Goal: Task Accomplishment & Management: Complete application form

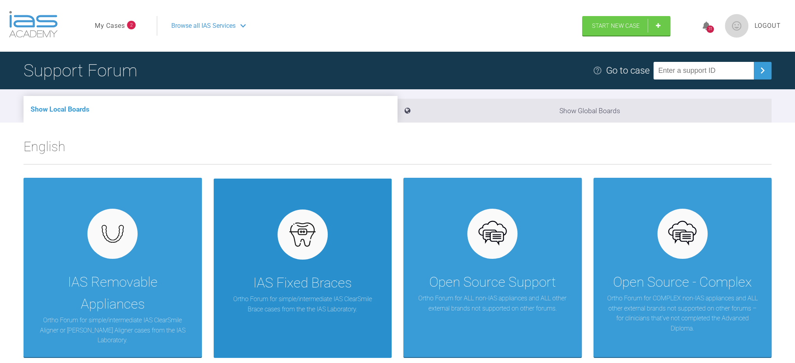
click at [292, 272] on div "IAS Fixed Braces Ortho Forum for simple/intermediate IAS ClearSmile Brace cases…" at bounding box center [303, 269] width 178 height 180
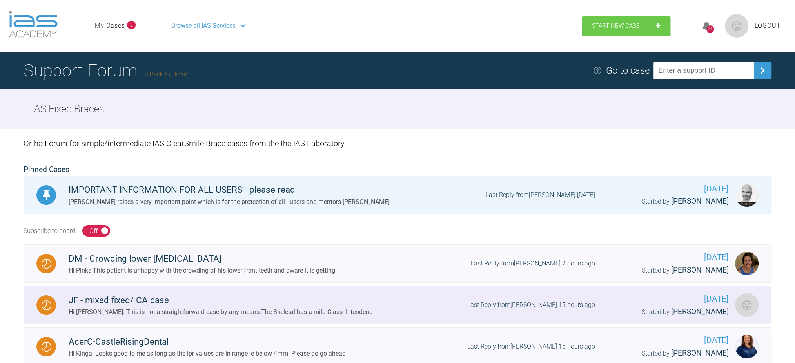
click at [299, 314] on div "Hi Billy. This is not a straightforward case by any means.The Skeletal has a mi…" at bounding box center [221, 312] width 304 height 10
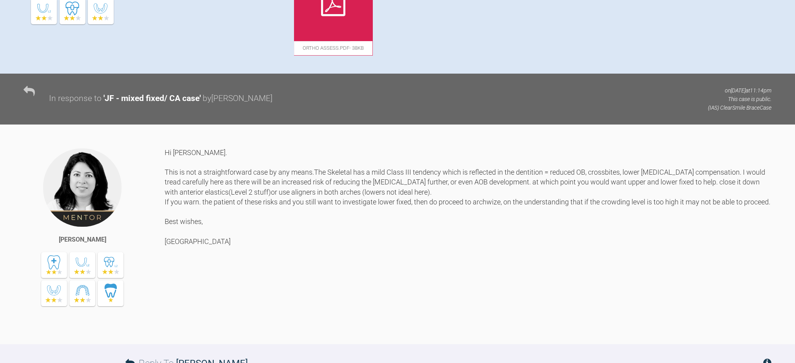
scroll to position [30, 0]
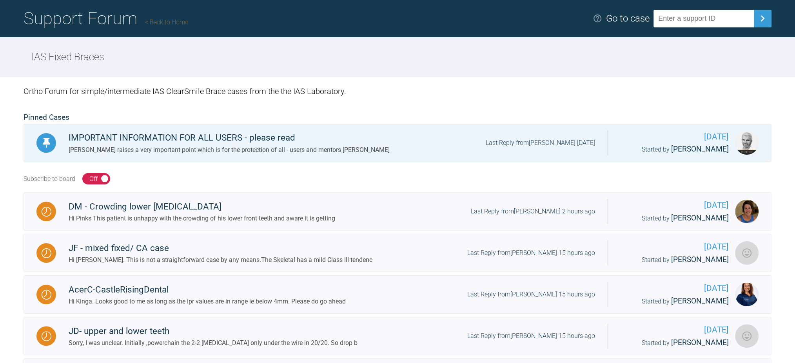
scroll to position [104, 0]
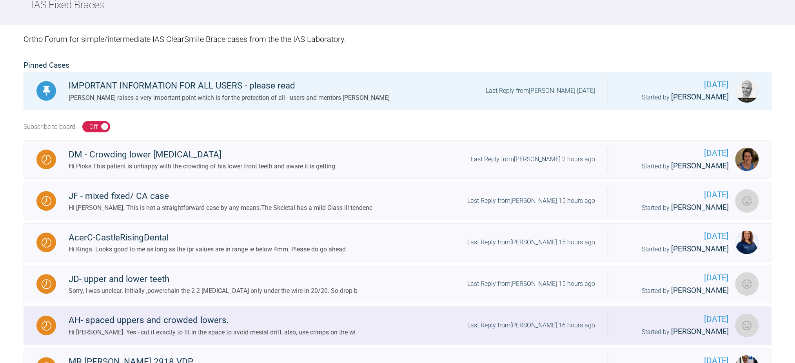
click at [143, 328] on div "Hi [PERSON_NAME]. Yes - cut it exactly to fit in the space to avoid mesial drif…" at bounding box center [212, 333] width 287 height 10
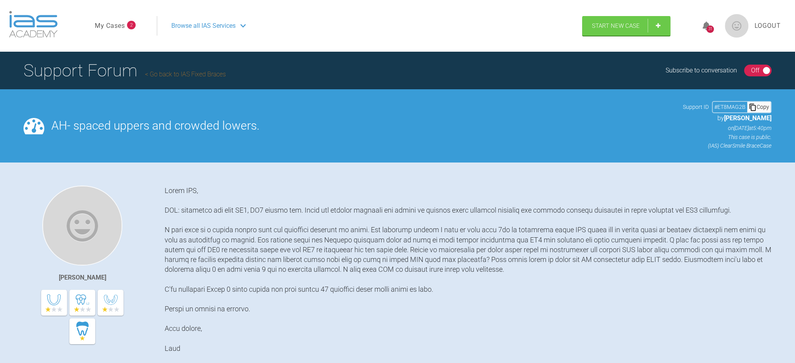
click at [107, 25] on link "My Cases" at bounding box center [110, 26] width 30 height 10
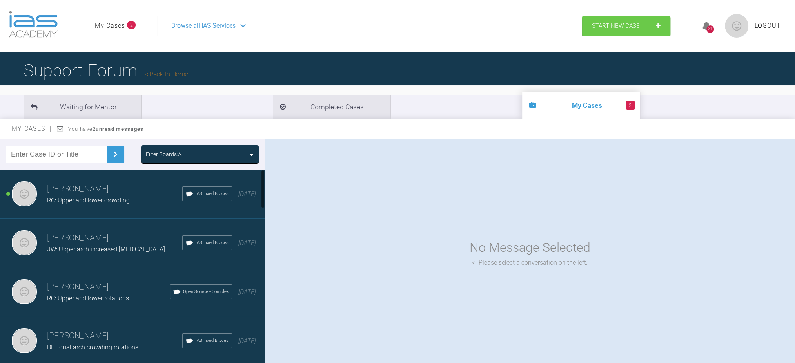
click at [80, 197] on span "RC: Upper and lower crowding" at bounding box center [88, 200] width 83 height 7
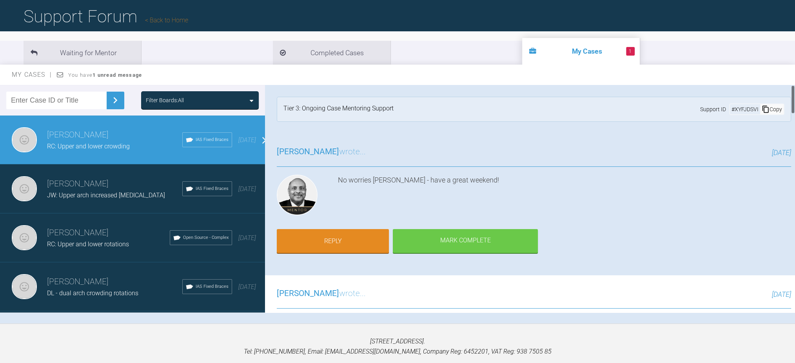
scroll to position [29, 0]
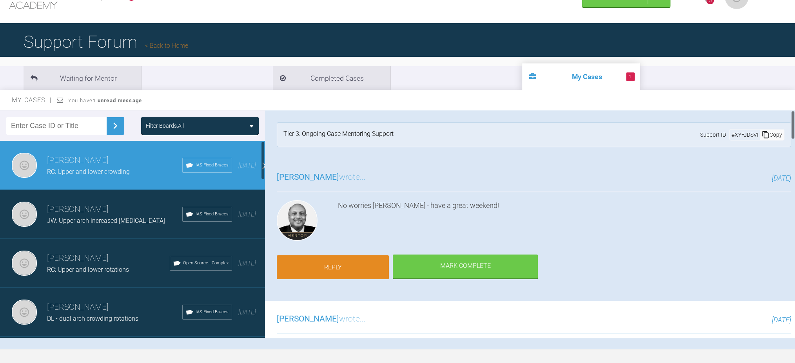
click at [320, 264] on link "Reply" at bounding box center [333, 268] width 112 height 24
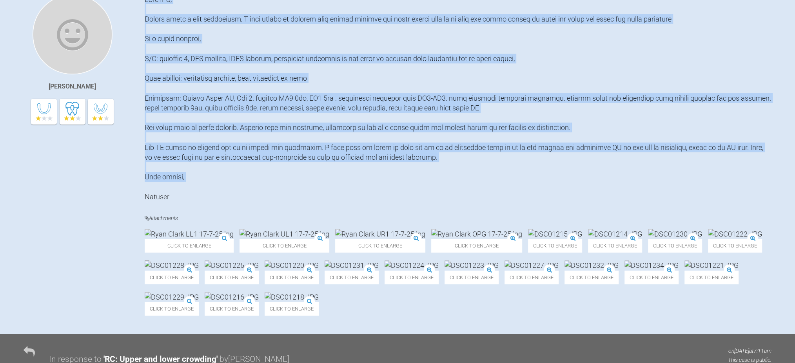
scroll to position [209, 0]
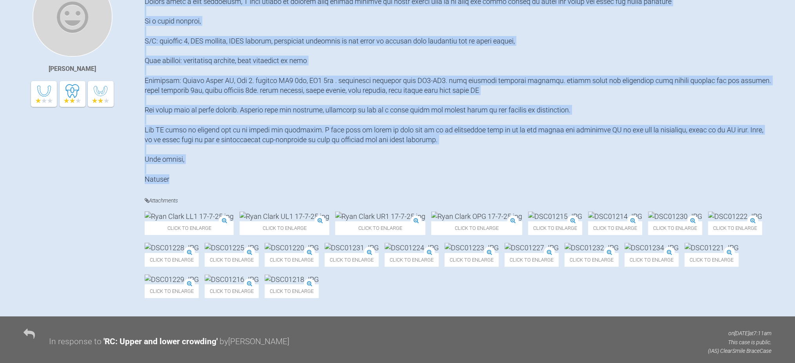
drag, startPoint x: 145, startPoint y: 190, endPoint x: 264, endPoint y: 178, distance: 120.1
click at [264, 178] on div at bounding box center [458, 80] width 627 height 207
copy div "Dear IAS, Before doing a full assessment, I just wanted to present this lovely …"
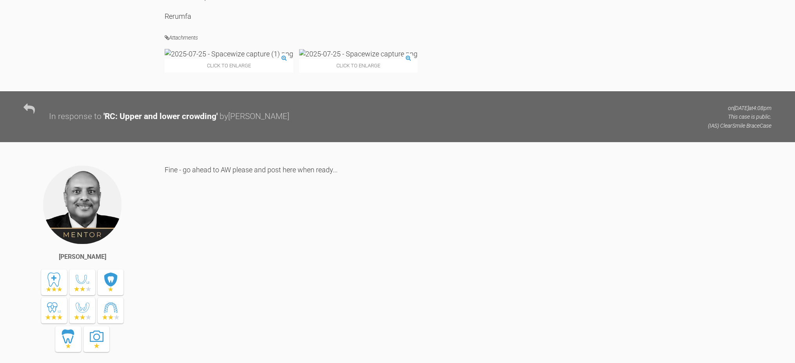
scroll to position [1516, 0]
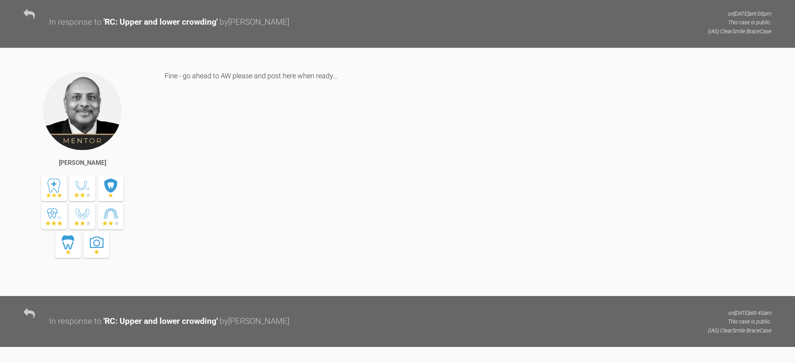
drag, startPoint x: 166, startPoint y: 40, endPoint x: 225, endPoint y: 84, distance: 74.0
copy div "Dear IAS, This 40-year-old gentleman wishes for alignment of his upper and lowe…"
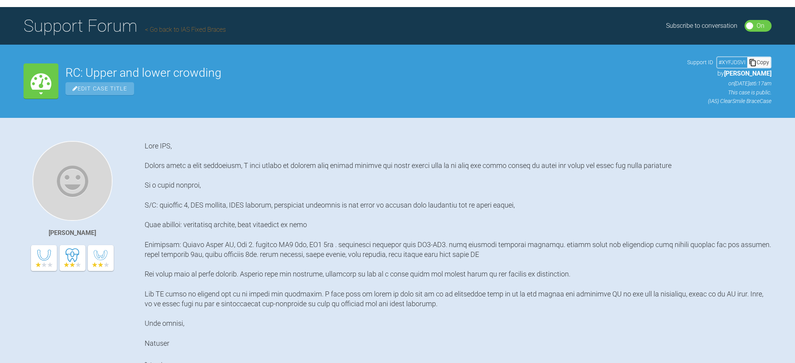
scroll to position [0, 0]
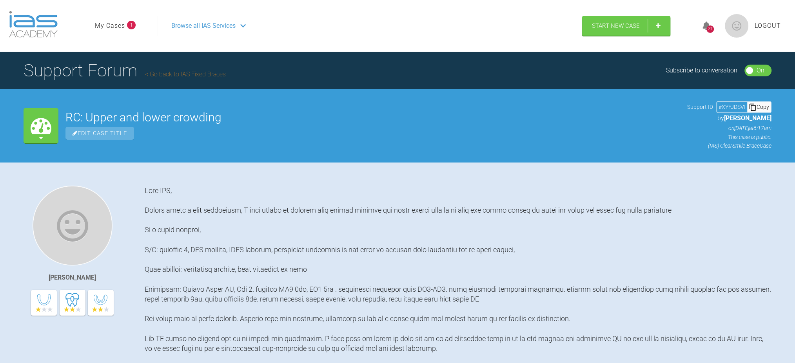
click at [204, 21] on span "Browse all IAS Services" at bounding box center [203, 26] width 64 height 10
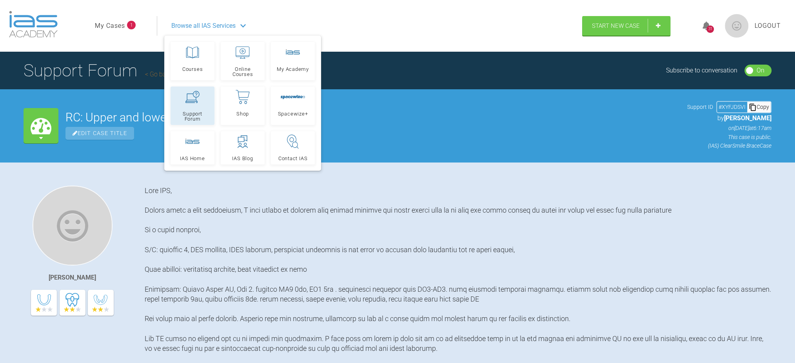
click at [185, 96] on icon at bounding box center [192, 97] width 14 height 12
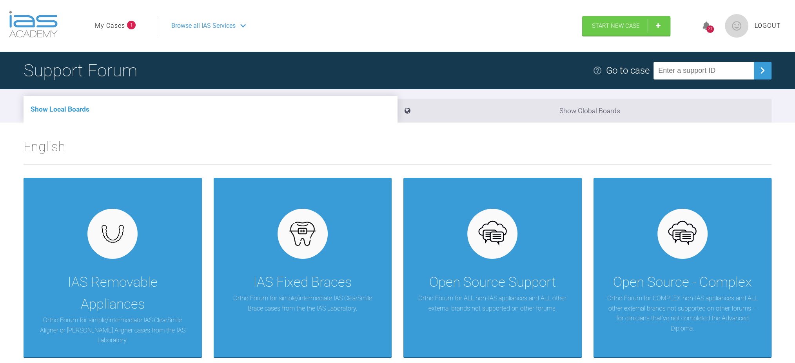
click at [397, 301] on div "IAS Removable Appliances Ortho Forum for simple/intermediate IAS ClearSmile Ali…" at bounding box center [398, 268] width 748 height 180
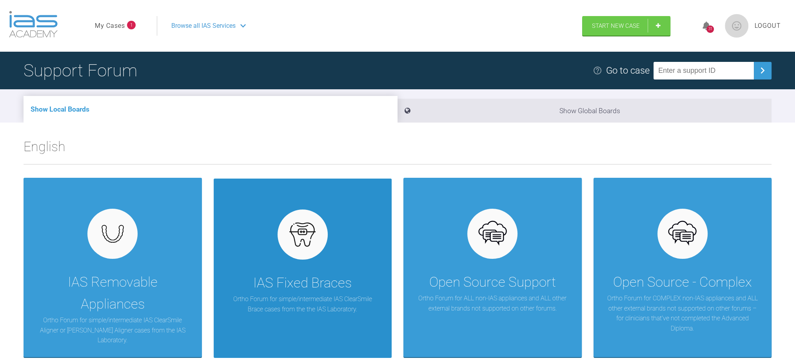
click at [360, 281] on div "IAS Fixed Braces Ortho Forum for simple/intermediate IAS ClearSmile Brace cases…" at bounding box center [303, 269] width 178 height 180
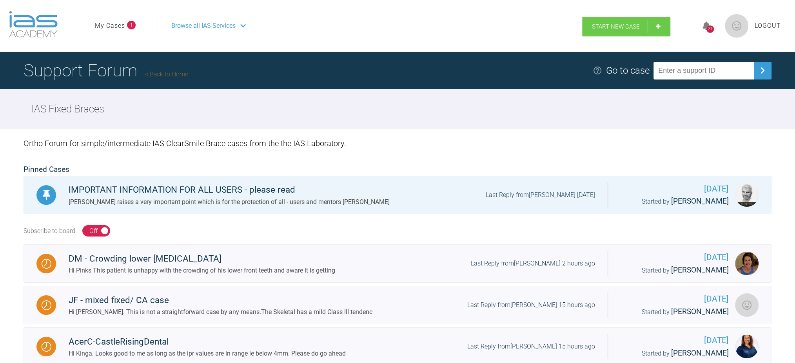
click at [638, 32] on link "Start New Case" at bounding box center [626, 27] width 88 height 20
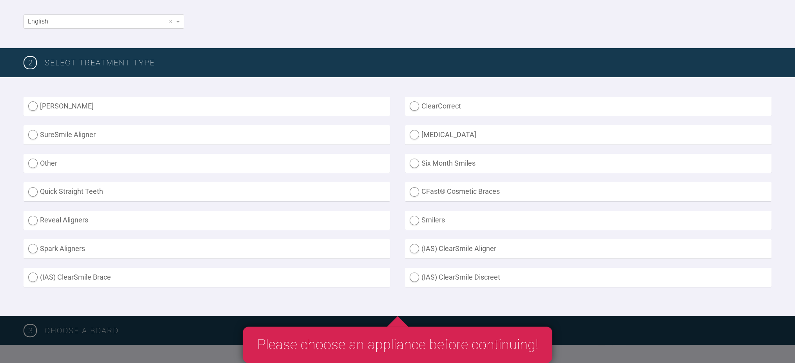
scroll to position [209, 0]
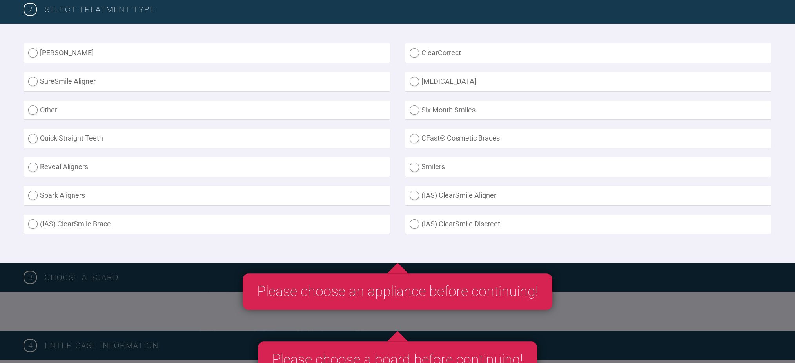
click at [84, 227] on label "(IAS) ClearSmile Brace" at bounding box center [207, 224] width 367 height 19
radio Brace "true"
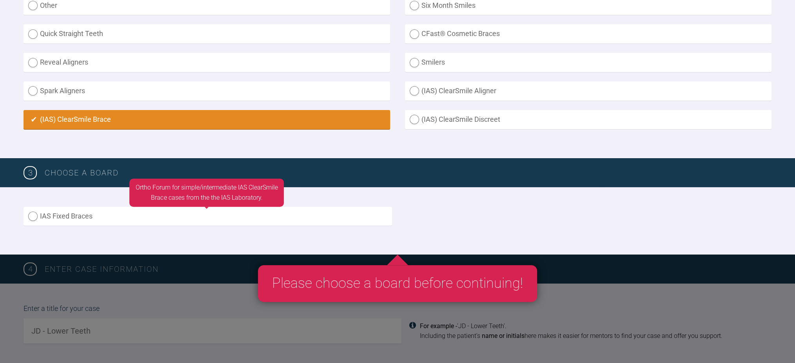
click at [186, 211] on label "IAS Fixed Braces" at bounding box center [208, 216] width 369 height 19
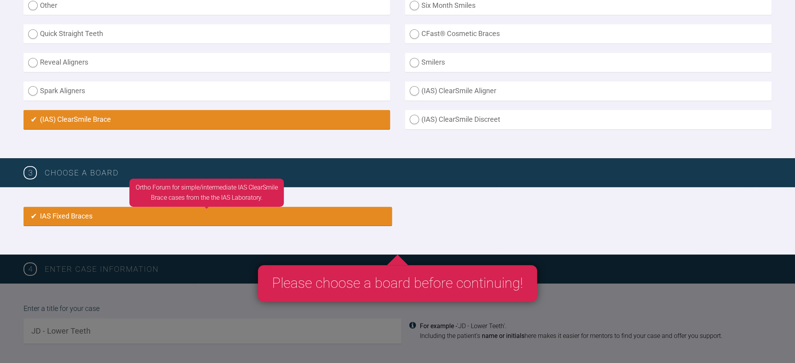
radio input "true"
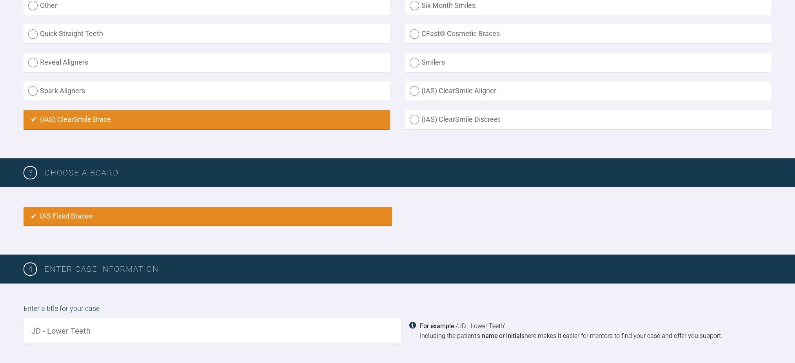
scroll to position [521, 0]
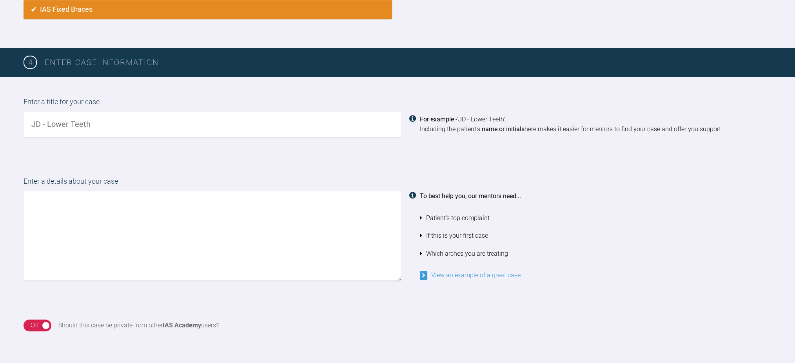
click at [156, 154] on div "Enter a title for your case For example - 'JD - Lower Teeth'. Including the pat…" at bounding box center [397, 117] width 795 height 80
click at [155, 134] on input "text" at bounding box center [213, 124] width 378 height 25
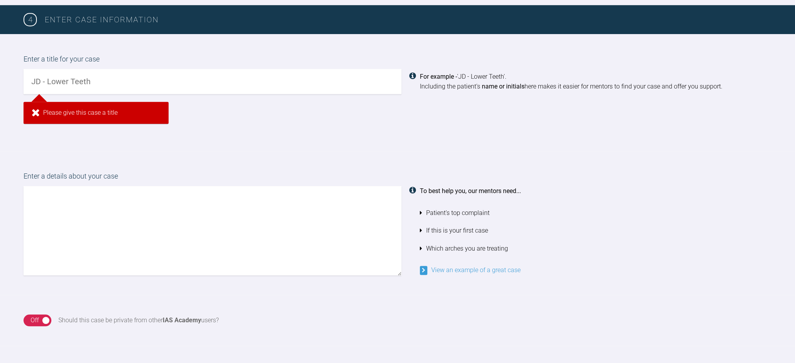
click at [128, 283] on div "Enter a details about your case To best help you, our mentors need... Patient's…" at bounding box center [397, 223] width 795 height 144
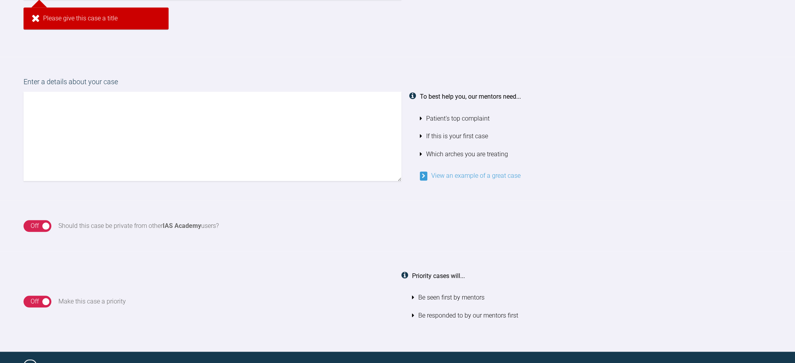
scroll to position [664, 0]
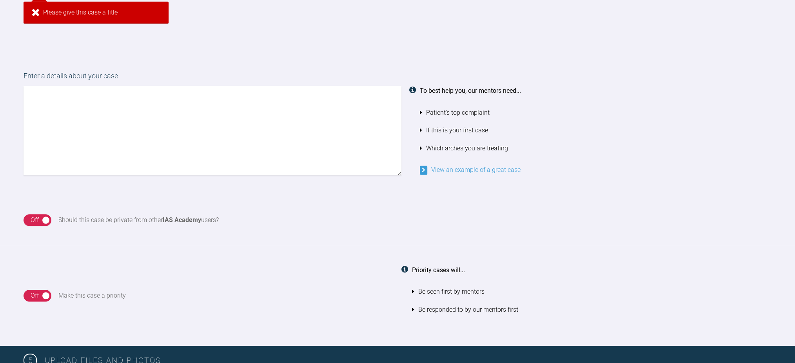
paste textarea "Dear IAS, This 40-year-old gentleman wishes for alignment of his upper and lowe…"
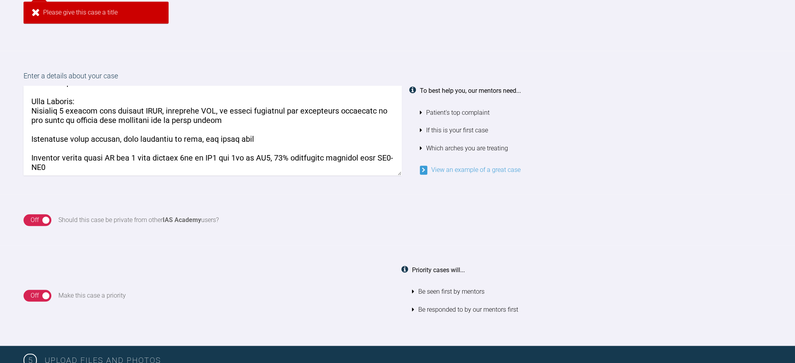
scroll to position [0, 0]
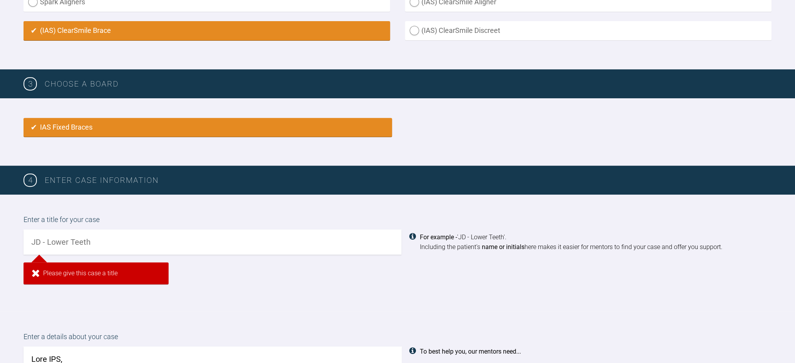
type textarea "Dear IAS, This 40-year-old gentleman wishes for alignment of his upper and lowe…"
click at [74, 251] on input "text" at bounding box center [213, 242] width 378 height 25
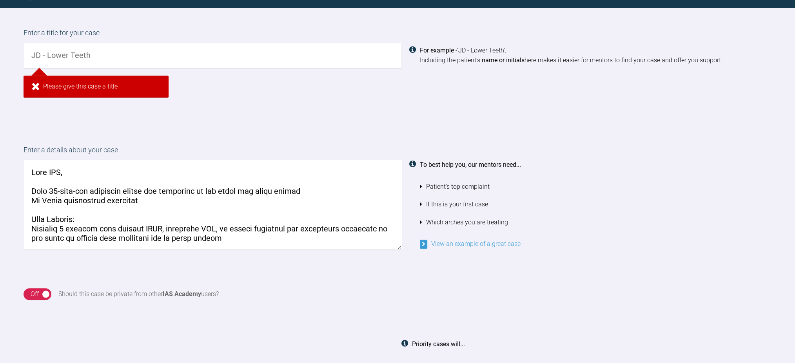
click at [86, 235] on div "Enter a details about your case To best help you, our mentors need... Patient's…" at bounding box center [397, 197] width 795 height 144
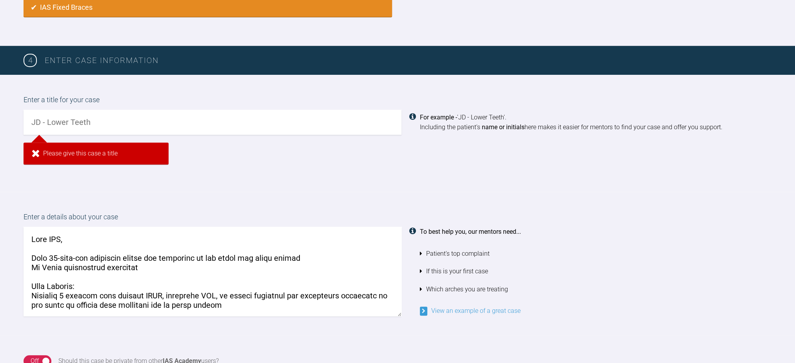
scroll to position [507, 0]
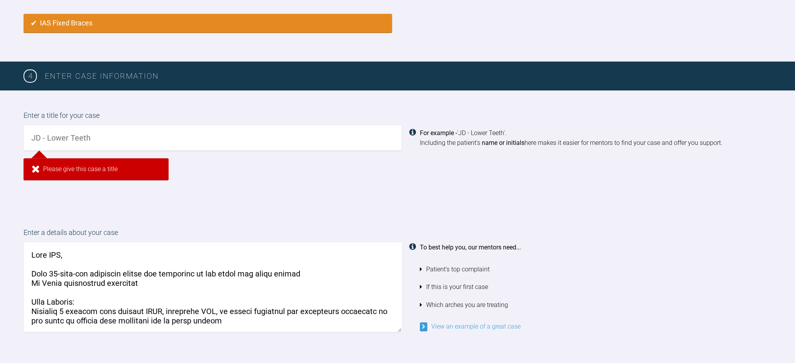
click at [99, 142] on input "text" at bounding box center [213, 137] width 378 height 25
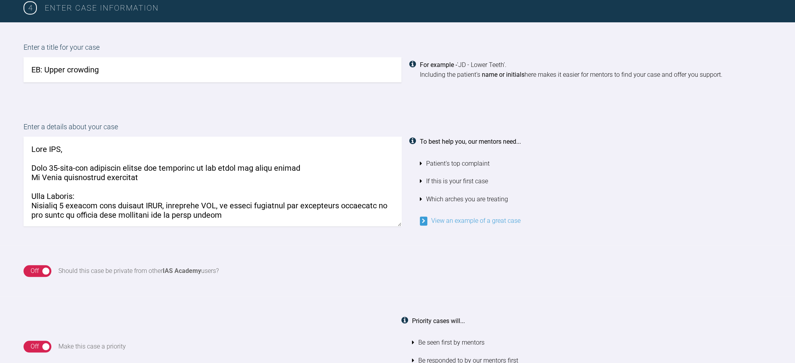
scroll to position [534, 0]
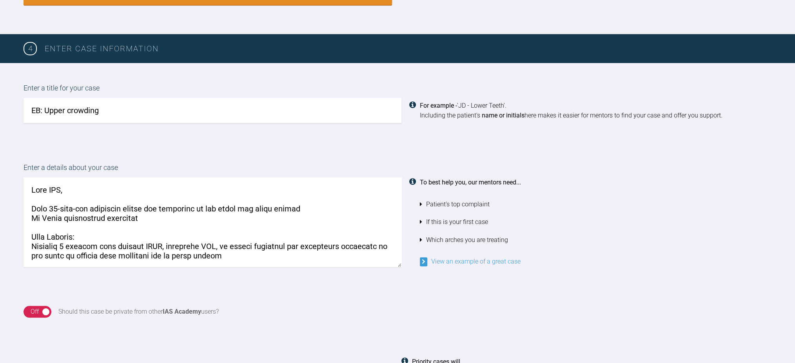
type input "EB: Upper crowding"
click at [728, 239] on li "Which arches you are treating" at bounding box center [596, 240] width 352 height 18
click at [56, 208] on textarea at bounding box center [213, 222] width 378 height 89
drag, startPoint x: 193, startPoint y: 206, endPoint x: 198, endPoint y: 207, distance: 5.2
click at [198, 207] on textarea at bounding box center [213, 222] width 378 height 89
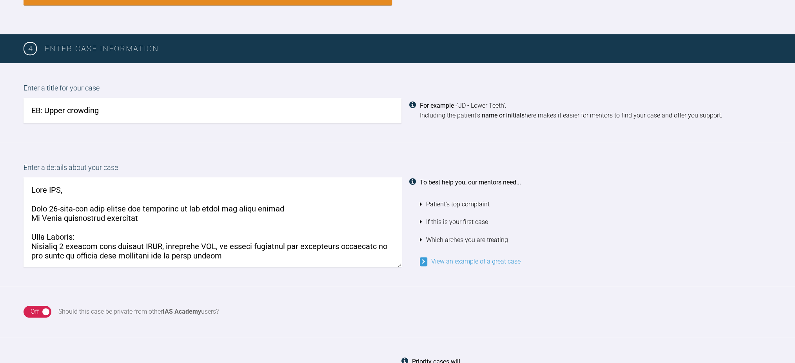
drag, startPoint x: 225, startPoint y: 206, endPoint x: 259, endPoint y: 209, distance: 33.8
click at [259, 209] on textarea at bounding box center [213, 222] width 378 height 89
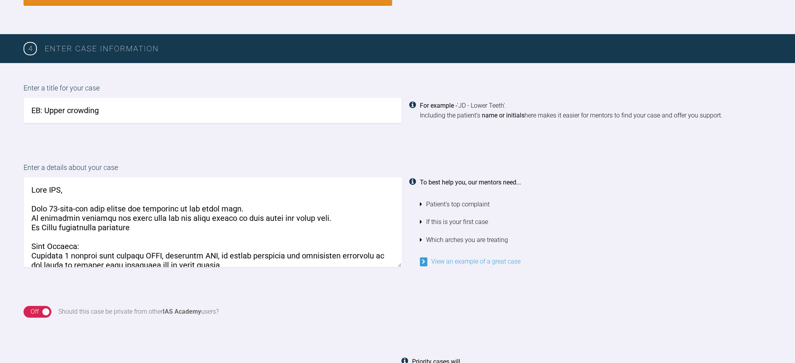
drag, startPoint x: 185, startPoint y: 222, endPoint x: 27, endPoint y: 230, distance: 157.8
click at [23, 232] on div "Enter a details about your case To best help you, our mentors need... Patient's…" at bounding box center [397, 215] width 795 height 144
click at [185, 215] on textarea at bounding box center [213, 222] width 378 height 89
drag, startPoint x: 166, startPoint y: 231, endPoint x: 24, endPoint y: 231, distance: 142.3
click at [24, 231] on textarea at bounding box center [213, 222] width 378 height 89
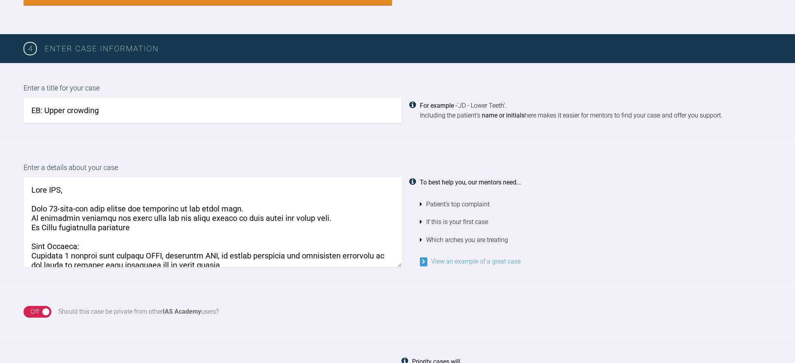
paste textarea "previous ortho extractions x4 and removable braces twice in youth"
click at [33, 226] on textarea at bounding box center [213, 222] width 378 height 89
drag, startPoint x: 64, startPoint y: 227, endPoint x: 1, endPoint y: 226, distance: 62.3
click at [1, 226] on div "Enter a details about your case To best help you, our mentors need... Patient's…" at bounding box center [397, 215] width 795 height 144
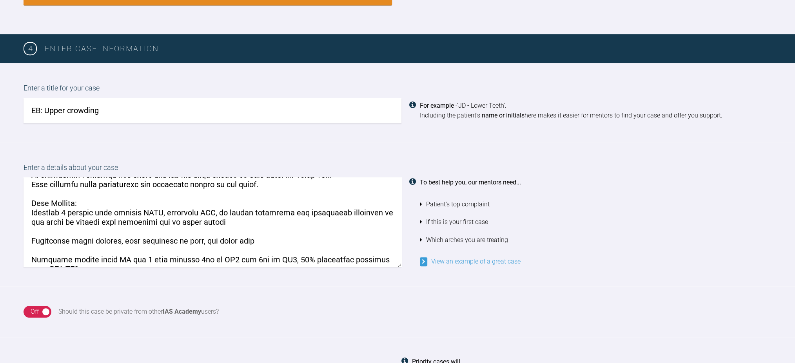
scroll to position [52, 0]
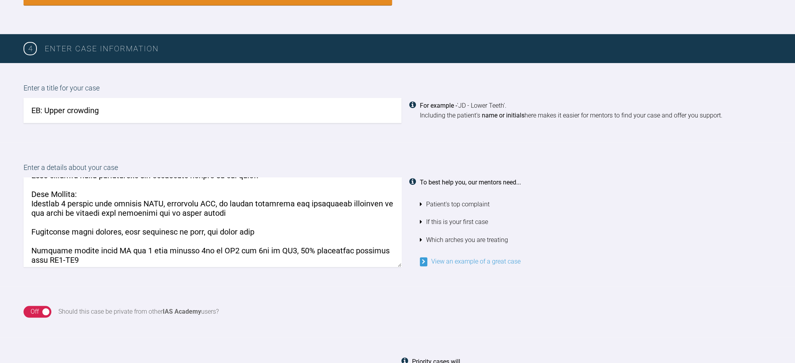
click at [289, 202] on textarea at bounding box center [213, 222] width 378 height 89
click at [291, 211] on textarea at bounding box center [213, 222] width 378 height 89
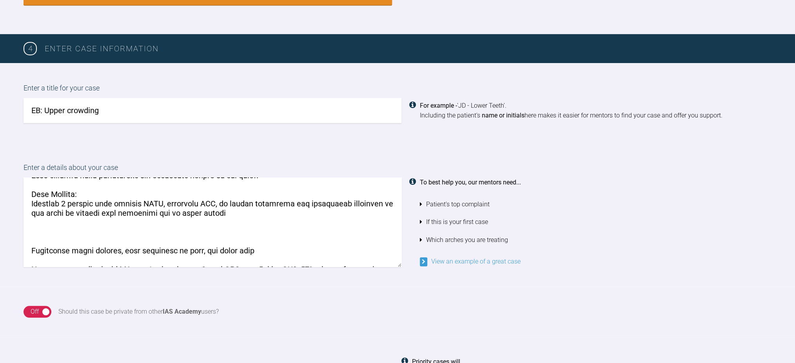
paste textarea "mandibular deviation to the right side with reduction and no joint sounds or sy…"
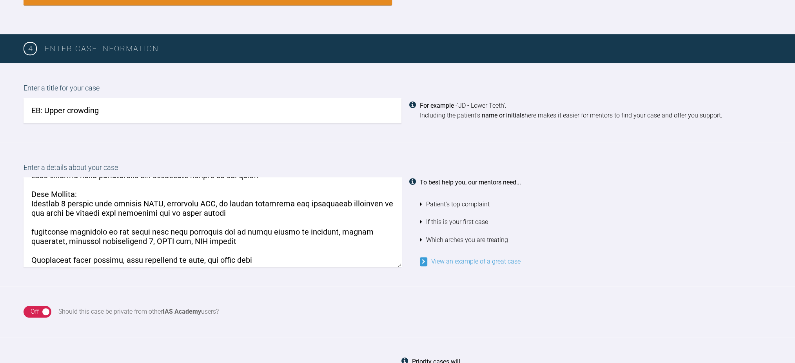
click at [302, 207] on textarea at bounding box center [213, 222] width 378 height 89
click at [130, 201] on textarea at bounding box center [213, 222] width 378 height 89
click at [243, 239] on textarea at bounding box center [213, 222] width 378 height 89
click at [46, 211] on textarea at bounding box center [213, 222] width 378 height 89
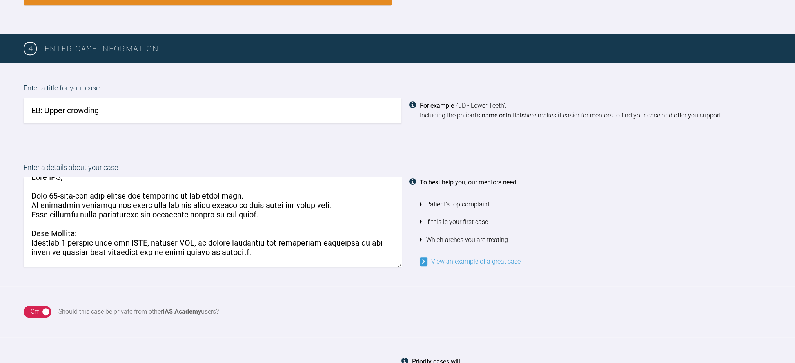
scroll to position [0, 0]
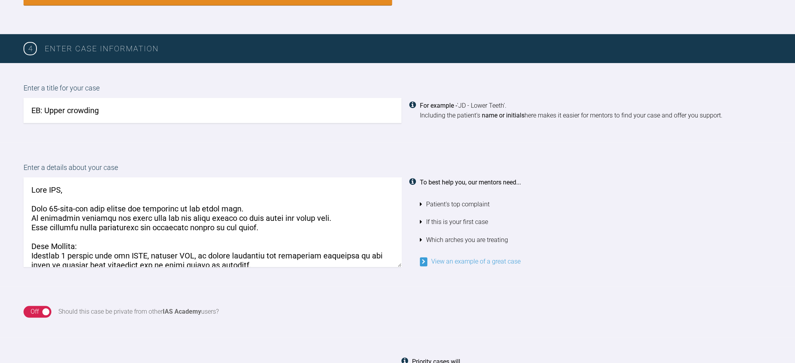
click at [162, 217] on textarea at bounding box center [213, 222] width 378 height 89
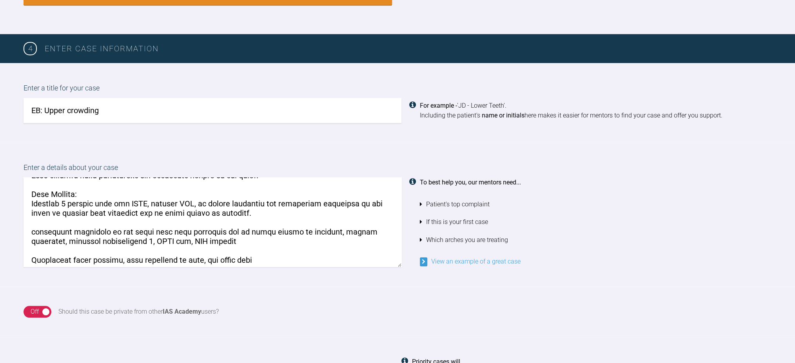
click at [111, 202] on textarea at bounding box center [213, 222] width 378 height 89
click at [28, 187] on textarea at bounding box center [213, 222] width 378 height 89
drag, startPoint x: 121, startPoint y: 240, endPoint x: 0, endPoint y: 234, distance: 120.9
click at [0, 234] on div "Enter a details about your case To best help you, our mentors need... Patient's…" at bounding box center [397, 215] width 795 height 144
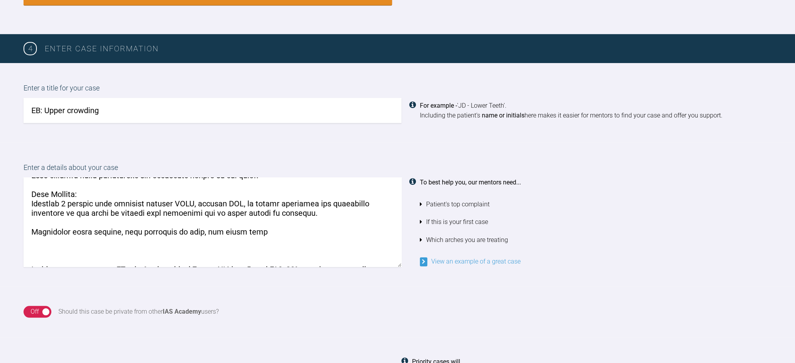
paste textarea "nasolabial angle average, lips competent at rest, smile line high with gingival…"
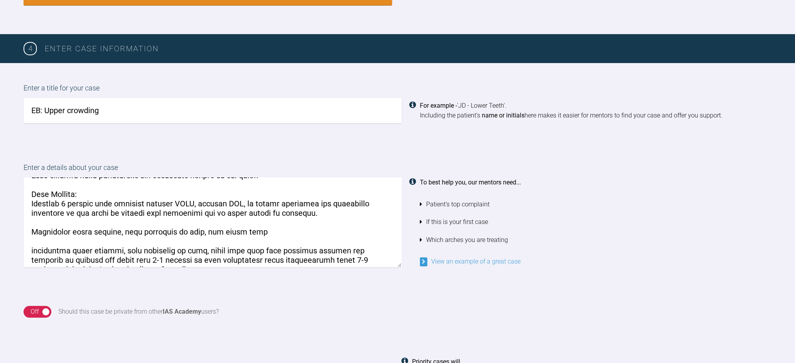
scroll to position [59, 0]
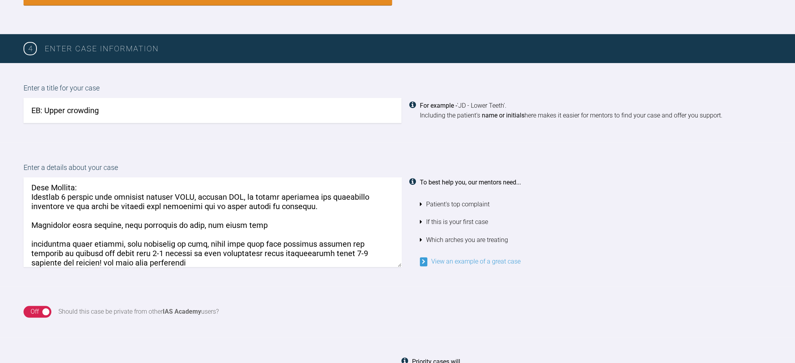
drag, startPoint x: 201, startPoint y: 225, endPoint x: 200, endPoint y: 241, distance: 15.8
click at [200, 241] on textarea at bounding box center [213, 222] width 378 height 89
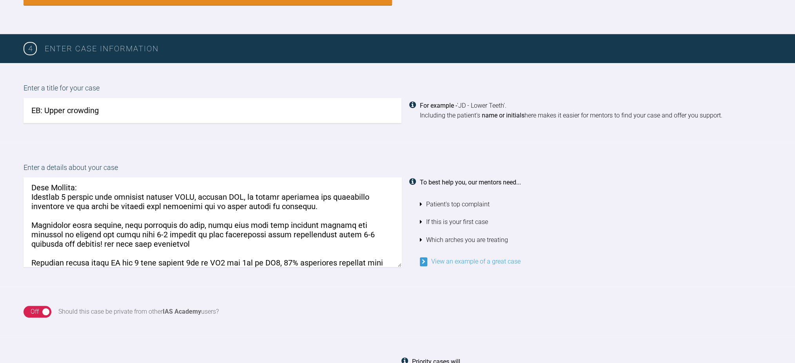
click at [241, 233] on textarea at bounding box center [213, 222] width 378 height 89
click at [243, 233] on textarea at bounding box center [213, 222] width 378 height 89
click at [43, 239] on textarea at bounding box center [213, 222] width 378 height 89
drag, startPoint x: 285, startPoint y: 247, endPoint x: 243, endPoint y: 236, distance: 43.3
click at [243, 236] on textarea at bounding box center [213, 222] width 378 height 89
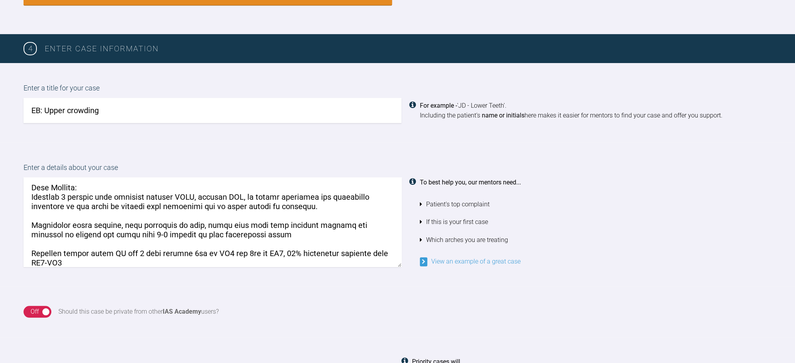
click at [31, 211] on textarea at bounding box center [213, 222] width 378 height 89
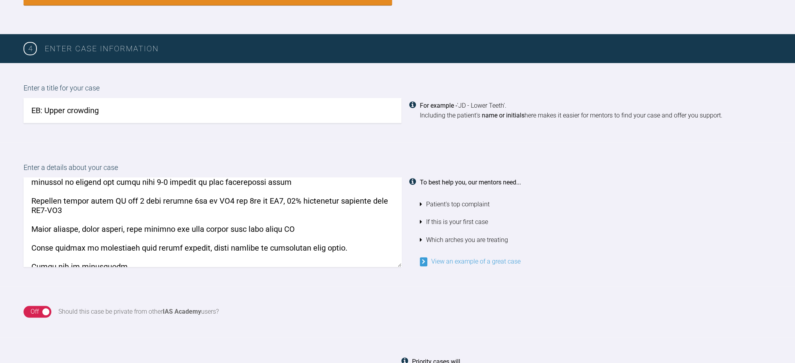
click at [165, 217] on textarea at bounding box center [213, 222] width 378 height 89
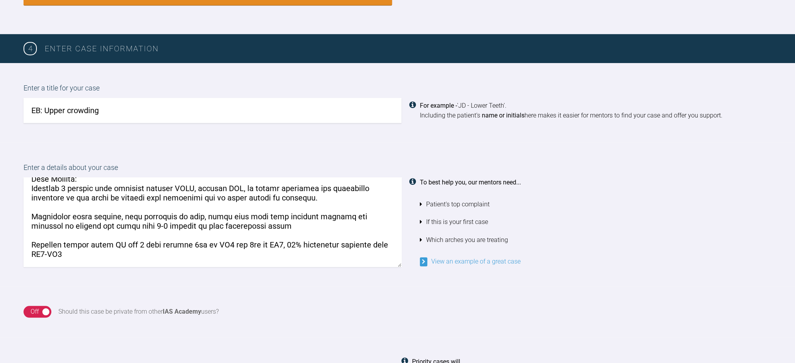
scroll to position [59, 0]
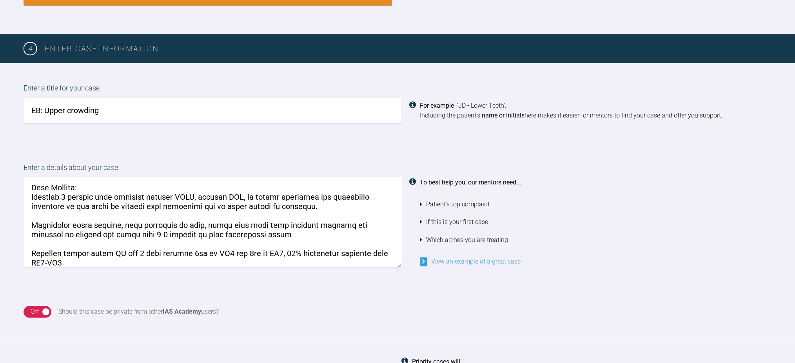
click at [264, 231] on textarea at bounding box center [213, 222] width 378 height 89
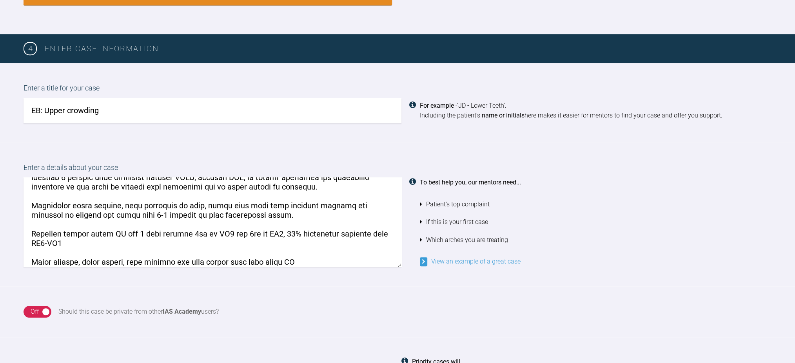
scroll to position [111, 0]
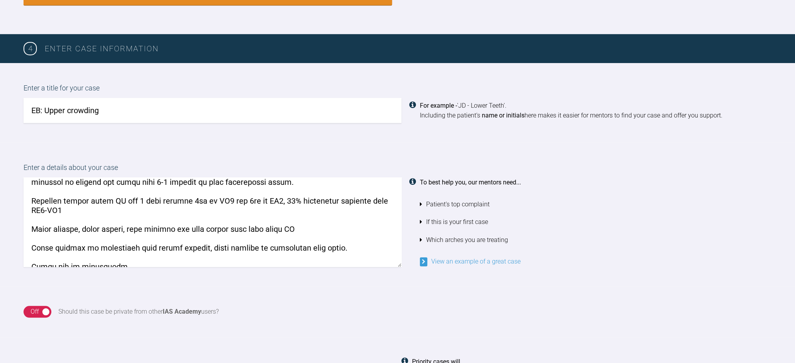
click at [213, 216] on textarea at bounding box center [213, 222] width 378 height 89
click at [213, 213] on textarea at bounding box center [213, 222] width 378 height 89
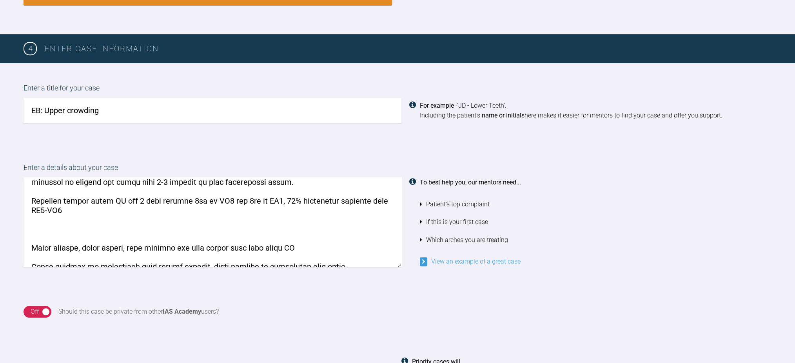
paste textarea "overjet UL1 3mm and UR1 5mm, 80% overbite complete"
click at [173, 200] on textarea at bounding box center [213, 222] width 378 height 89
drag, startPoint x: 211, startPoint y: 202, endPoint x: 206, endPoint y: 202, distance: 4.7
click at [206, 202] on textarea at bounding box center [213, 222] width 378 height 89
click at [237, 200] on textarea at bounding box center [213, 222] width 378 height 89
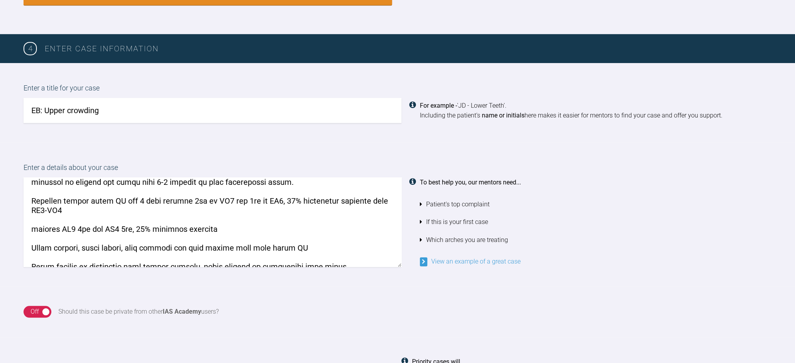
click at [268, 200] on textarea at bounding box center [213, 222] width 378 height 89
click at [280, 199] on textarea at bounding box center [213, 222] width 378 height 89
click at [283, 200] on textarea at bounding box center [213, 222] width 378 height 89
click at [302, 198] on textarea at bounding box center [213, 222] width 378 height 89
drag, startPoint x: 363, startPoint y: 201, endPoint x: 361, endPoint y: 225, distance: 24.0
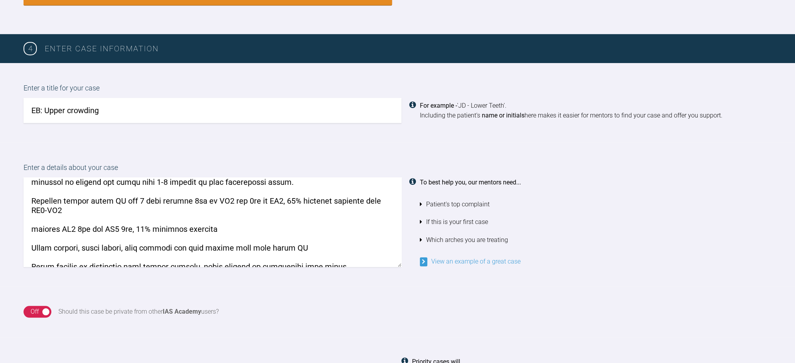
click at [362, 225] on textarea at bounding box center [213, 222] width 378 height 89
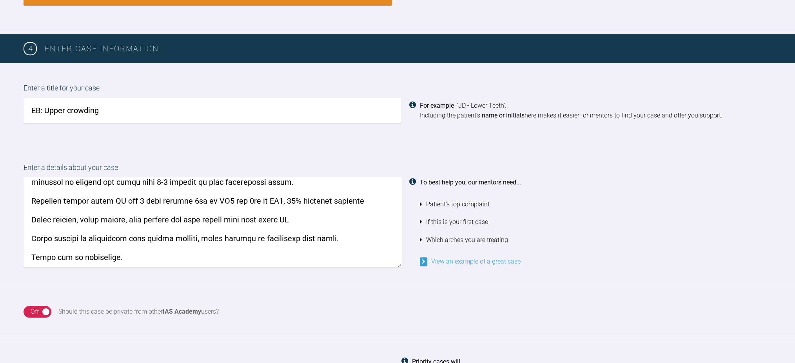
click at [283, 200] on textarea at bounding box center [213, 222] width 378 height 89
click at [410, 198] on div at bounding box center [414, 222] width 11 height 89
click at [361, 206] on textarea at bounding box center [213, 222] width 378 height 89
click at [362, 201] on textarea at bounding box center [213, 222] width 378 height 89
click at [303, 216] on textarea at bounding box center [213, 222] width 378 height 89
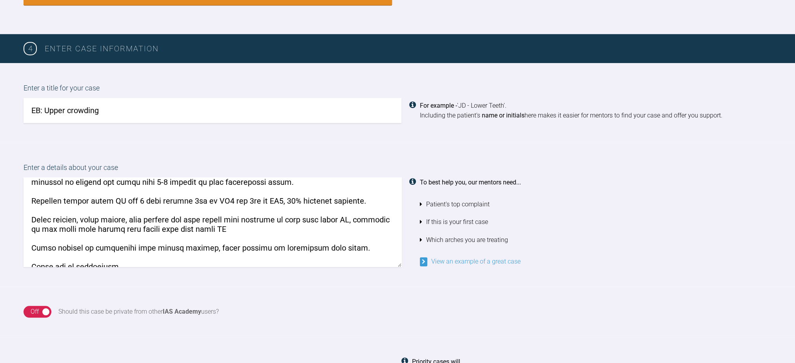
click at [745, 207] on li "Patient's top complaint" at bounding box center [596, 205] width 352 height 18
drag, startPoint x: 303, startPoint y: 230, endPoint x: 343, endPoint y: 216, distance: 42.4
click at [343, 216] on textarea at bounding box center [213, 222] width 378 height 89
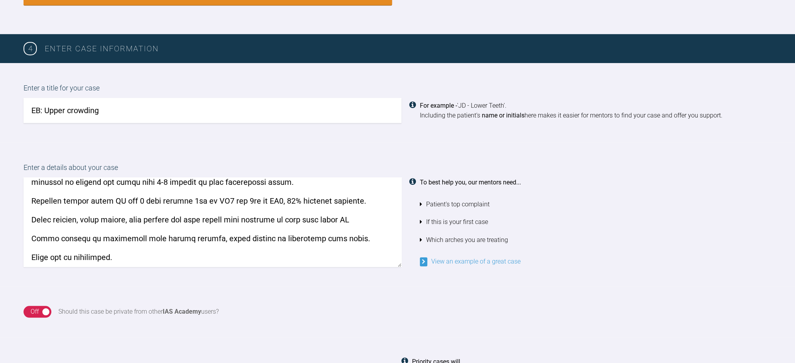
drag, startPoint x: 228, startPoint y: 218, endPoint x: 283, endPoint y: 218, distance: 55.3
click at [283, 218] on textarea at bounding box center [213, 222] width 378 height 89
click at [318, 216] on textarea at bounding box center [213, 222] width 378 height 89
click at [49, 234] on textarea at bounding box center [213, 222] width 378 height 89
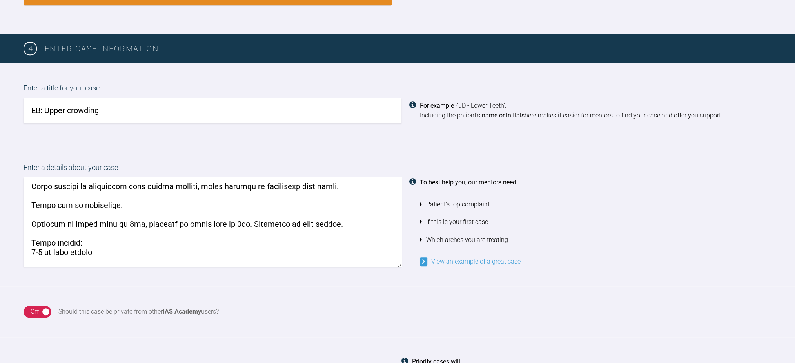
click at [71, 240] on textarea at bounding box center [213, 222] width 378 height 89
click at [71, 232] on textarea at bounding box center [213, 222] width 378 height 89
paste textarea "upper arch 4-5 mm crowding, lower arch 2mm crowding, LL5 span is 5mm upper 5s a…"
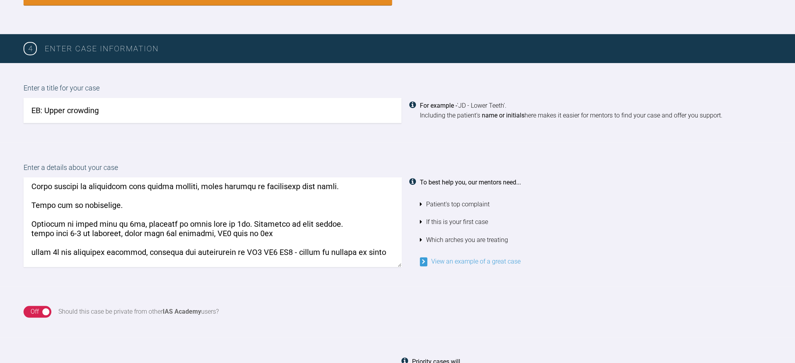
scroll to position [172, 0]
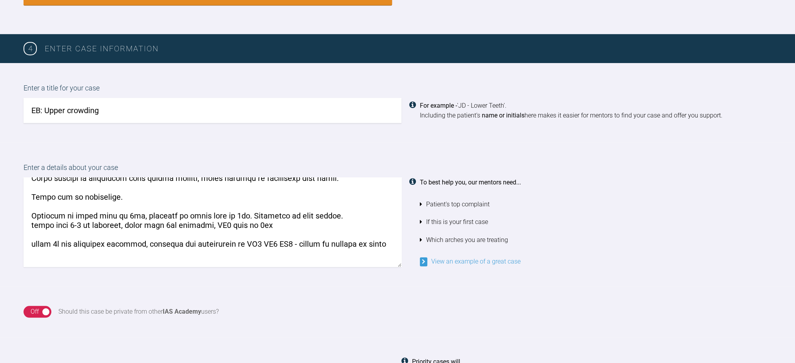
click at [124, 214] on textarea at bounding box center [213, 222] width 378 height 89
click at [240, 213] on textarea at bounding box center [213, 222] width 378 height 89
click at [264, 213] on textarea at bounding box center [213, 222] width 378 height 89
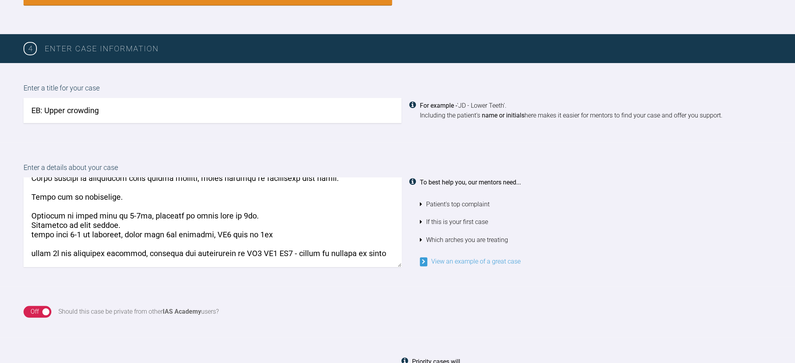
drag, startPoint x: 282, startPoint y: 232, endPoint x: 228, endPoint y: 232, distance: 54.5
click at [228, 232] on textarea at bounding box center [213, 222] width 378 height 89
click at [295, 212] on textarea at bounding box center [213, 222] width 378 height 89
paste textarea "LL5 span is 5mm"
click at [263, 214] on textarea at bounding box center [213, 222] width 378 height 89
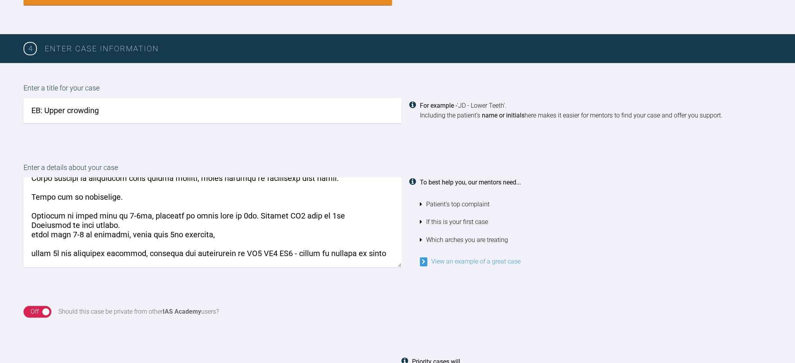
drag, startPoint x: 243, startPoint y: 234, endPoint x: 9, endPoint y: 223, distance: 234.3
click at [9, 223] on div "Enter a details about your case To best help you, our mentors need... Patient's…" at bounding box center [397, 215] width 795 height 144
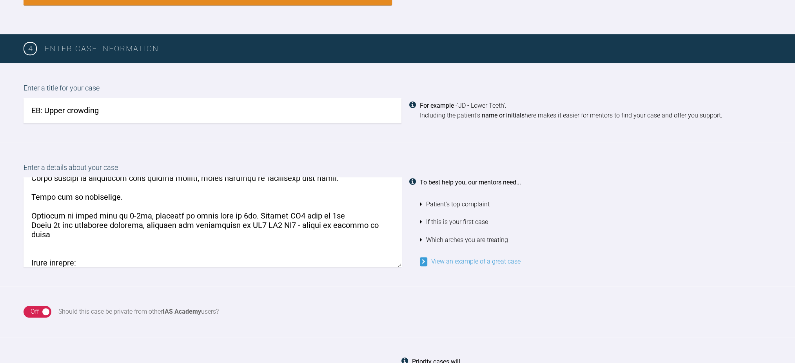
click at [58, 223] on textarea at bounding box center [213, 222] width 378 height 89
click at [166, 224] on textarea at bounding box center [213, 222] width 378 height 89
click at [174, 223] on textarea at bounding box center [213, 222] width 378 height 89
click at [262, 224] on textarea at bounding box center [213, 222] width 378 height 89
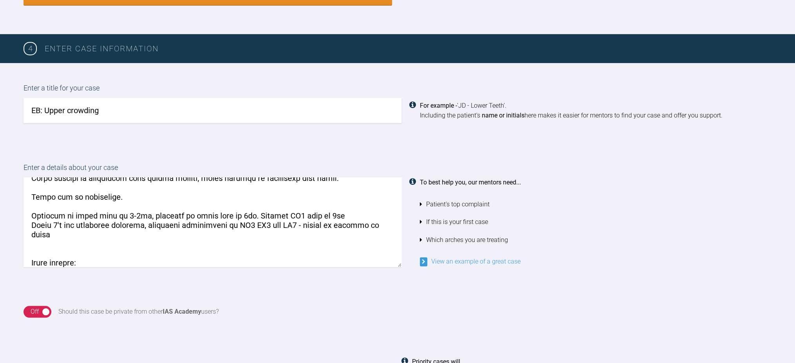
drag, startPoint x: 295, startPoint y: 223, endPoint x: 407, endPoint y: 229, distance: 112.3
click at [407, 229] on div "To best help you, our mentors need... Patient's top complaint If this is your f…" at bounding box center [398, 222] width 748 height 89
click at [199, 226] on textarea at bounding box center [213, 222] width 378 height 89
click at [198, 226] on textarea at bounding box center [213, 222] width 378 height 89
click at [188, 222] on textarea at bounding box center [213, 222] width 378 height 89
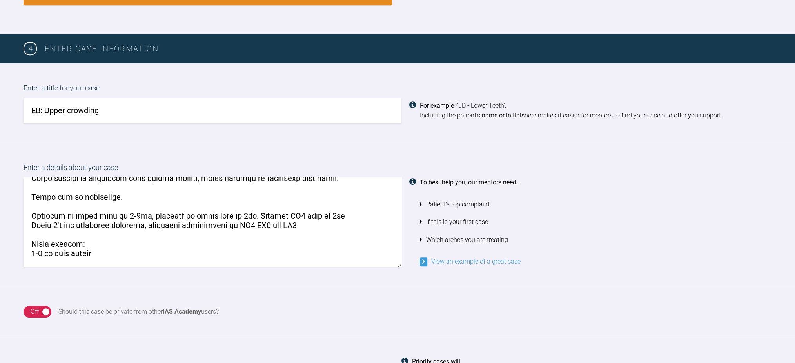
click at [189, 222] on textarea at bounding box center [213, 222] width 378 height 89
click at [140, 224] on textarea at bounding box center [213, 222] width 378 height 89
paste textarea "mesiobuccal"
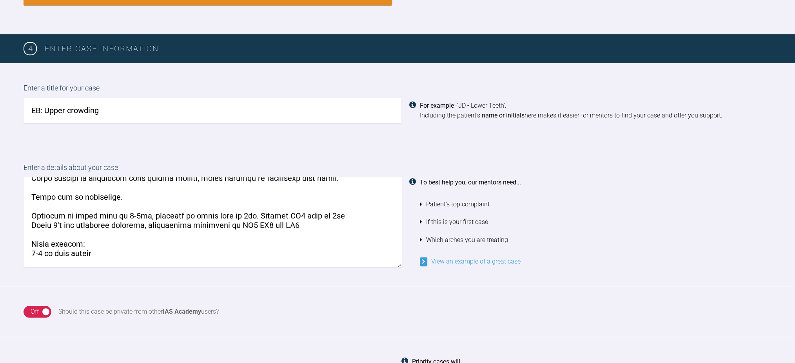
click at [245, 227] on textarea at bounding box center [213, 222] width 378 height 89
click at [245, 225] on textarea at bounding box center [213, 222] width 378 height 89
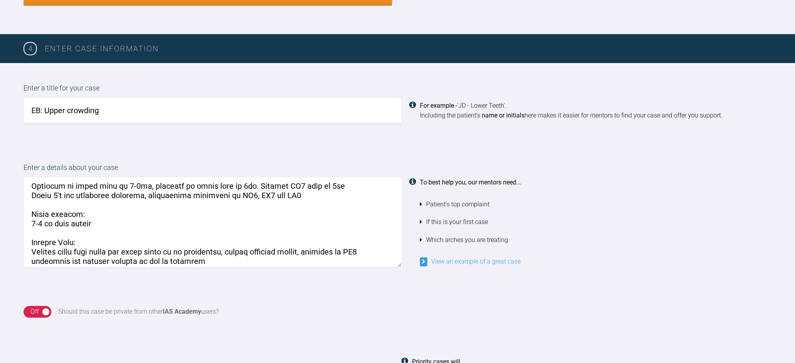
scroll to position [224, 0]
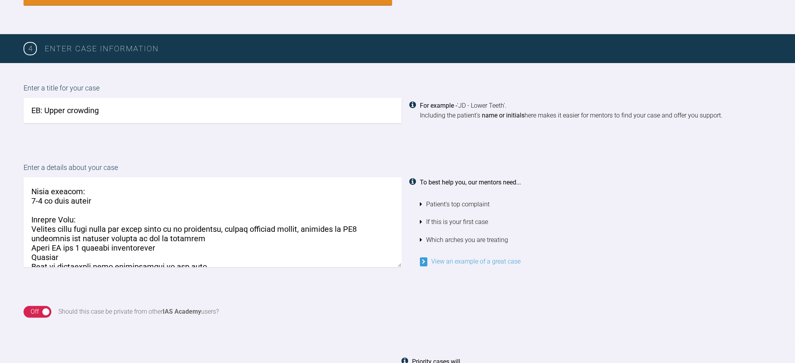
click at [60, 197] on textarea at bounding box center [213, 222] width 378 height 89
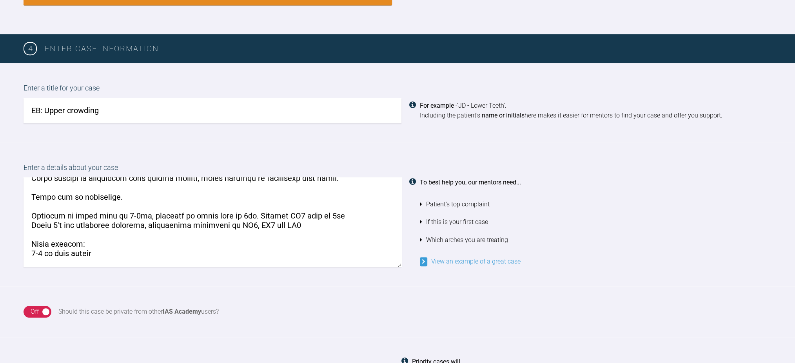
click at [255, 223] on textarea at bounding box center [213, 222] width 378 height 89
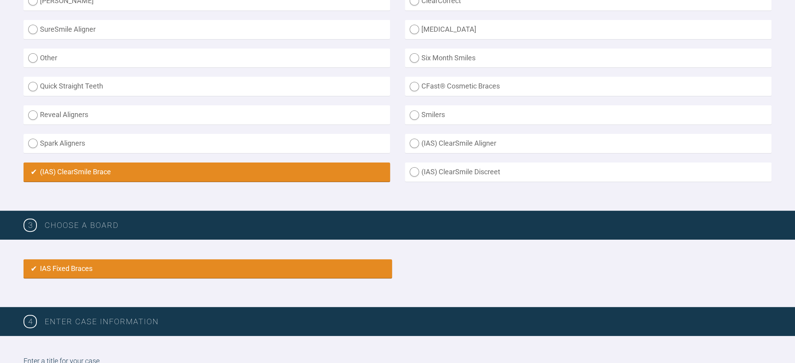
scroll to position [575, 0]
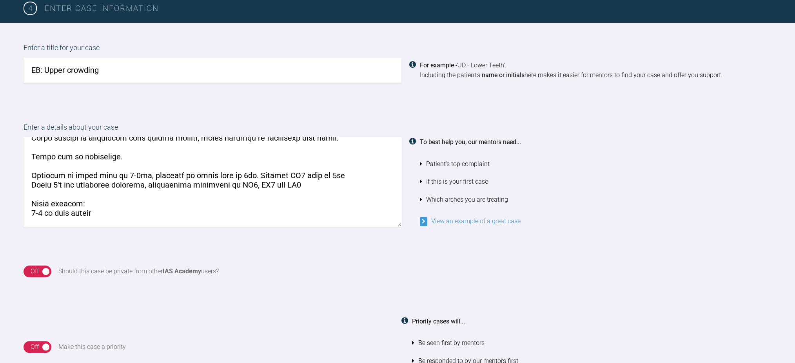
drag, startPoint x: 231, startPoint y: 183, endPoint x: 299, endPoint y: 180, distance: 67.9
click at [299, 180] on textarea at bounding box center [213, 181] width 378 height 89
click at [285, 183] on textarea at bounding box center [213, 181] width 378 height 89
drag, startPoint x: 296, startPoint y: 183, endPoint x: 242, endPoint y: 187, distance: 53.5
click at [242, 187] on textarea at bounding box center [213, 181] width 378 height 89
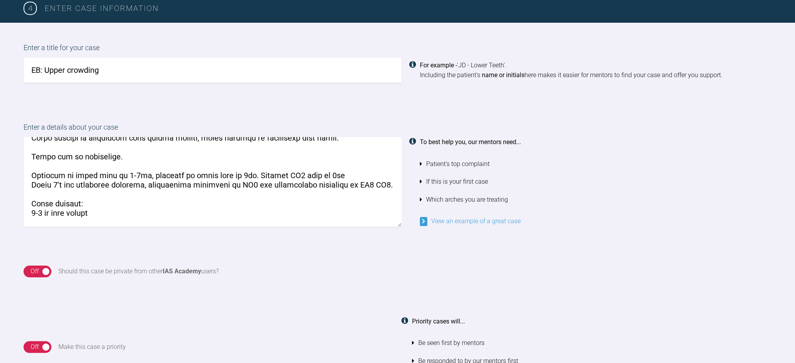
click at [30, 194] on textarea at bounding box center [213, 181] width 378 height 89
click at [43, 177] on textarea at bounding box center [213, 181] width 378 height 89
drag, startPoint x: 41, startPoint y: 213, endPoint x: 23, endPoint y: 213, distance: 18.0
click at [23, 213] on div "Enter a details about your case To best help you, our mentors need... Patient's…" at bounding box center [397, 174] width 795 height 144
click at [173, 212] on textarea at bounding box center [213, 181] width 378 height 89
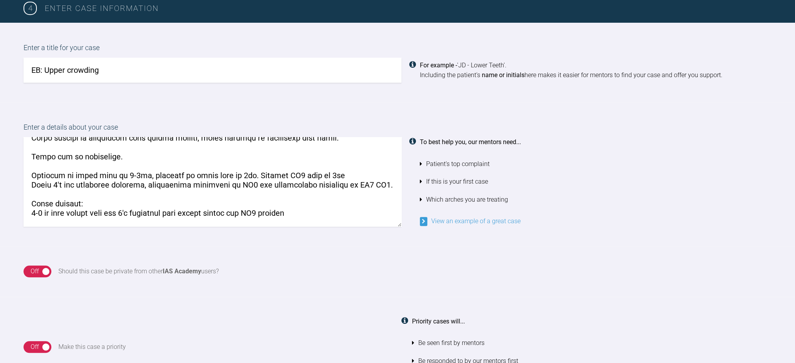
click at [173, 212] on textarea at bounding box center [213, 181] width 378 height 89
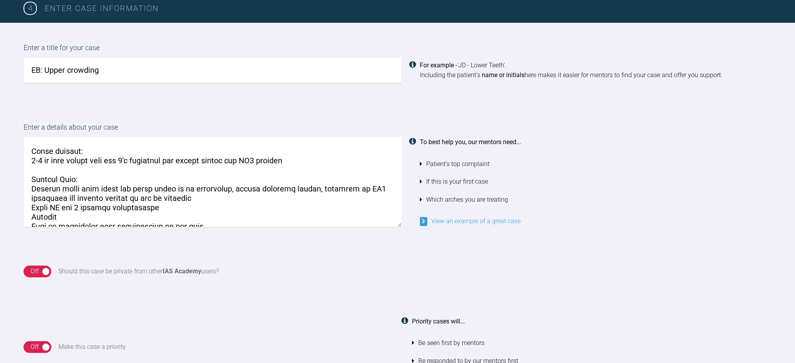
drag, startPoint x: 121, startPoint y: 187, endPoint x: 151, endPoint y: 187, distance: 29.8
click at [151, 187] on textarea at bounding box center [213, 181] width 378 height 89
drag, startPoint x: 193, startPoint y: 187, endPoint x: 372, endPoint y: 195, distance: 179.7
click at [372, 195] on textarea at bounding box center [213, 181] width 378 height 89
click at [72, 207] on textarea at bounding box center [213, 181] width 378 height 89
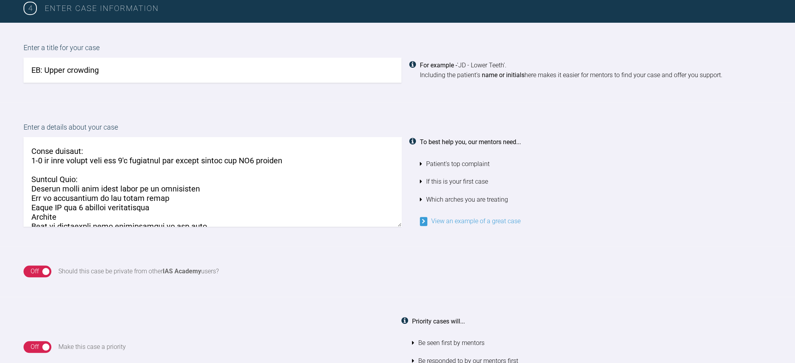
click at [70, 205] on textarea at bounding box center [213, 181] width 378 height 89
click at [85, 221] on textarea at bounding box center [213, 181] width 378 height 89
click at [91, 209] on textarea at bounding box center [213, 181] width 378 height 89
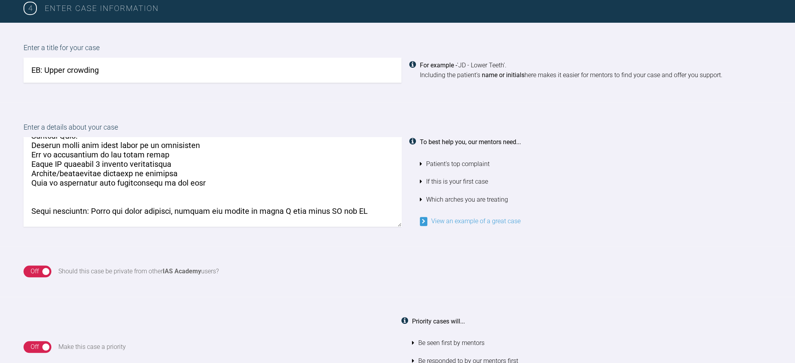
scroll to position [276, 0]
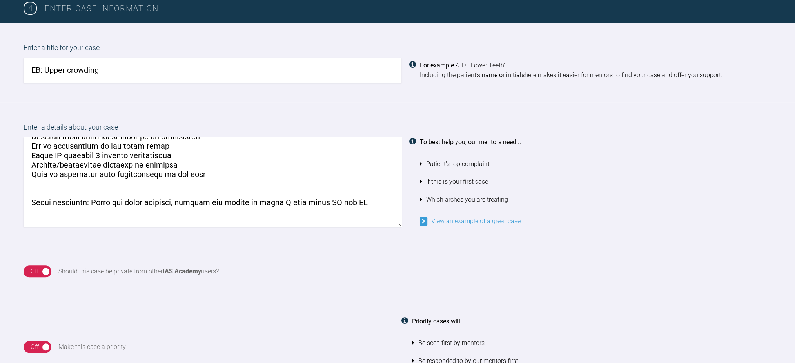
drag, startPoint x: 220, startPoint y: 173, endPoint x: 16, endPoint y: 173, distance: 204.3
click at [16, 173] on div "Enter a details about your case To best help you, our mentors need... Patient's…" at bounding box center [397, 174] width 795 height 144
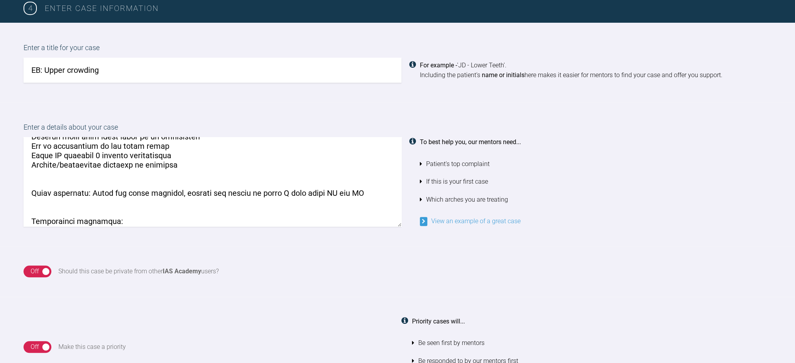
click at [152, 171] on textarea at bounding box center [213, 181] width 378 height 89
click at [247, 191] on textarea at bounding box center [213, 181] width 378 height 89
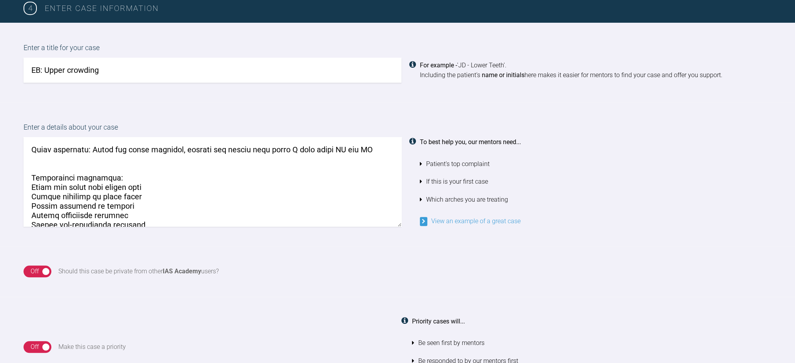
scroll to position [329, 0]
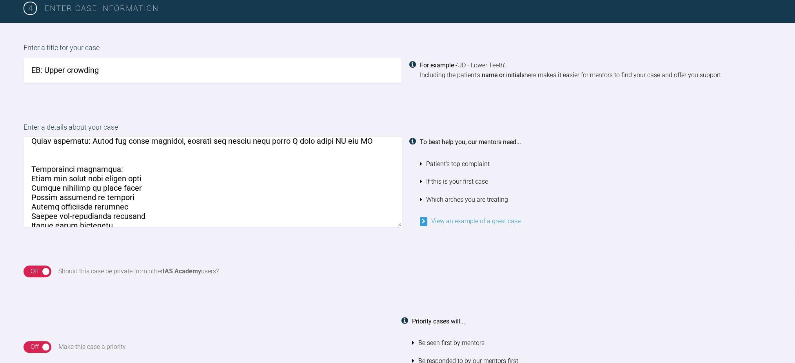
click at [118, 177] on textarea at bounding box center [213, 181] width 378 height 89
drag, startPoint x: 105, startPoint y: 176, endPoint x: 197, endPoint y: 175, distance: 91.8
click at [197, 175] on textarea at bounding box center [213, 181] width 378 height 89
click at [120, 193] on textarea at bounding box center [213, 181] width 378 height 89
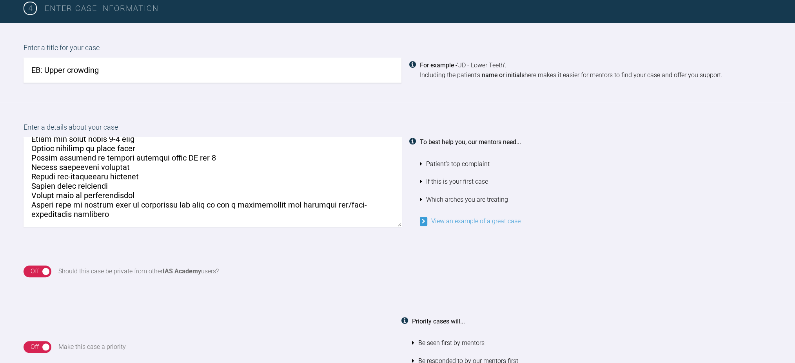
scroll to position [381, 0]
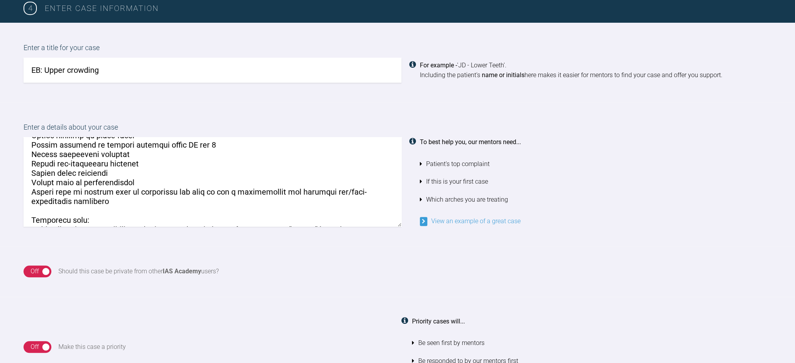
click at [58, 161] on textarea at bounding box center [213, 181] width 378 height 89
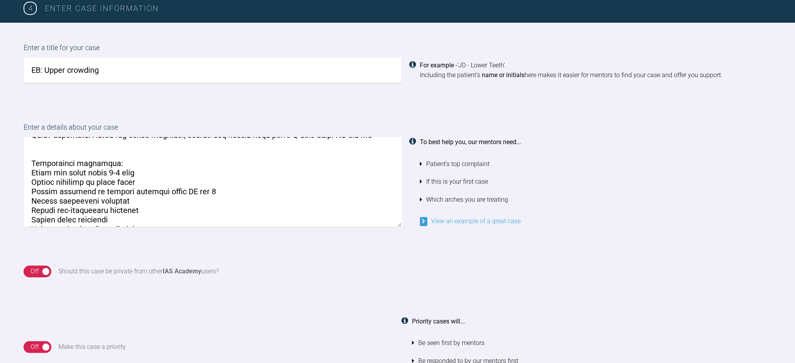
scroll to position [329, 0]
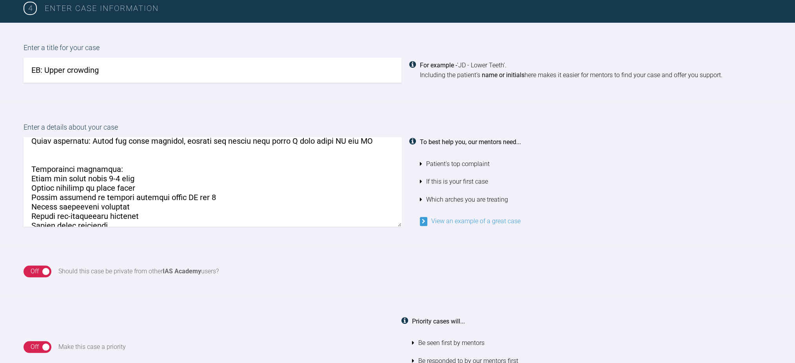
drag, startPoint x: 112, startPoint y: 216, endPoint x: 56, endPoint y: 213, distance: 55.8
click at [56, 213] on textarea at bounding box center [213, 181] width 378 height 89
click at [112, 209] on textarea at bounding box center [213, 181] width 378 height 89
click at [112, 211] on textarea at bounding box center [213, 181] width 378 height 89
paste textarea "non-coincident"
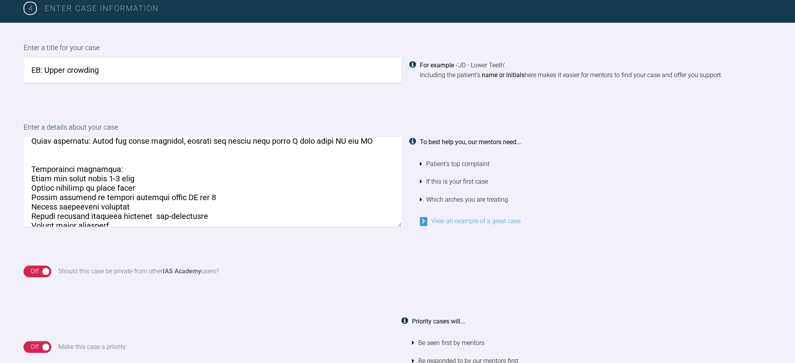
drag, startPoint x: 161, startPoint y: 211, endPoint x: 170, endPoint y: 208, distance: 9.4
click at [160, 211] on textarea at bounding box center [213, 181] width 378 height 89
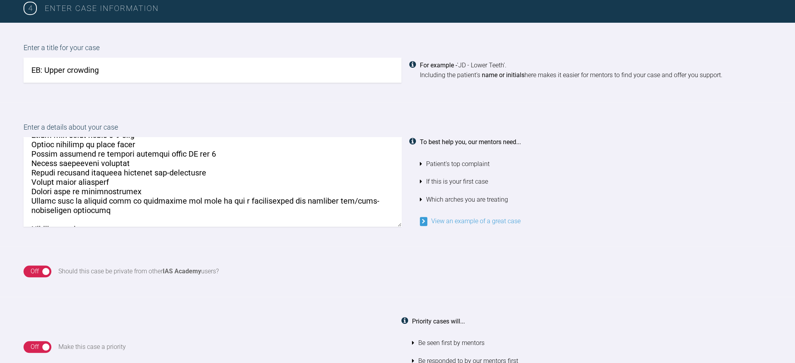
scroll to position [381, 0]
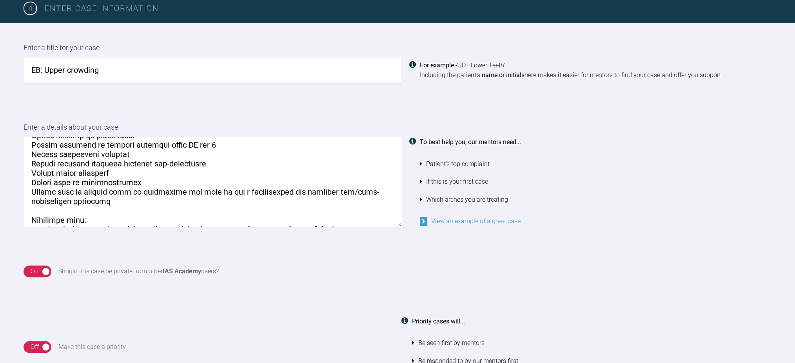
click at [147, 176] on textarea at bounding box center [213, 181] width 378 height 89
drag, startPoint x: 33, startPoint y: 192, endPoint x: 132, endPoint y: 200, distance: 99.5
click at [132, 200] on textarea at bounding box center [213, 181] width 378 height 89
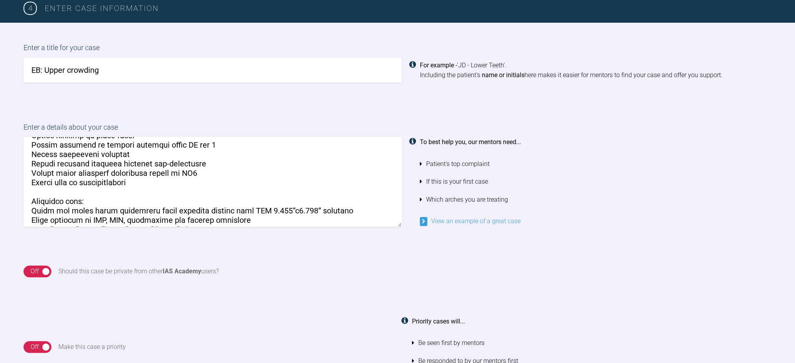
drag, startPoint x: 62, startPoint y: 211, endPoint x: 91, endPoint y: 210, distance: 29.4
click at [91, 210] on textarea at bounding box center [213, 181] width 378 height 89
click at [110, 209] on textarea at bounding box center [213, 181] width 378 height 89
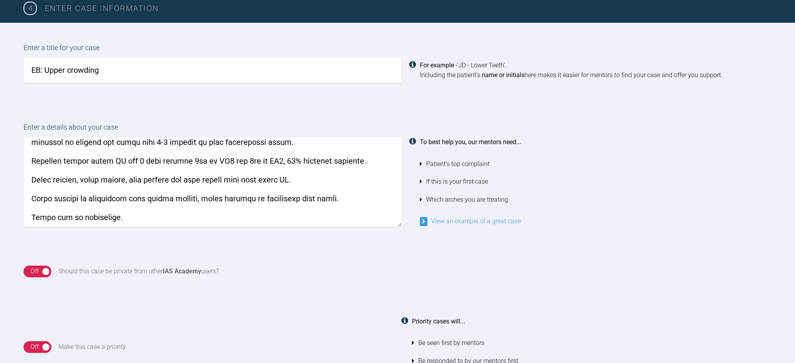
scroll to position [120, 0]
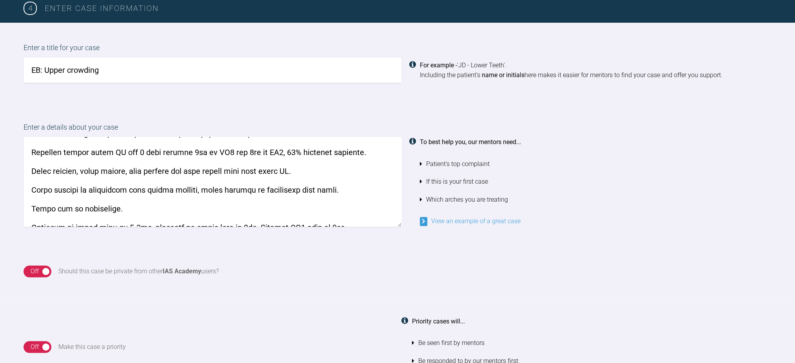
drag, startPoint x: 29, startPoint y: 151, endPoint x: 24, endPoint y: 161, distance: 11.2
click at [24, 161] on textarea at bounding box center [213, 181] width 378 height 89
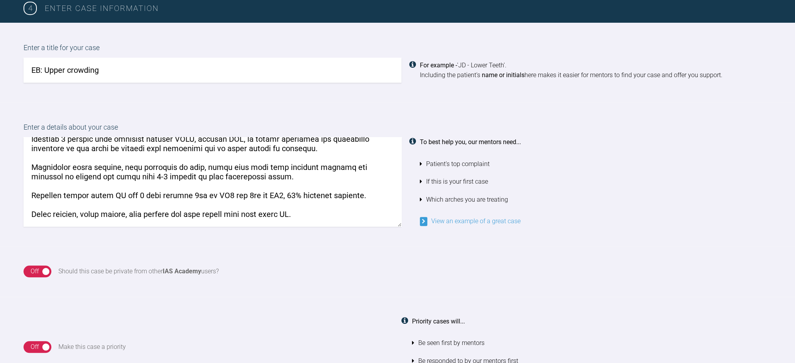
scroll to position [67, 0]
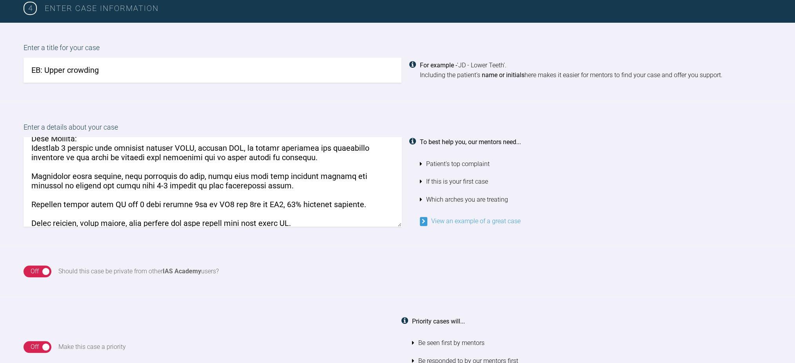
click at [76, 199] on textarea at bounding box center [213, 181] width 378 height 89
click at [73, 202] on textarea at bounding box center [213, 181] width 378 height 89
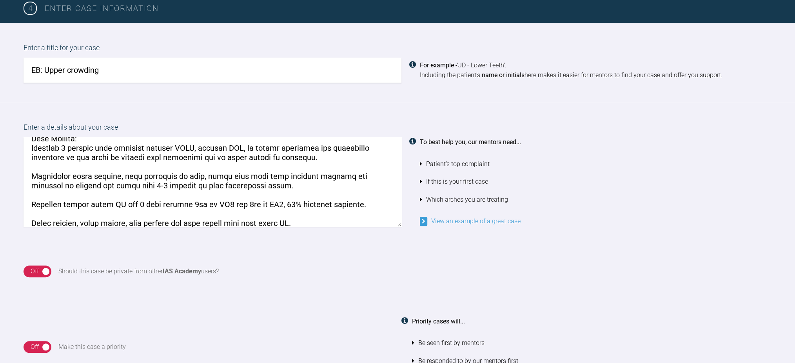
click at [73, 202] on textarea at bounding box center [213, 181] width 378 height 89
click at [74, 202] on textarea at bounding box center [213, 181] width 378 height 89
click at [65, 203] on textarea at bounding box center [213, 181] width 378 height 89
click at [101, 202] on textarea at bounding box center [213, 181] width 378 height 89
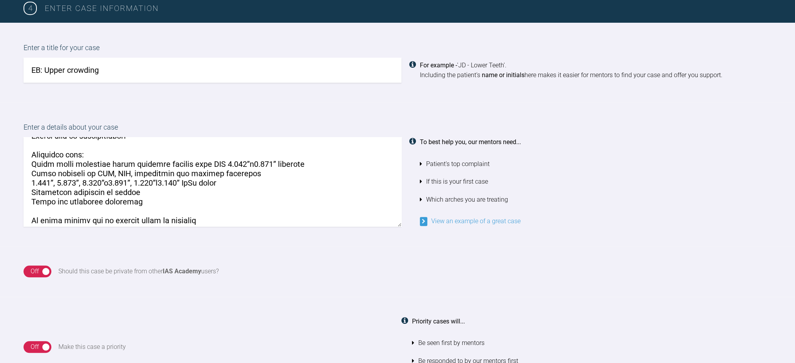
scroll to position [419, 0]
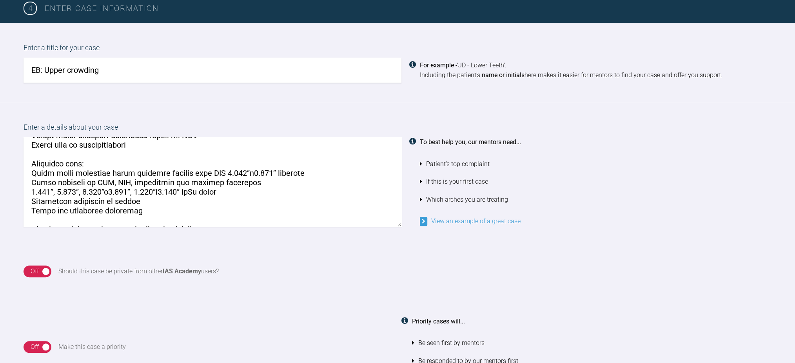
click at [197, 182] on textarea at bounding box center [213, 181] width 378 height 89
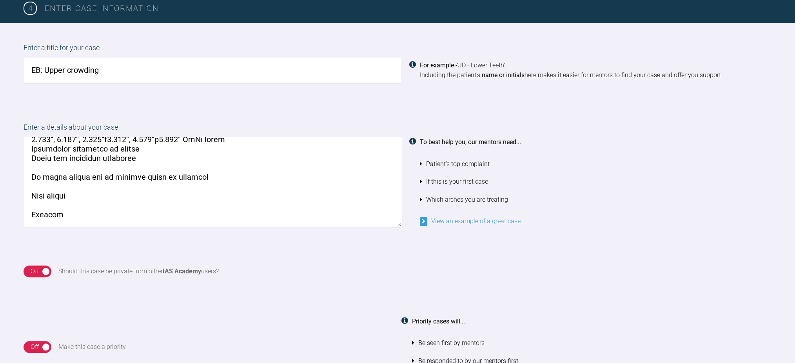
drag, startPoint x: 31, startPoint y: 176, endPoint x: 255, endPoint y: 175, distance: 223.9
click at [255, 175] on textarea at bounding box center [213, 181] width 378 height 89
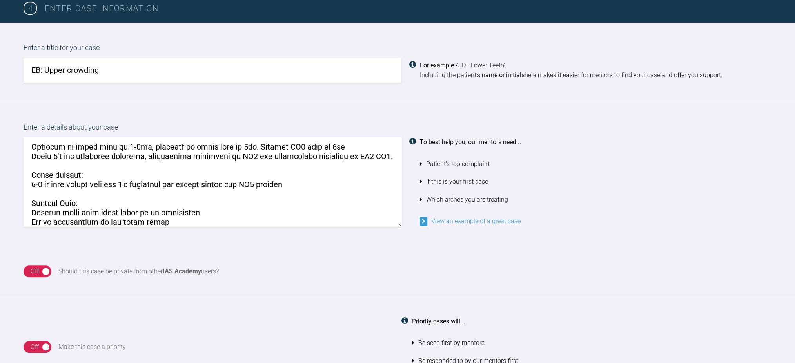
scroll to position [209, 0]
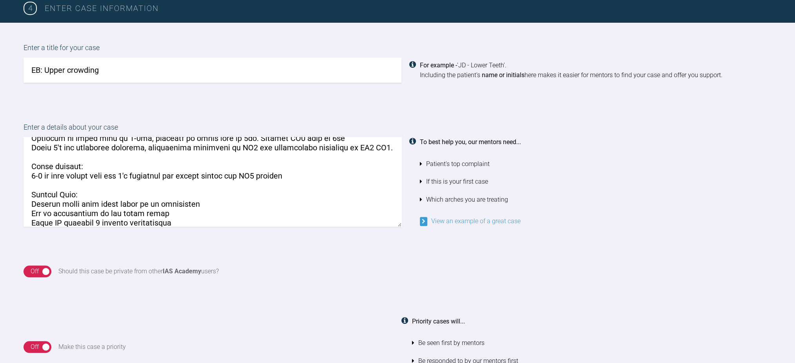
click at [214, 199] on textarea at bounding box center [213, 181] width 378 height 89
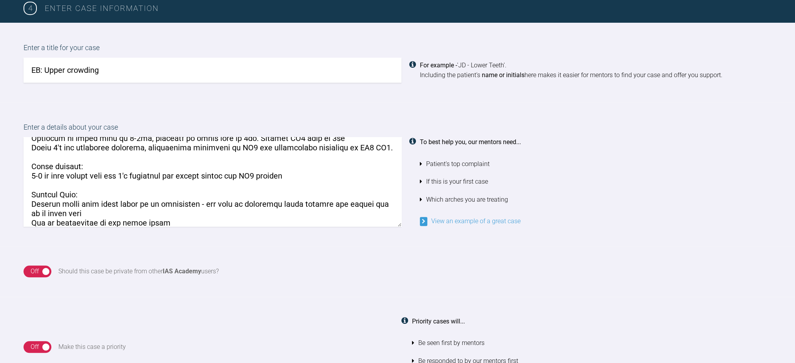
scroll to position [261, 0]
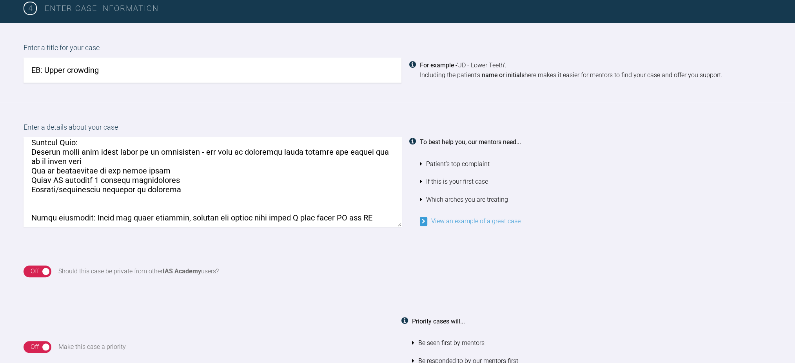
click at [118, 170] on textarea at bounding box center [213, 181] width 378 height 89
click at [163, 169] on textarea at bounding box center [213, 181] width 378 height 89
click at [206, 170] on textarea at bounding box center [213, 181] width 378 height 89
click at [205, 175] on textarea at bounding box center [213, 181] width 378 height 89
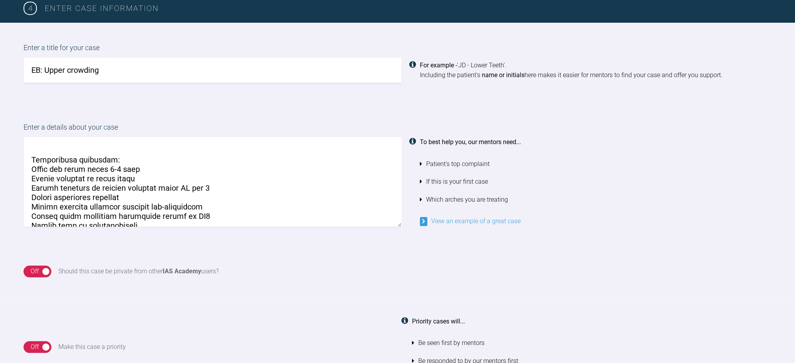
scroll to position [366, 0]
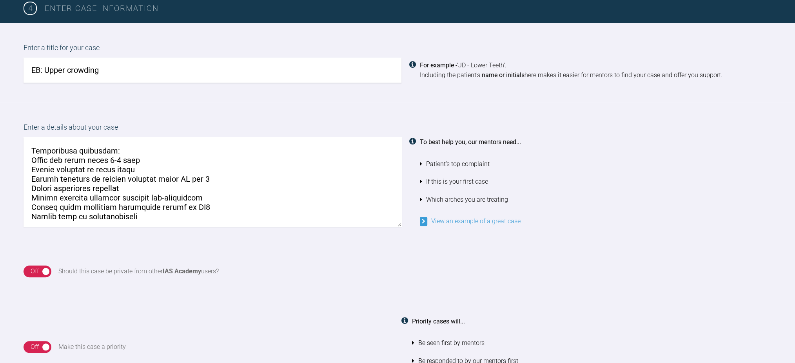
click at [121, 178] on textarea at bounding box center [213, 181] width 378 height 89
click at [183, 189] on textarea at bounding box center [213, 181] width 378 height 89
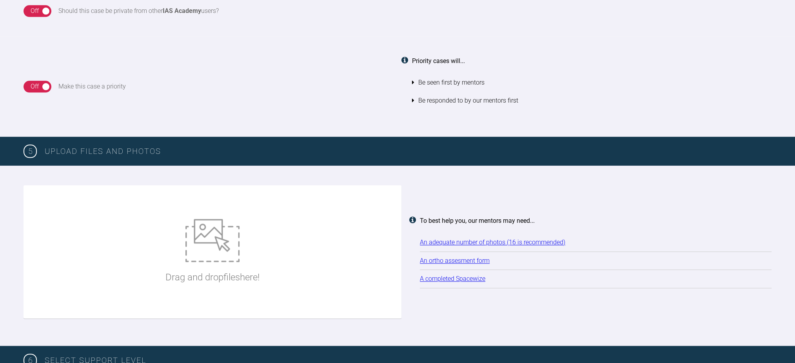
scroll to position [836, 0]
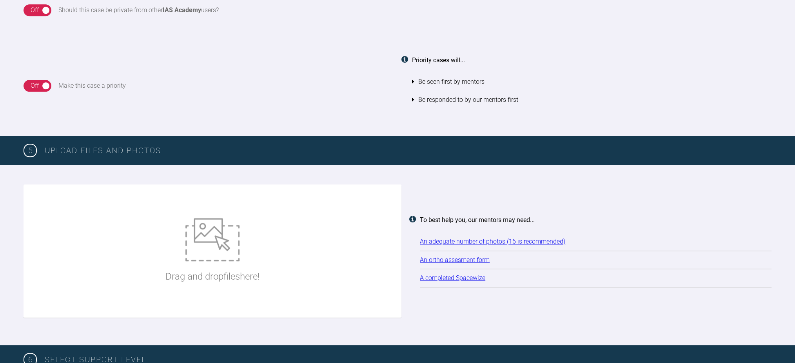
type textarea "Dear IAS, This 58-year-old lady wishes for alignment of her upper arch. We disc…"
click at [228, 252] on img at bounding box center [212, 239] width 54 height 43
type input "C:\fakepath\2025-08-17 - Spacewize capture.png"
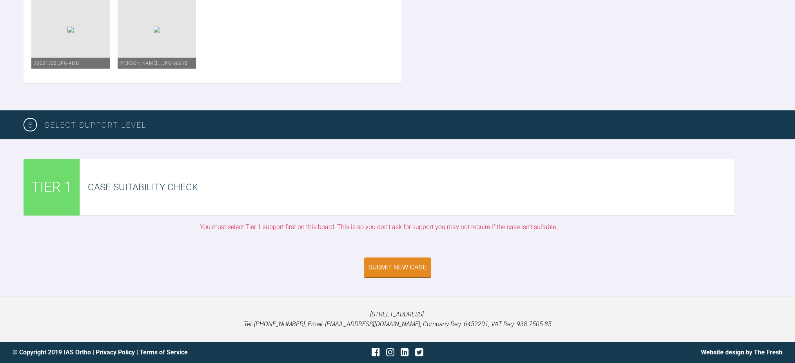
scroll to position [1720, 0]
click at [396, 262] on button "Submit New Case" at bounding box center [397, 268] width 67 height 20
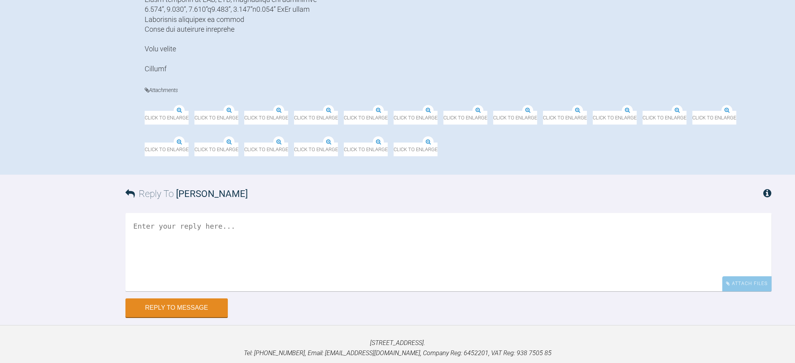
scroll to position [639, 0]
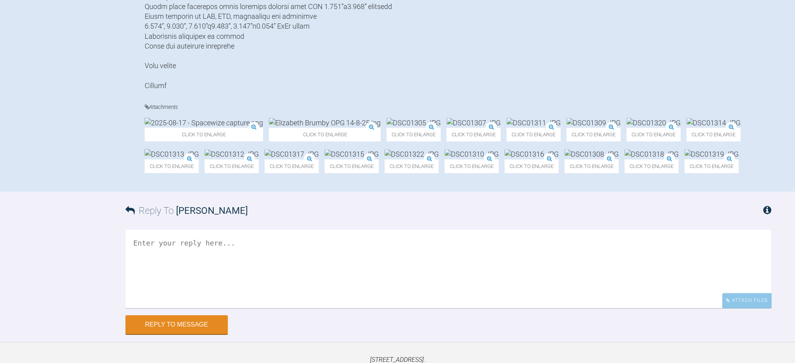
click at [625, 159] on img at bounding box center [652, 154] width 54 height 10
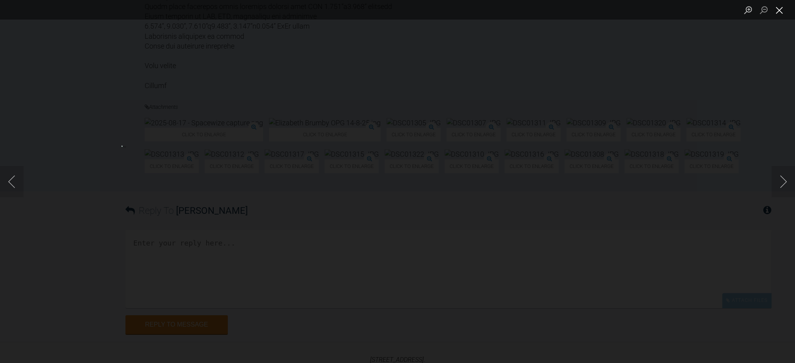
click at [780, 10] on button "Close lightbox" at bounding box center [780, 10] width 16 height 14
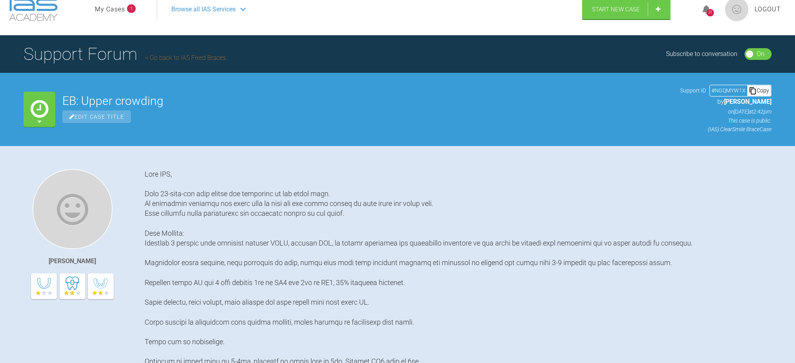
scroll to position [11, 0]
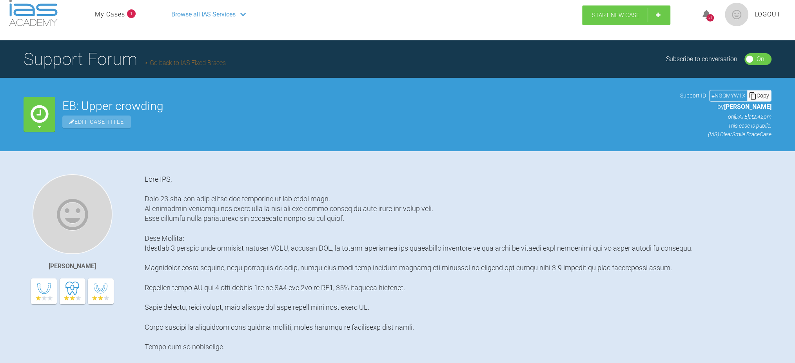
click at [645, 15] on link "Start New Case" at bounding box center [626, 15] width 88 height 20
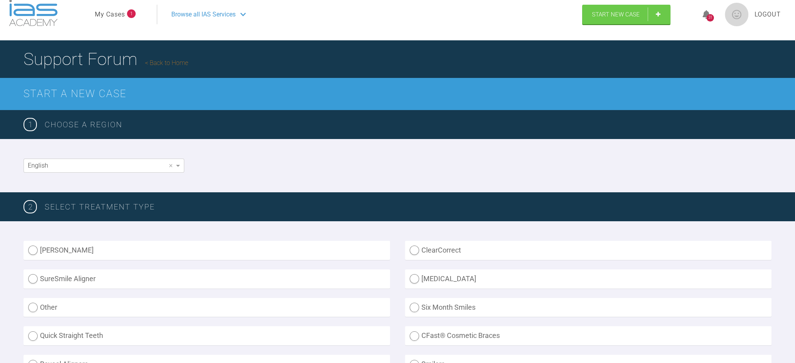
click at [127, 16] on li "My Cases 1" at bounding box center [115, 14] width 41 height 10
click at [120, 16] on link "My Cases" at bounding box center [110, 14] width 30 height 10
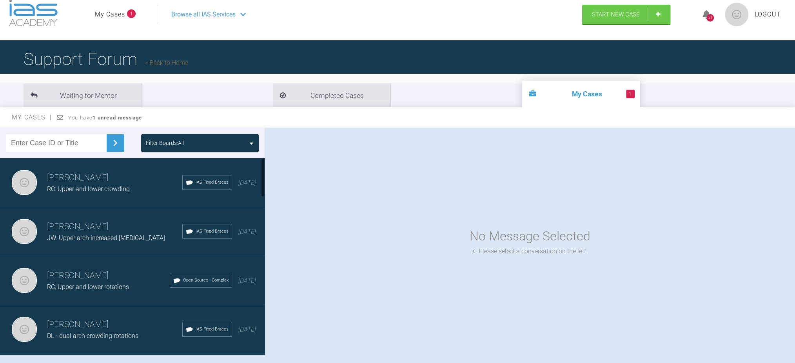
click at [75, 179] on h3 "[PERSON_NAME]" at bounding box center [114, 177] width 135 height 13
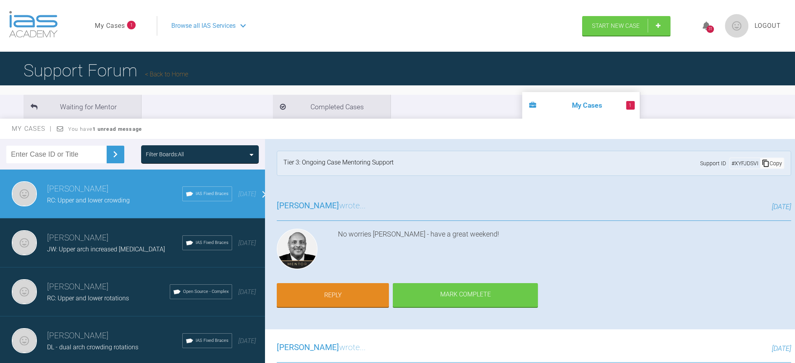
click at [74, 287] on h3 "[PERSON_NAME]" at bounding box center [108, 287] width 123 height 13
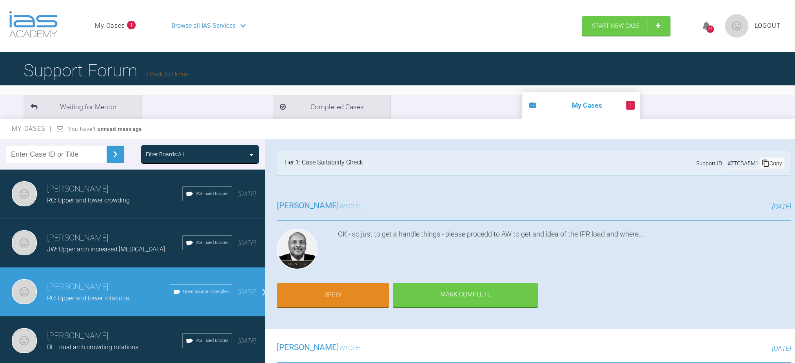
click at [69, 201] on span "RC: Upper and lower crowding" at bounding box center [88, 200] width 83 height 7
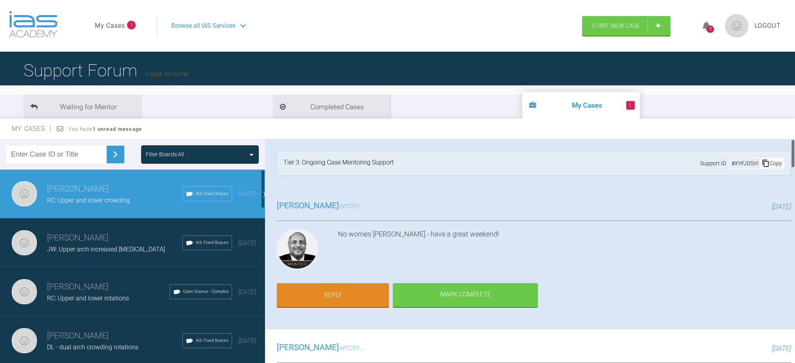
click at [79, 249] on span "JW: Upper arch increased overjet" at bounding box center [106, 249] width 118 height 7
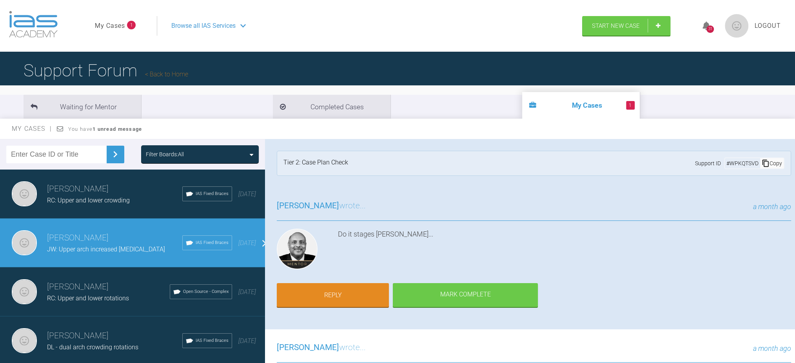
click at [88, 295] on span "RC: Upper and lower rotations" at bounding box center [88, 298] width 82 height 7
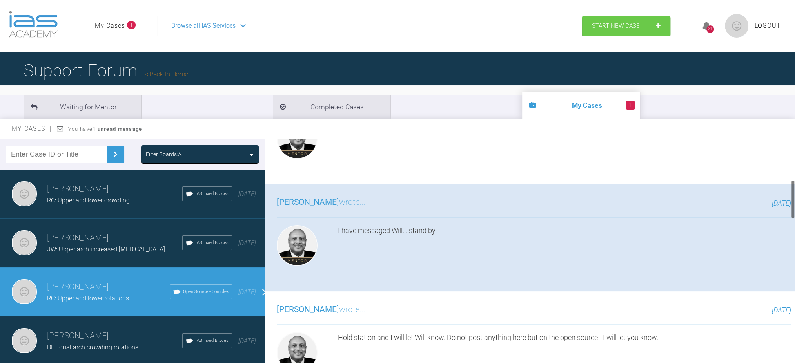
scroll to position [261, 0]
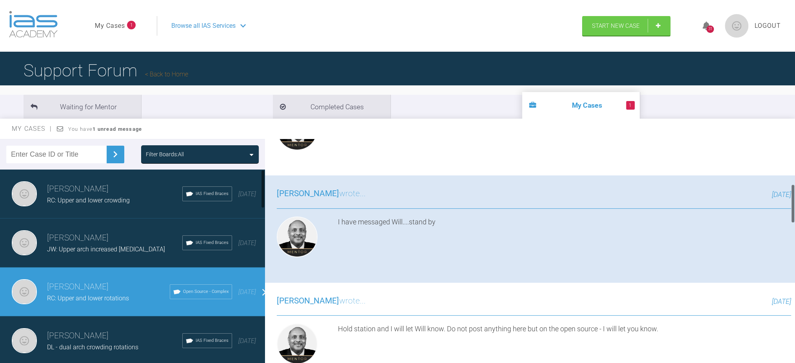
click at [107, 235] on h3 "[PERSON_NAME]" at bounding box center [114, 238] width 135 height 13
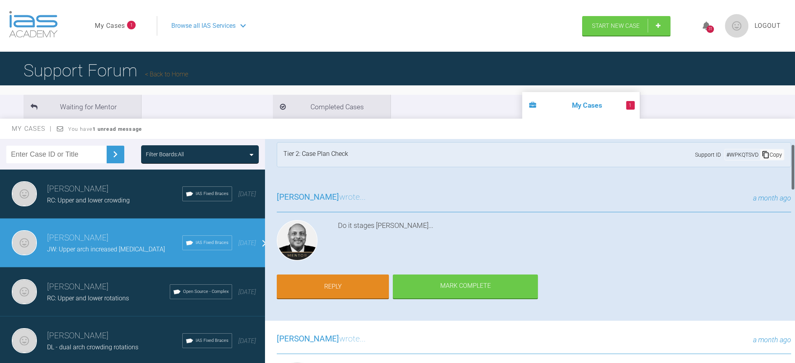
scroll to position [0, 0]
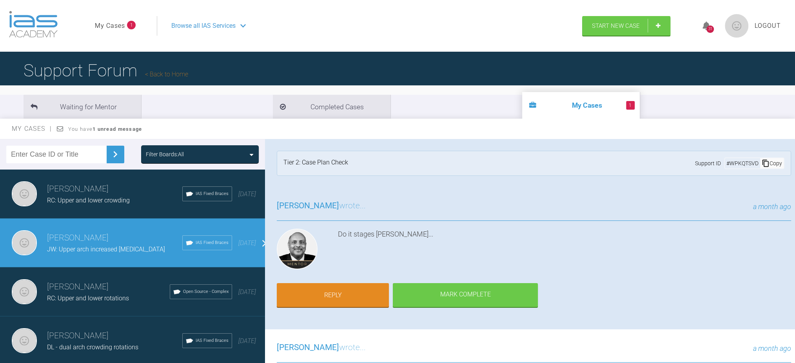
click at [76, 195] on h3 "[PERSON_NAME]" at bounding box center [114, 189] width 135 height 13
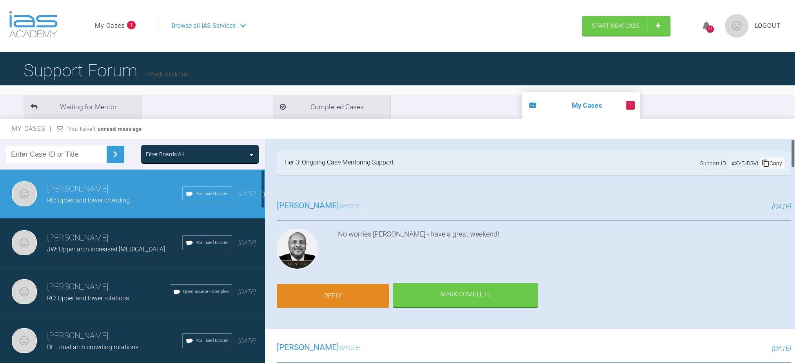
click at [358, 294] on link "Reply" at bounding box center [333, 296] width 112 height 24
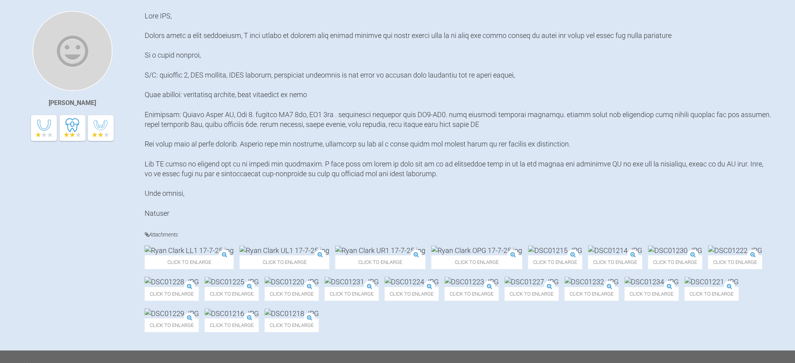
scroll to position [169, 0]
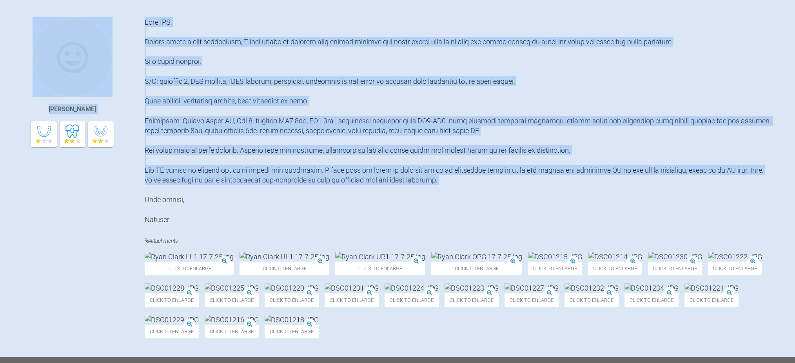
drag, startPoint x: 144, startPoint y: 19, endPoint x: 194, endPoint y: 189, distance: 177.1
click at [194, 190] on div "Anthony Power Attachments Click to enlarge Click to enlarge Click to enlarge Cl…" at bounding box center [397, 187] width 795 height 340
click at [194, 189] on div at bounding box center [458, 120] width 627 height 207
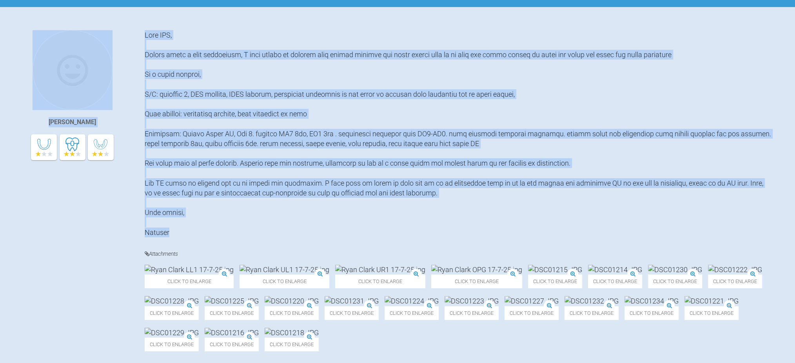
scroll to position [149, 0]
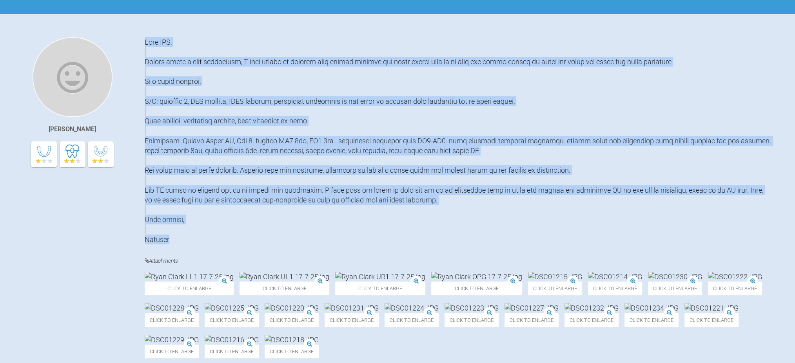
drag, startPoint x: 167, startPoint y: 129, endPoint x: 145, endPoint y: 43, distance: 88.9
click at [145, 43] on div at bounding box center [458, 140] width 627 height 207
copy div "Dear IAS, Before doing a full assessment, I just wanted to present this lovely …"
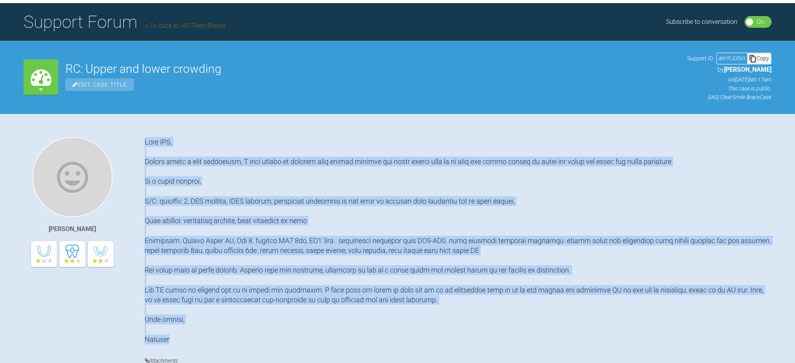
scroll to position [44, 0]
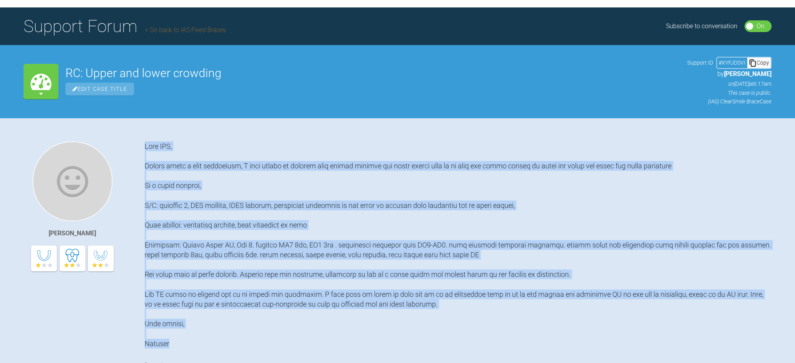
click at [309, 190] on div at bounding box center [458, 245] width 627 height 207
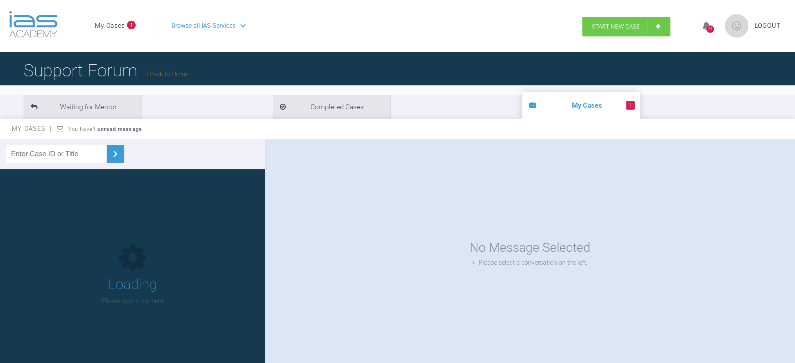
click at [610, 23] on span "Start New Case" at bounding box center [616, 26] width 48 height 7
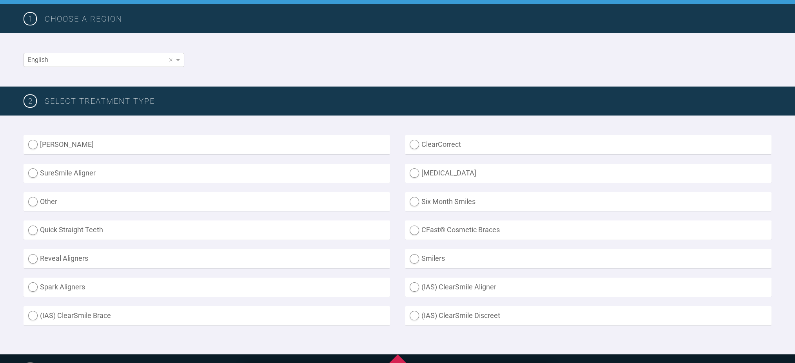
scroll to position [157, 0]
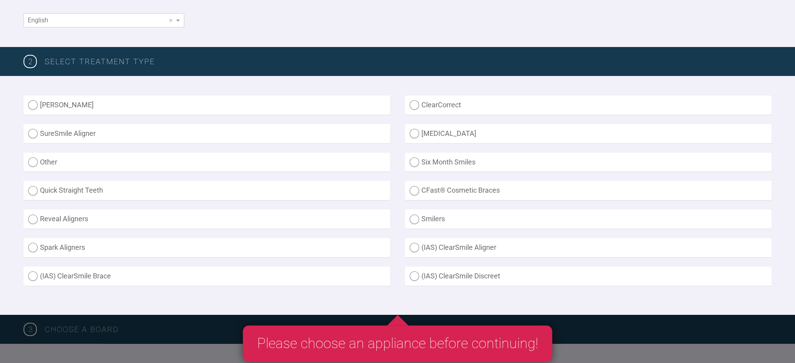
click at [87, 274] on label "(IAS) ClearSmile Brace" at bounding box center [207, 276] width 367 height 19
radio Brace "true"
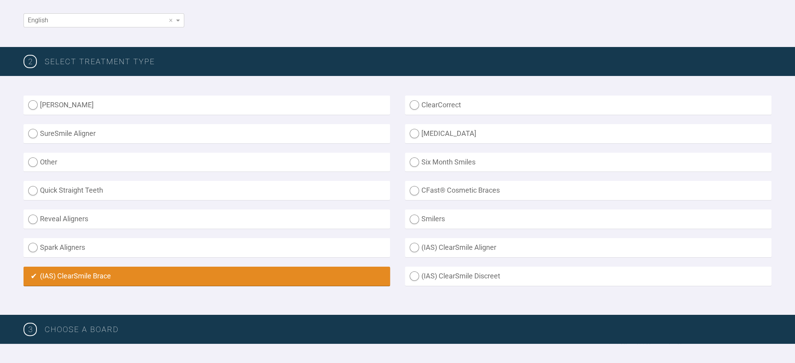
scroll to position [261, 0]
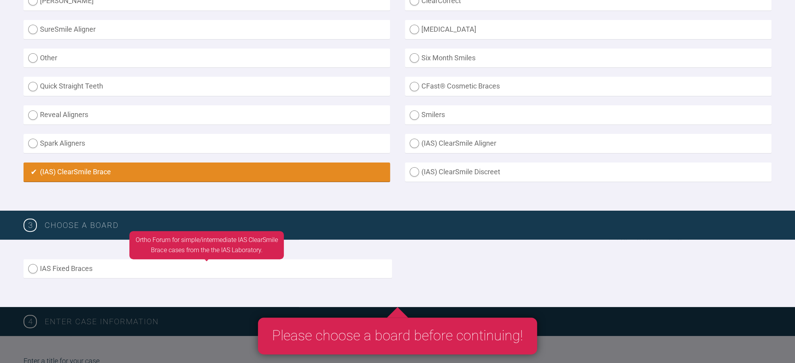
click at [96, 274] on label "IAS Fixed Braces" at bounding box center [208, 269] width 369 height 19
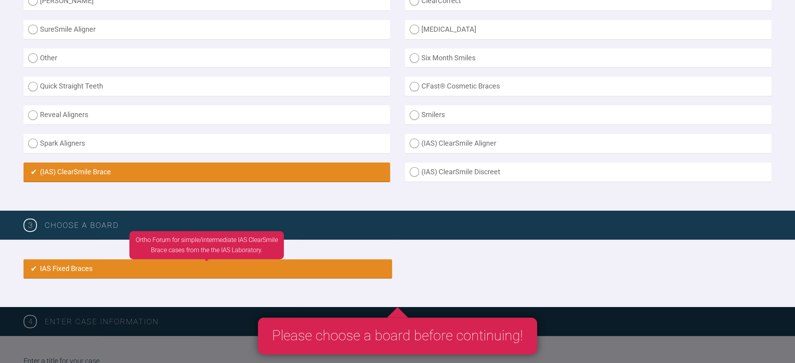
radio input "true"
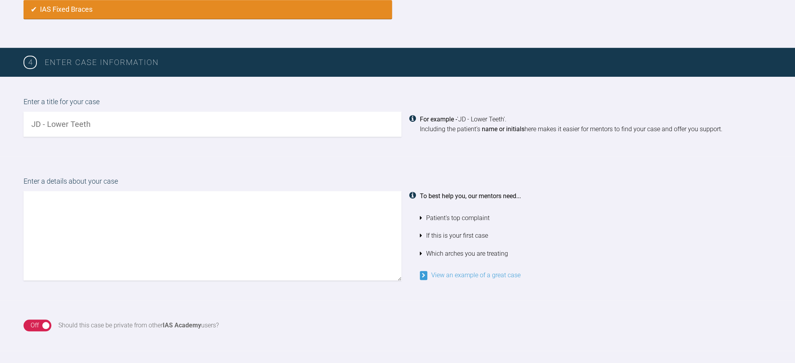
click at [131, 116] on input "text" at bounding box center [213, 124] width 378 height 25
click at [167, 125] on input "GB:" at bounding box center [213, 124] width 378 height 25
type input "GB: dual arch crowding increased [MEDICAL_DATA]"
click at [200, 221] on textarea at bounding box center [213, 235] width 378 height 89
paste textarea "Dear IAS, Before doing a full assessment, I just wanted to present this lovely …"
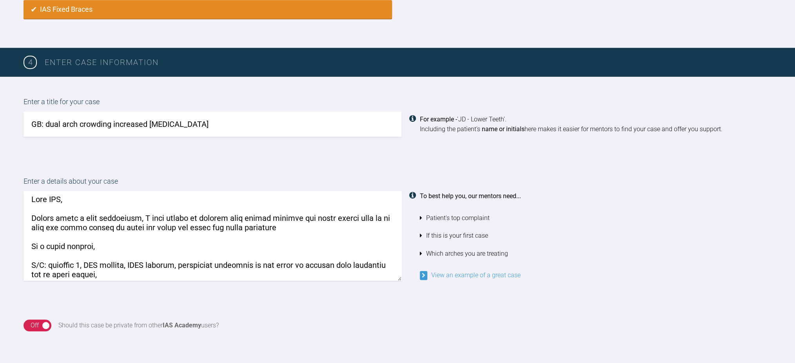
scroll to position [0, 0]
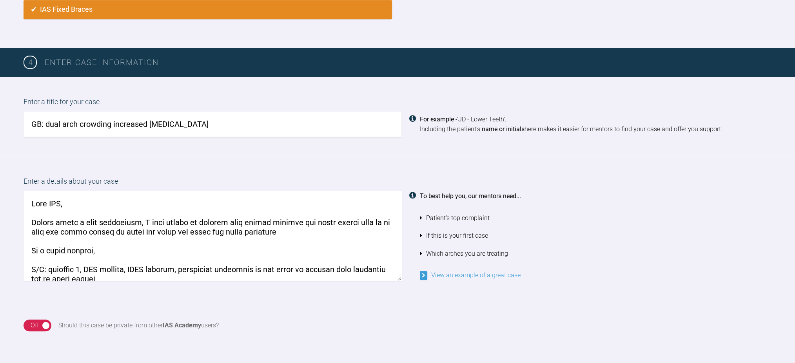
drag, startPoint x: 240, startPoint y: 220, endPoint x: 287, endPoint y: 220, distance: 46.3
click at [287, 220] on textarea at bounding box center [213, 235] width 378 height 89
drag, startPoint x: 55, startPoint y: 222, endPoint x: 139, endPoint y: 221, distance: 84.3
click at [139, 221] on textarea at bounding box center [213, 235] width 378 height 89
click at [151, 216] on textarea at bounding box center [213, 235] width 378 height 89
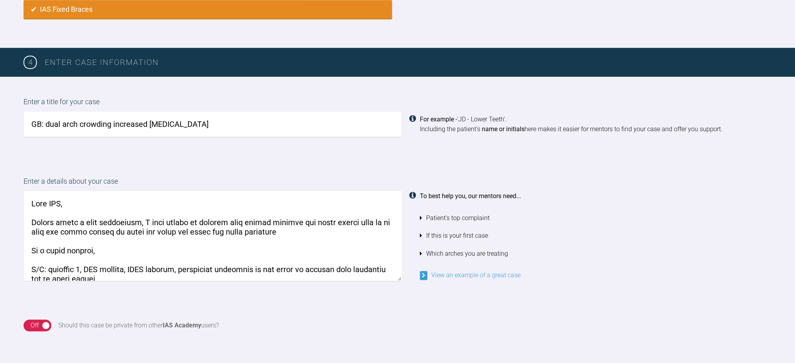
click at [253, 221] on textarea at bounding box center [213, 235] width 378 height 89
drag, startPoint x: 327, startPoint y: 222, endPoint x: 97, endPoint y: 231, distance: 230.3
click at [97, 231] on textarea at bounding box center [213, 235] width 378 height 89
click at [233, 232] on textarea at bounding box center [213, 235] width 378 height 89
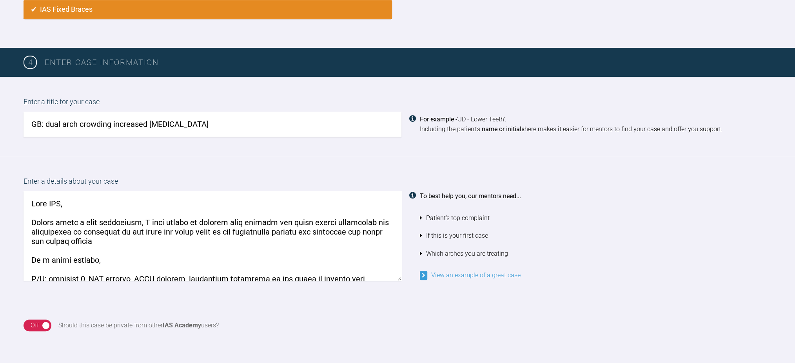
click at [136, 233] on textarea at bounding box center [213, 235] width 378 height 89
click at [136, 237] on textarea at bounding box center [213, 235] width 378 height 89
click at [359, 232] on textarea at bounding box center [213, 235] width 378 height 89
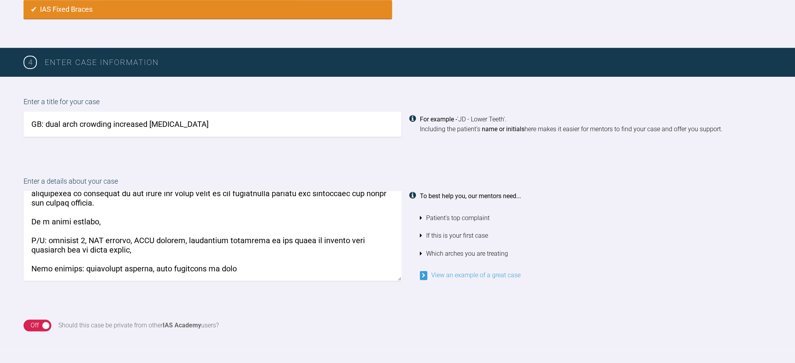
scroll to position [52, 0]
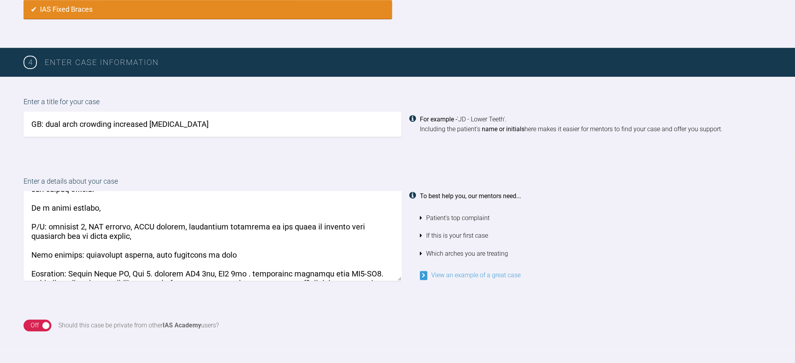
click at [164, 247] on textarea at bounding box center [213, 235] width 378 height 89
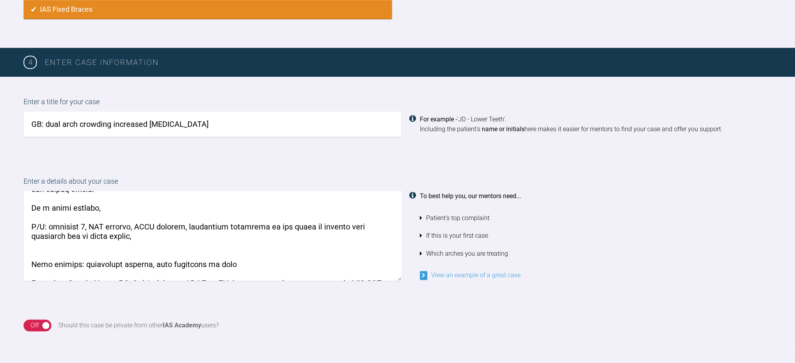
paste textarea "/O: TMJ - mandibular deviation to the right on opening without reduction and tw…"
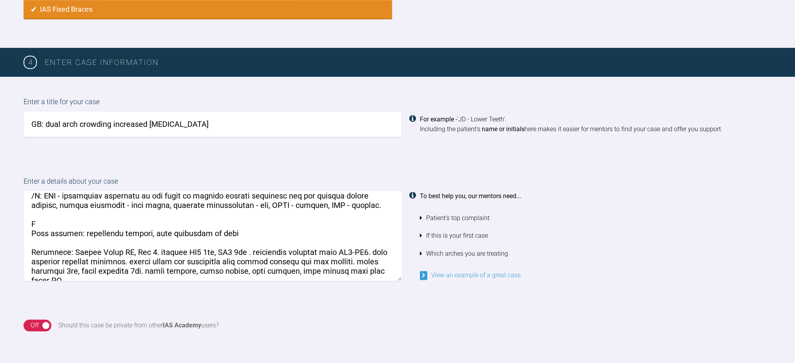
scroll to position [59, 0]
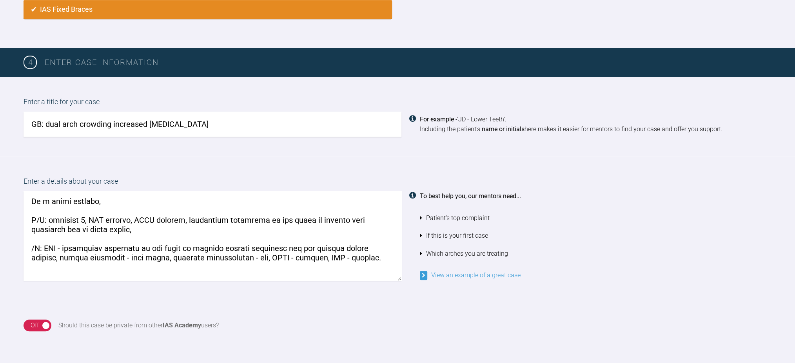
click at [52, 221] on textarea at bounding box center [213, 235] width 378 height 89
click at [82, 218] on textarea at bounding box center [213, 235] width 378 height 89
click at [50, 199] on textarea at bounding box center [213, 235] width 378 height 89
drag, startPoint x: 50, startPoint y: 217, endPoint x: 46, endPoint y: 218, distance: 3.9
click at [50, 218] on textarea at bounding box center [213, 235] width 378 height 89
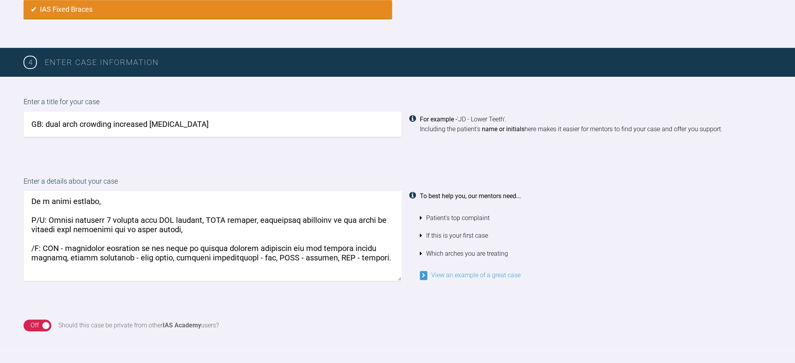
click at [156, 216] on textarea at bounding box center [213, 235] width 378 height 89
click at [74, 228] on textarea at bounding box center [213, 235] width 378 height 89
click at [32, 243] on textarea at bounding box center [213, 235] width 378 height 89
click at [212, 228] on textarea at bounding box center [213, 235] width 378 height 89
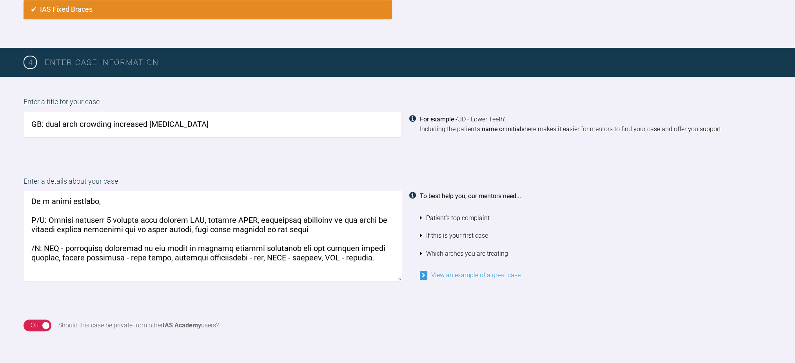
drag, startPoint x: 33, startPoint y: 246, endPoint x: 366, endPoint y: 252, distance: 333.3
click at [366, 252] on textarea at bounding box center [213, 235] width 378 height 89
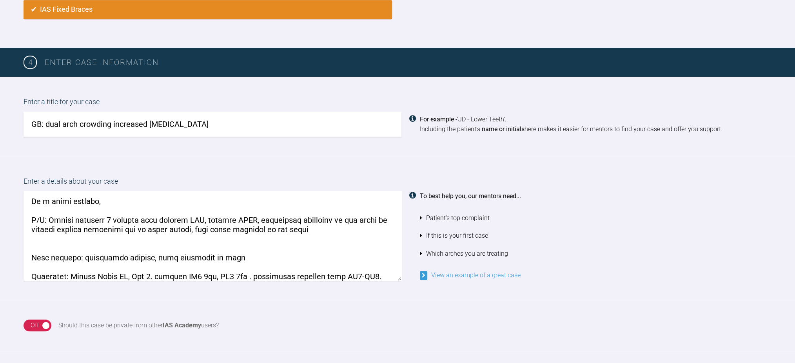
drag, startPoint x: 49, startPoint y: 217, endPoint x: 29, endPoint y: 220, distance: 19.9
click at [29, 220] on textarea at bounding box center [213, 235] width 378 height 89
click at [54, 243] on textarea at bounding box center [213, 235] width 378 height 89
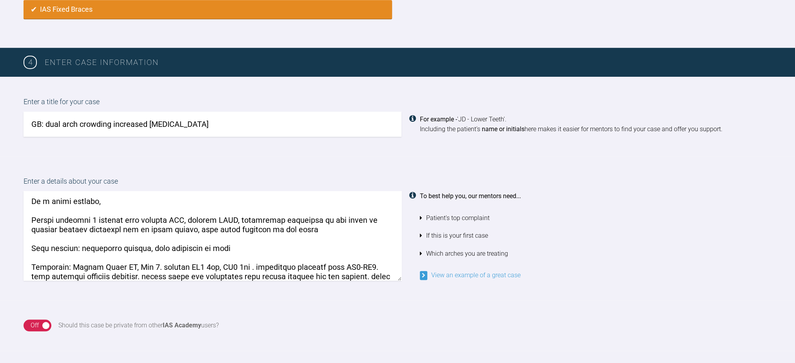
click at [170, 261] on textarea at bounding box center [213, 235] width 378 height 89
click at [154, 247] on textarea at bounding box center [213, 235] width 378 height 89
click at [151, 253] on textarea at bounding box center [213, 235] width 378 height 89
paste textarea "nasolabial angle - obtuse, lips incompetent at rest, smile line - papillae of s…"
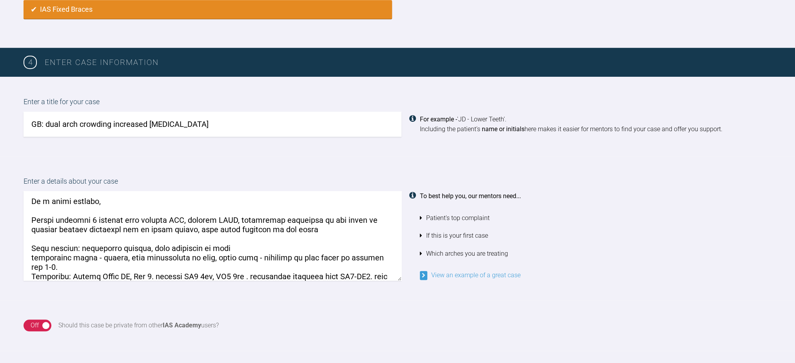
click at [125, 247] on textarea at bounding box center [213, 235] width 378 height 89
click at [179, 246] on textarea at bounding box center [213, 235] width 378 height 89
drag, startPoint x: 208, startPoint y: 258, endPoint x: 4, endPoint y: 259, distance: 204.3
click at [0, 260] on div "Enter a details about your case To best help you, our mentors need... Patient's…" at bounding box center [397, 228] width 795 height 144
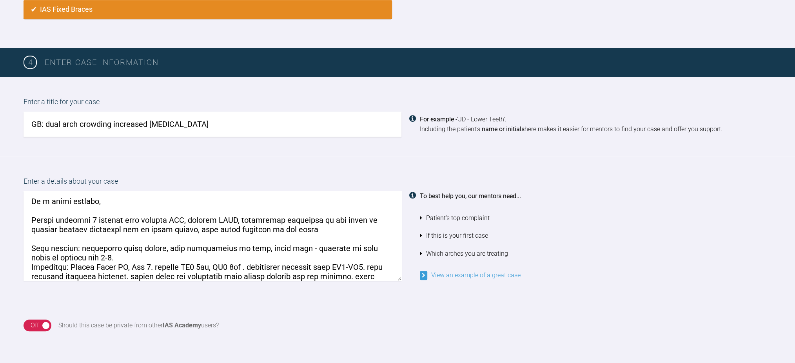
click at [33, 245] on textarea at bounding box center [213, 235] width 378 height 89
drag, startPoint x: 282, startPoint y: 246, endPoint x: 286, endPoint y: 249, distance: 4.2
click at [286, 249] on textarea at bounding box center [213, 235] width 378 height 89
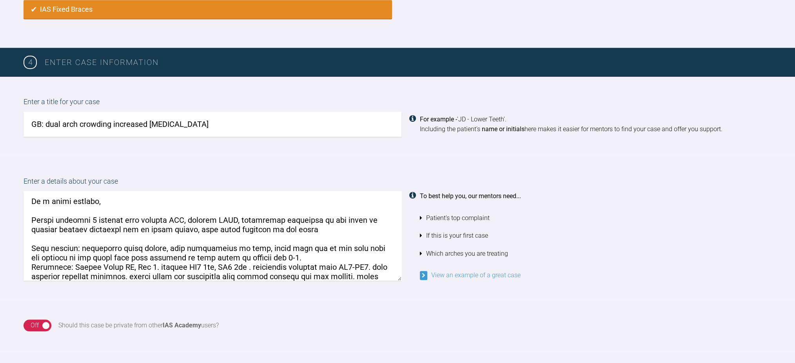
click at [254, 257] on textarea at bounding box center [213, 235] width 378 height 89
click at [291, 256] on textarea at bounding box center [213, 235] width 378 height 89
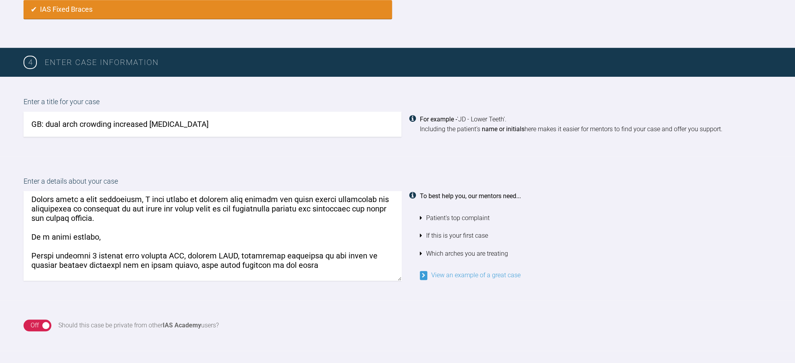
scroll to position [0, 0]
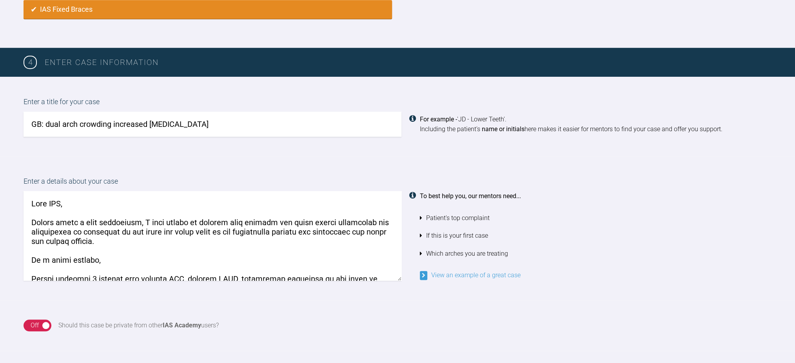
click at [184, 244] on textarea at bounding box center [213, 235] width 378 height 89
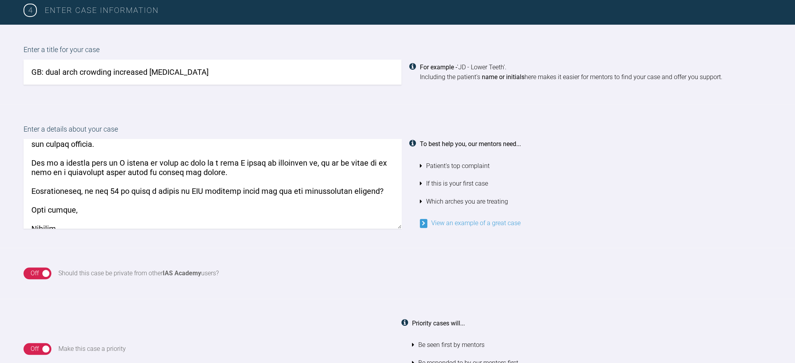
scroll to position [52, 0]
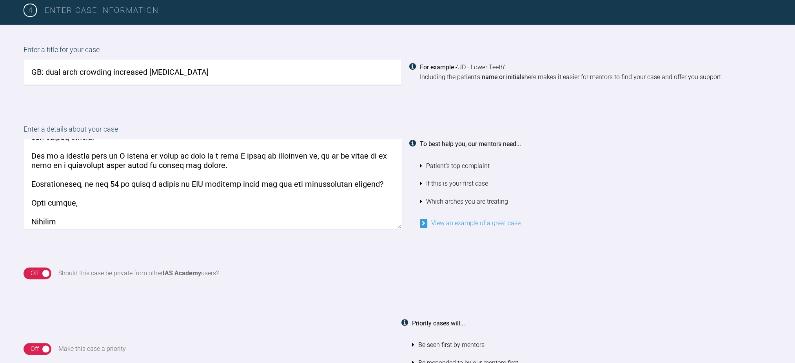
click at [234, 162] on textarea at bounding box center [213, 183] width 378 height 89
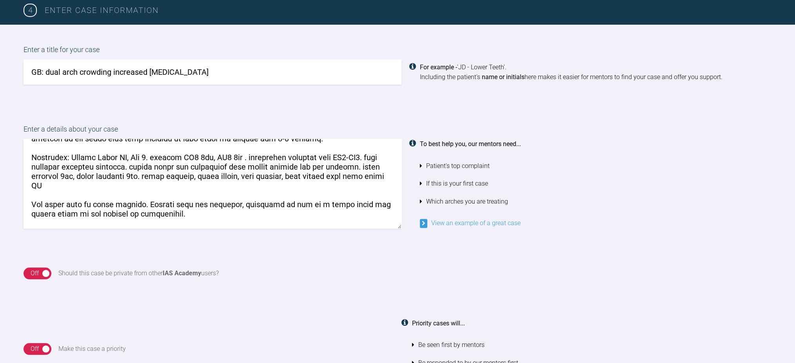
scroll to position [261, 0]
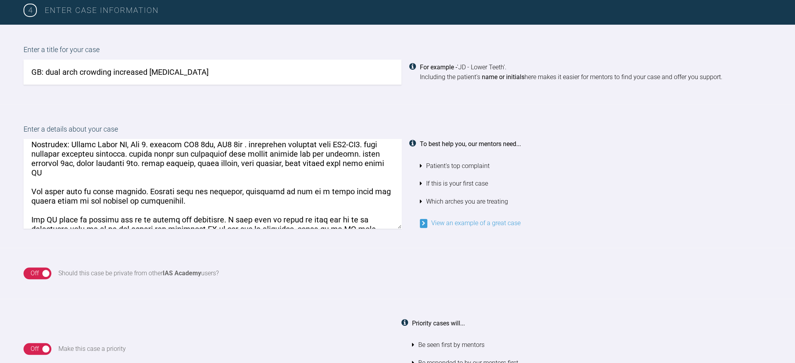
click at [142, 182] on textarea at bounding box center [213, 183] width 378 height 89
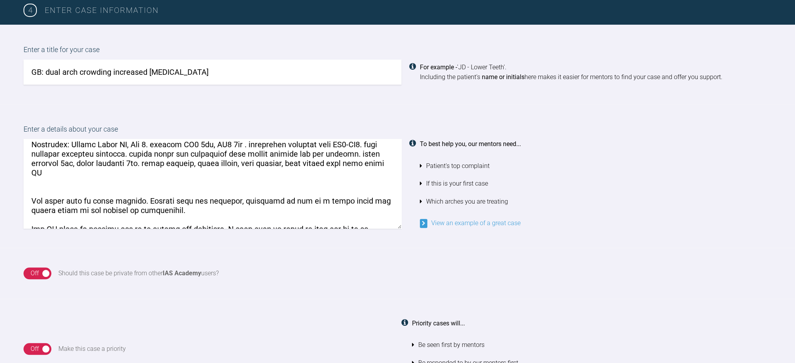
paste textarea "Occlusion: incisor relationship II div 1, overjet greater than 10mm (12-13) AOB…"
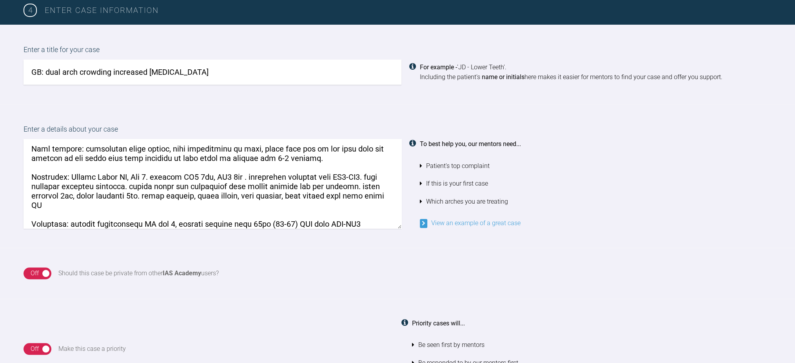
scroll to position [214, 0]
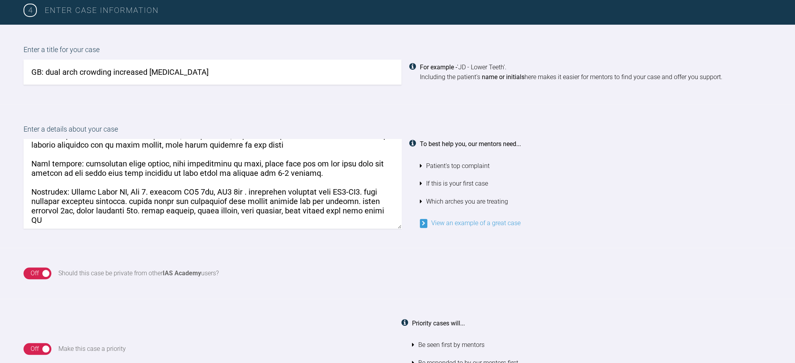
drag, startPoint x: 173, startPoint y: 190, endPoint x: 232, endPoint y: 190, distance: 59.2
click at [232, 190] on textarea at bounding box center [213, 183] width 378 height 89
drag, startPoint x: 205, startPoint y: 191, endPoint x: 234, endPoint y: 204, distance: 31.9
click at [208, 192] on textarea at bounding box center [213, 183] width 378 height 89
click at [225, 187] on textarea at bounding box center [213, 183] width 378 height 89
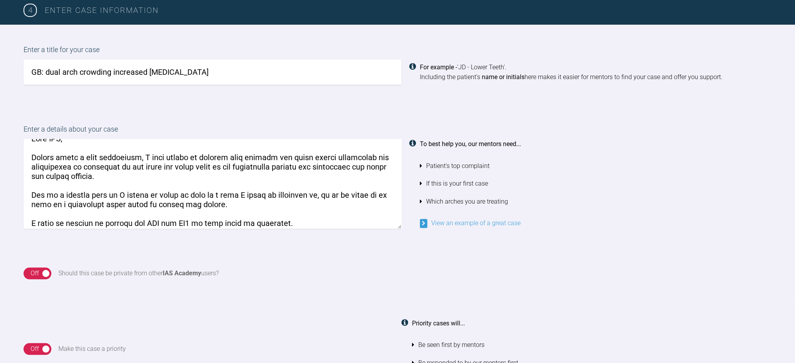
scroll to position [5, 0]
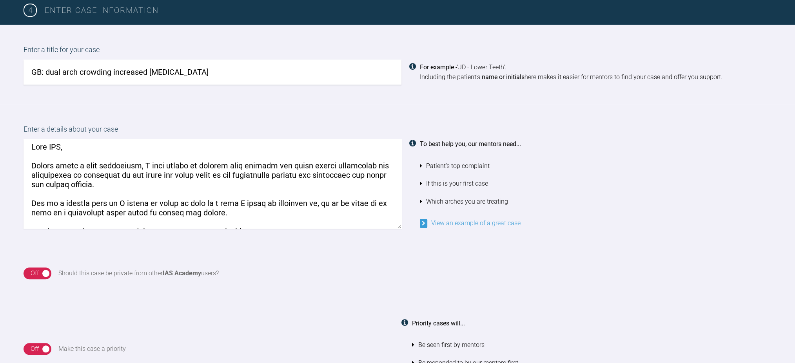
click at [222, 181] on textarea at bounding box center [213, 183] width 378 height 89
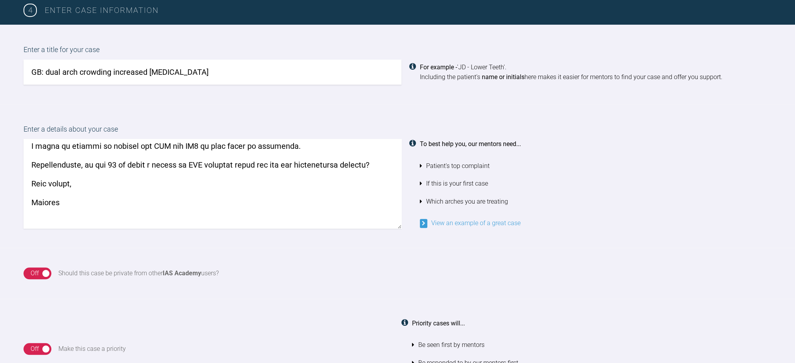
scroll to position [162, 0]
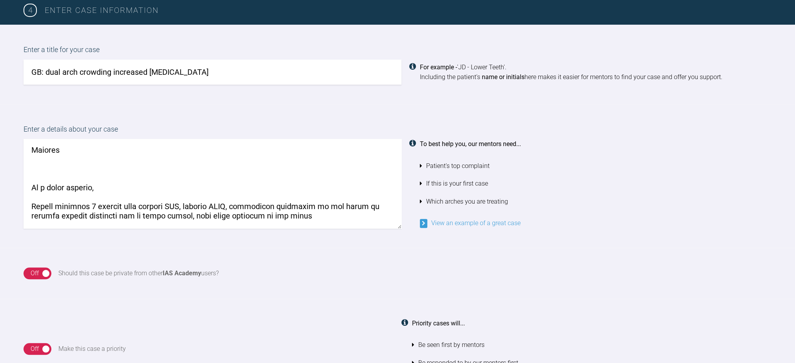
click at [158, 168] on textarea at bounding box center [213, 183] width 378 height 89
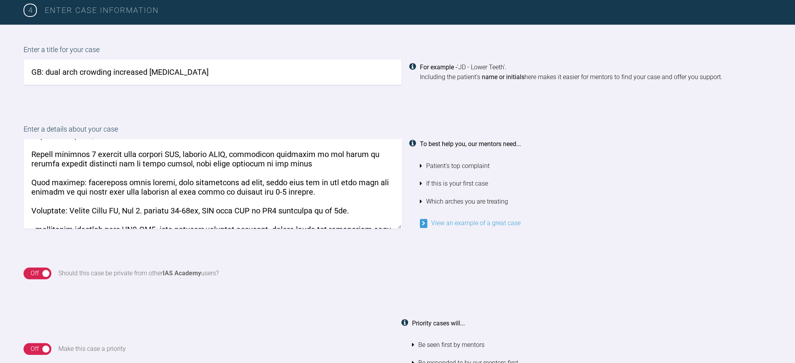
click at [303, 159] on textarea at bounding box center [213, 183] width 378 height 89
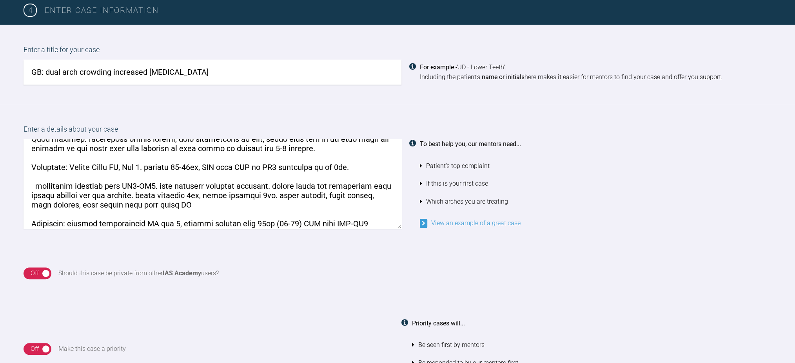
scroll to position [266, 0]
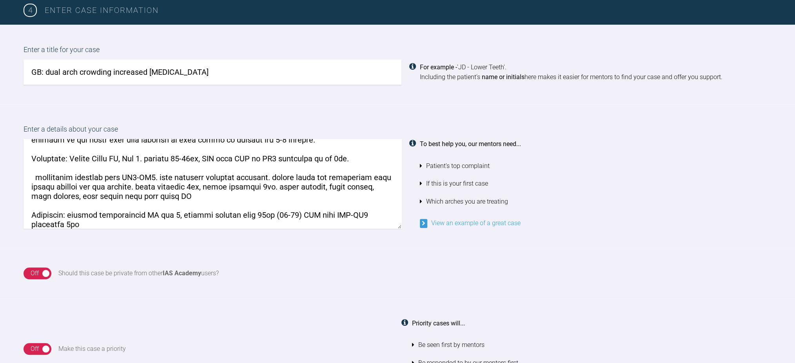
click at [146, 162] on textarea at bounding box center [213, 183] width 378 height 89
click at [44, 191] on textarea at bounding box center [213, 183] width 378 height 89
drag, startPoint x: 285, startPoint y: 157, endPoint x: 365, endPoint y: 157, distance: 79.6
click at [365, 157] on textarea at bounding box center [213, 183] width 378 height 89
drag, startPoint x: 245, startPoint y: 192, endPoint x: 10, endPoint y: 183, distance: 235.4
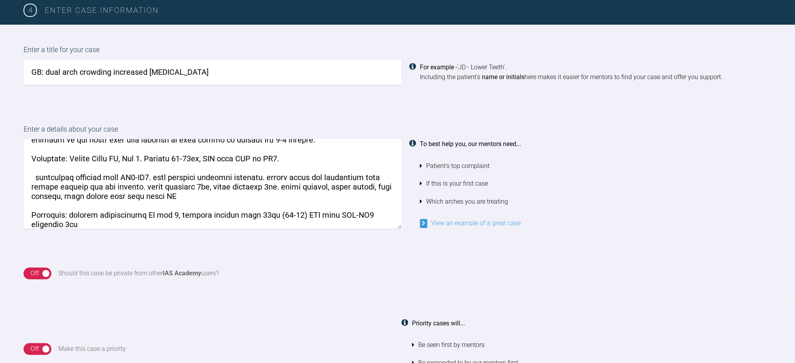
click at [10, 183] on div "Enter a details about your case To best help you, our mentors need... Patient's…" at bounding box center [397, 176] width 795 height 144
drag, startPoint x: 103, startPoint y: 220, endPoint x: 25, endPoint y: 172, distance: 91.2
click at [13, 169] on div "Enter a details about your case To best help you, our mentors need... Patient's…" at bounding box center [397, 176] width 795 height 144
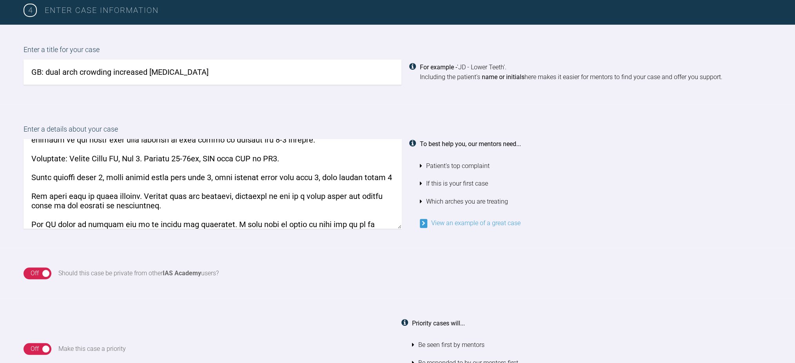
click at [36, 193] on textarea at bounding box center [213, 183] width 378 height 89
click at [80, 175] on textarea at bounding box center [213, 183] width 378 height 89
click at [30, 162] on textarea at bounding box center [213, 183] width 378 height 89
drag, startPoint x: 278, startPoint y: 178, endPoint x: 303, endPoint y: 176, distance: 25.6
click at [303, 176] on textarea at bounding box center [213, 183] width 378 height 89
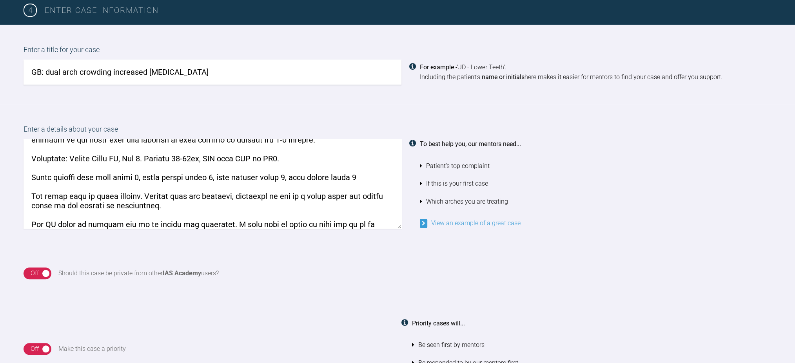
drag, startPoint x: 356, startPoint y: 175, endPoint x: 16, endPoint y: 175, distance: 339.9
click at [16, 175] on div "Enter a details about your case To best help you, our mentors need... Patient's…" at bounding box center [397, 176] width 795 height 144
click at [130, 203] on textarea at bounding box center [213, 183] width 378 height 89
drag, startPoint x: 165, startPoint y: 207, endPoint x: 0, endPoint y: 188, distance: 165.7
click at [0, 188] on div "Enter a details about your case To best help you, our mentors need... Patient's…" at bounding box center [397, 176] width 795 height 144
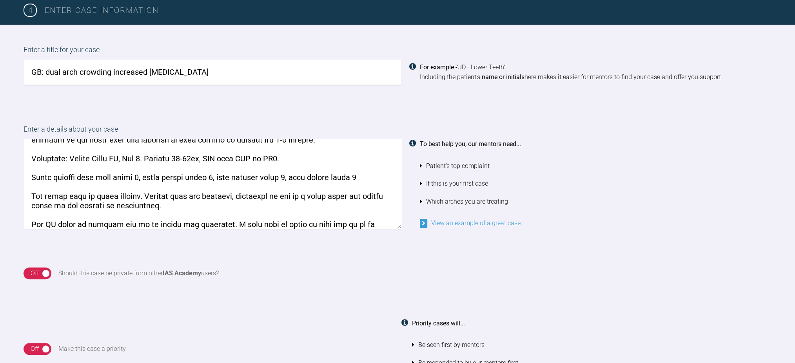
paste textarea "upper midline: coincident with the facial but canted lower midline: slightly le…"
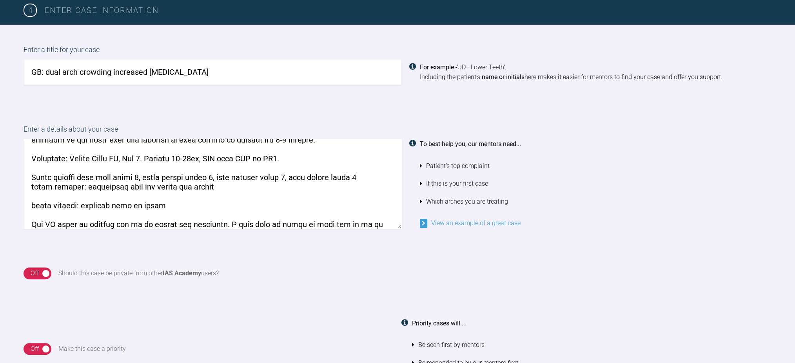
click at [29, 188] on textarea at bounding box center [213, 183] width 378 height 89
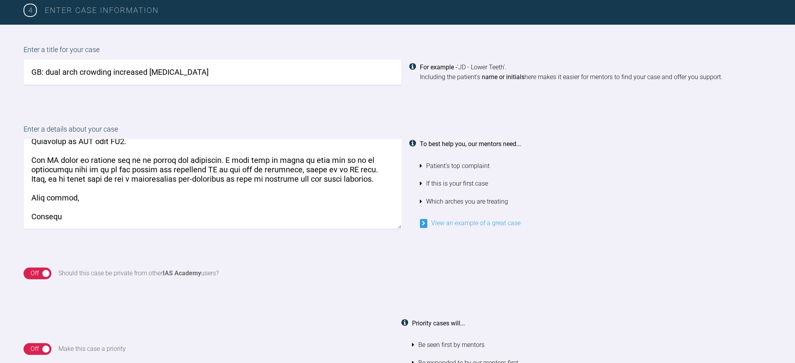
scroll to position [337, 0]
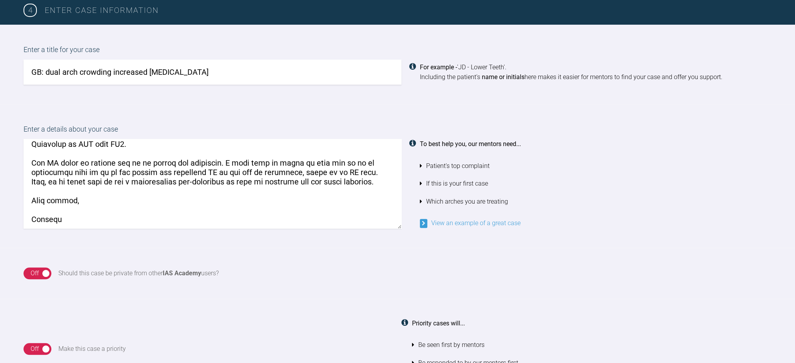
drag, startPoint x: 28, startPoint y: 160, endPoint x: 24, endPoint y: 190, distance: 30.2
click at [24, 190] on textarea at bounding box center [213, 183] width 378 height 89
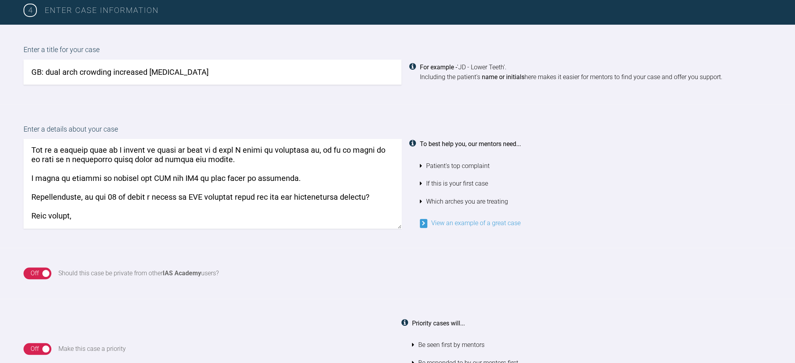
scroll to position [102, 0]
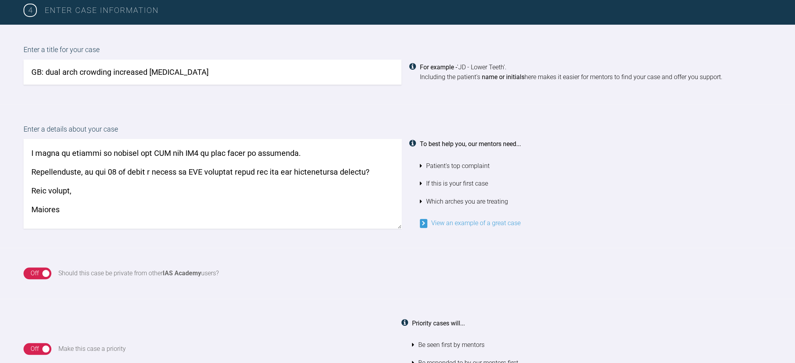
drag, startPoint x: 27, startPoint y: 203, endPoint x: 112, endPoint y: 205, distance: 85.1
click at [112, 205] on textarea at bounding box center [213, 183] width 378 height 89
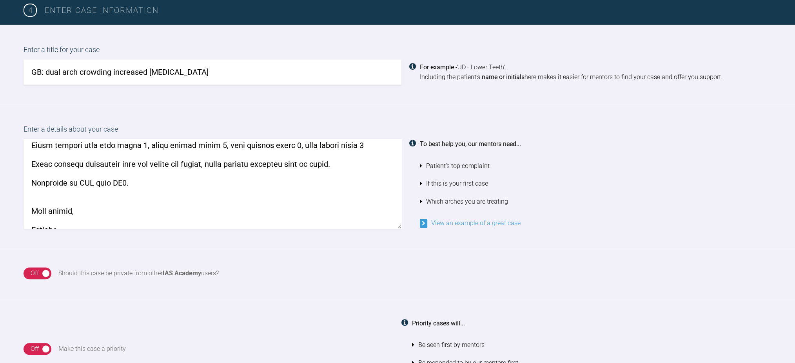
scroll to position [227, 0]
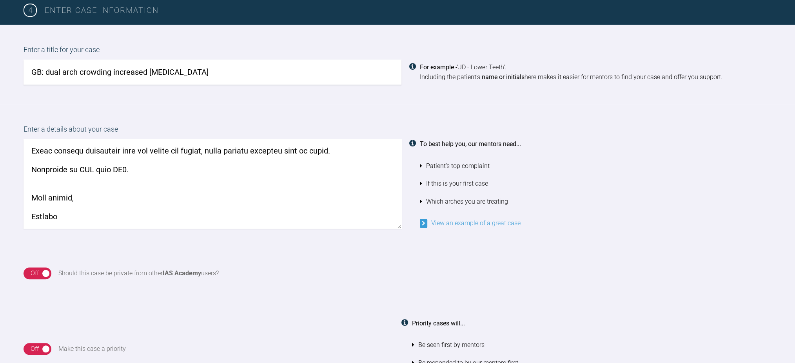
drag, startPoint x: 95, startPoint y: 212, endPoint x: 22, endPoint y: 193, distance: 75.4
click at [22, 193] on div "Enter a details about your case To best help you, our mentors need... Patient's…" at bounding box center [397, 176] width 795 height 144
paste textarea "I would be willing to extract her URC and UL4 if this would be advisable. Alter…"
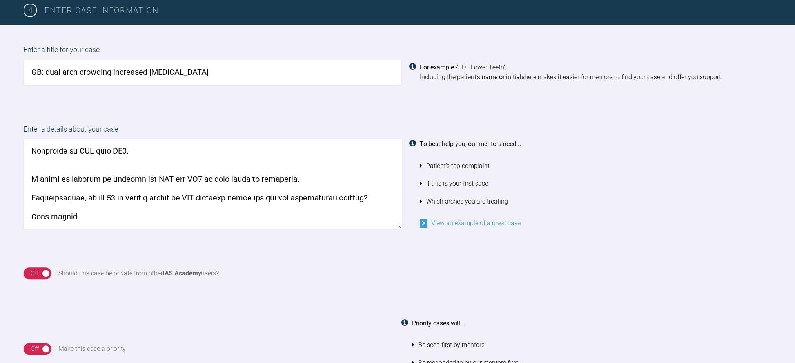
scroll to position [212, 0]
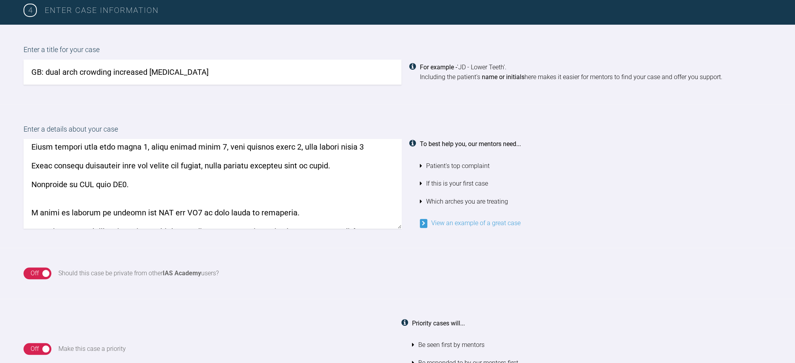
drag, startPoint x: 152, startPoint y: 209, endPoint x: 152, endPoint y: 204, distance: 5.1
click at [152, 209] on textarea at bounding box center [213, 183] width 378 height 89
click at [151, 200] on textarea at bounding box center [213, 183] width 378 height 89
paste textarea "spacing/crowding: crowding of 6mm with retained URC 6mm wide. lower crowding 5m…"
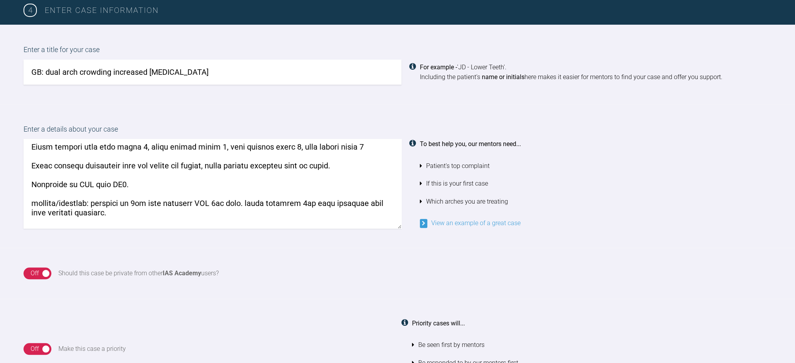
scroll to position [219, 0]
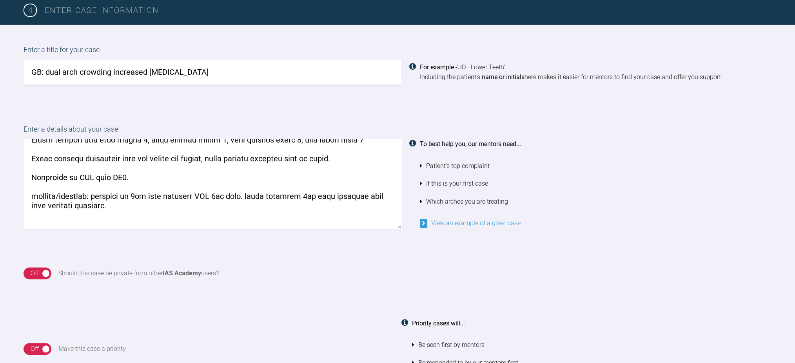
drag, startPoint x: 147, startPoint y: 203, endPoint x: 0, endPoint y: 196, distance: 146.8
click at [0, 196] on div "Enter a details about your case To best help you, our mentors need... Patient's…" at bounding box center [397, 176] width 795 height 144
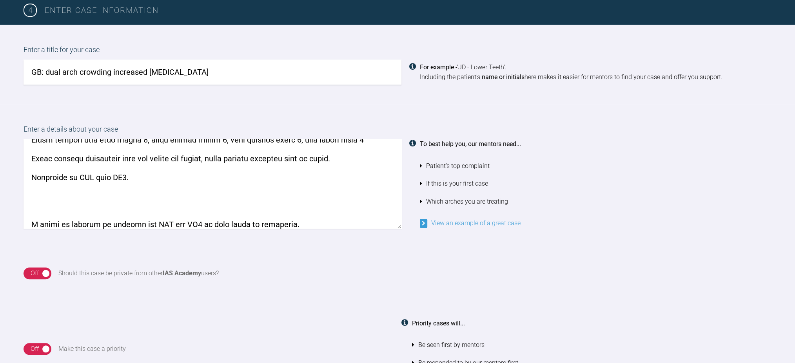
click at [352, 158] on textarea at bounding box center [213, 183] width 378 height 89
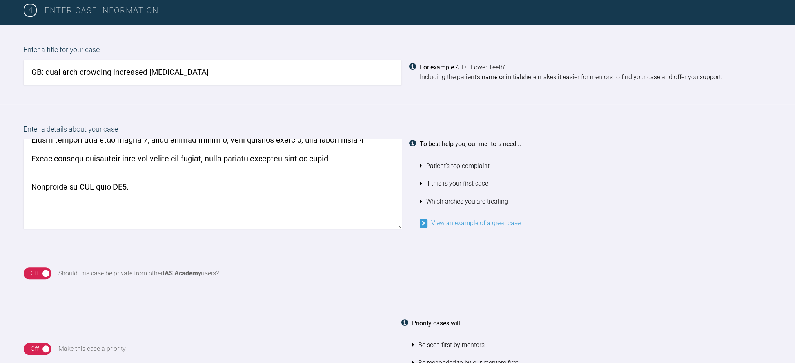
paste textarea "spacing/crowding: crowding of 6mm with retained URC 6mm wide. lower crowding 5m…"
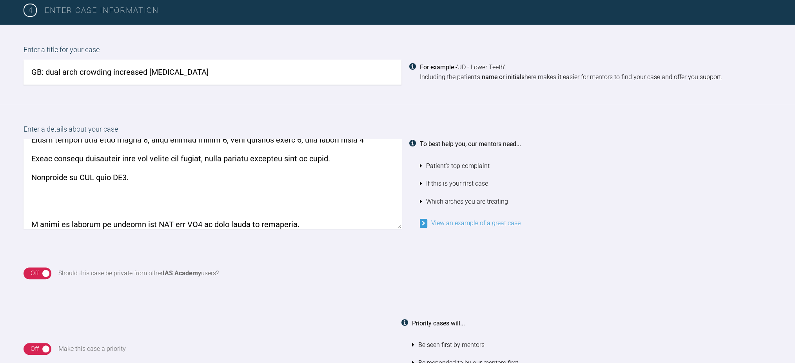
paste textarea "spacing/crowding: crowding of 6mm with retained URC 6mm wide. lower crowding 5m…"
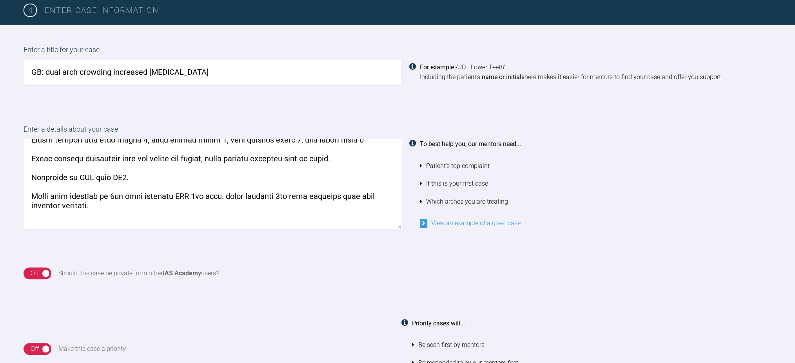
click at [44, 194] on textarea at bounding box center [213, 183] width 378 height 89
click at [234, 204] on textarea at bounding box center [213, 183] width 378 height 89
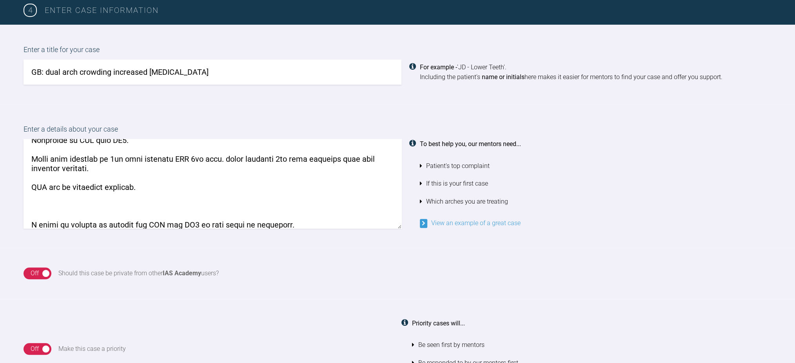
scroll to position [271, 0]
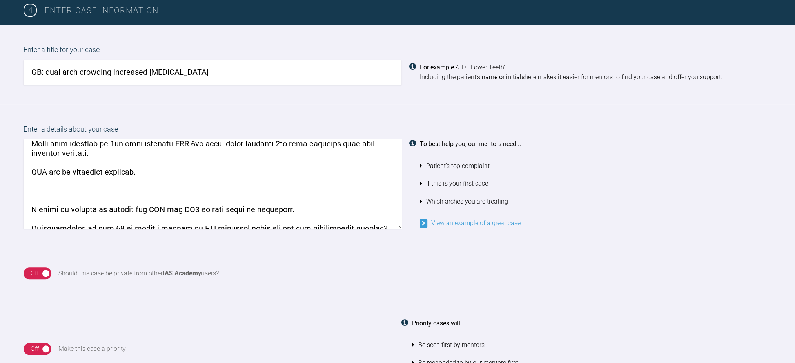
click at [249, 188] on textarea at bounding box center [213, 183] width 378 height 89
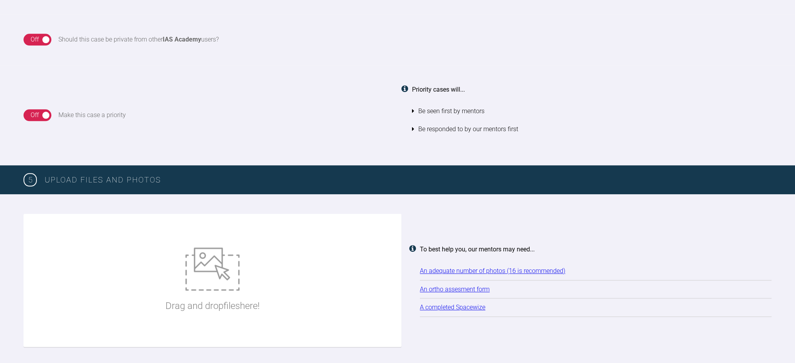
scroll to position [834, 0]
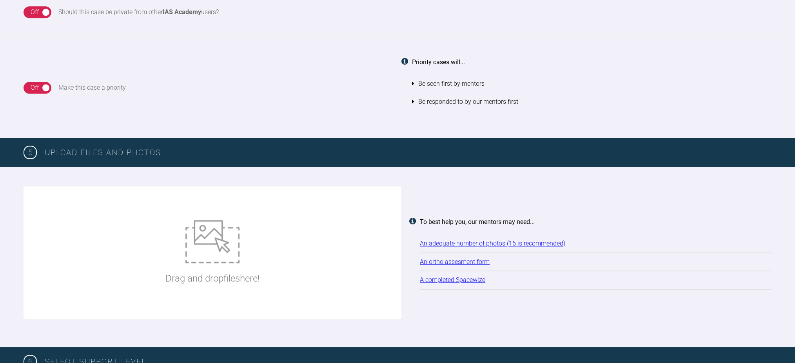
type textarea "Dear IAS, Before doing a full assessment, I just wanted to present this patient…"
click at [236, 249] on img at bounding box center [212, 241] width 54 height 43
type input "C:\fakepath\DSC01344.JPG"
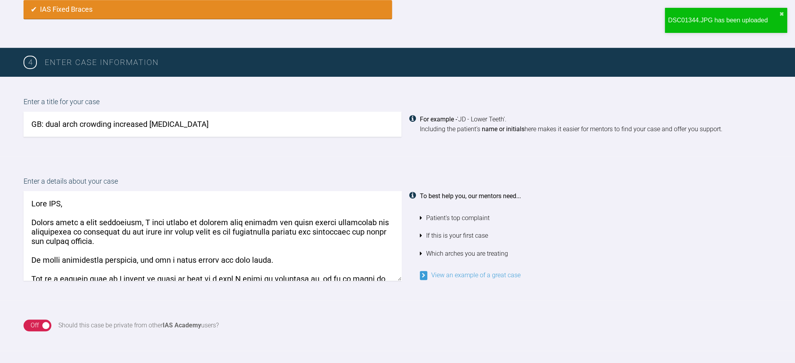
scroll to position [52, 0]
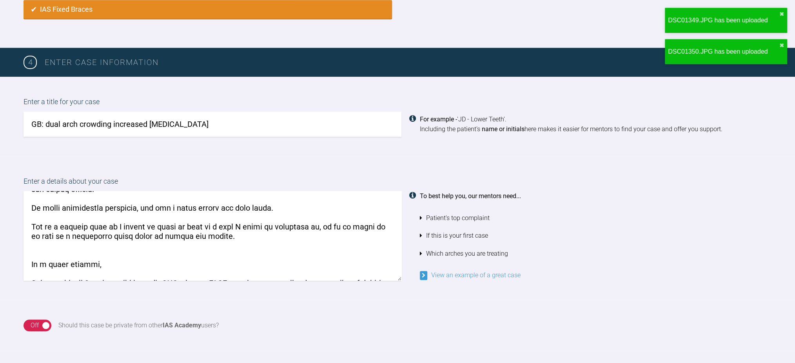
click at [163, 238] on textarea at bounding box center [213, 235] width 378 height 89
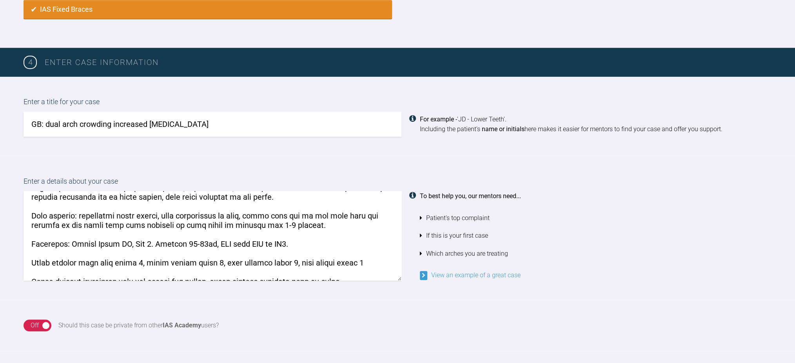
scroll to position [157, 0]
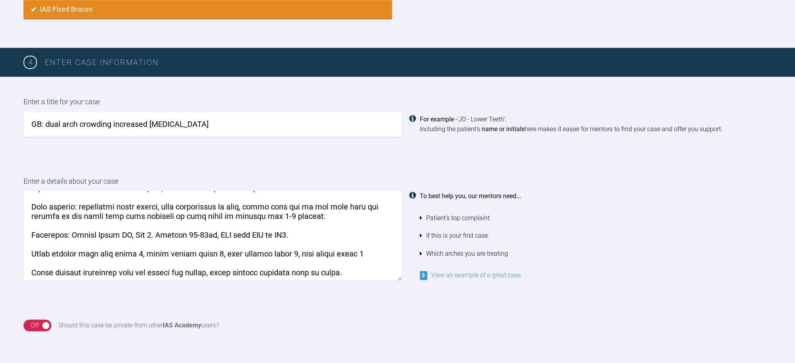
drag, startPoint x: 69, startPoint y: 232, endPoint x: 16, endPoint y: 231, distance: 52.9
click at [16, 231] on div "Enter a details about your case To best help you, our mentors need... Patient's…" at bounding box center [397, 228] width 795 height 144
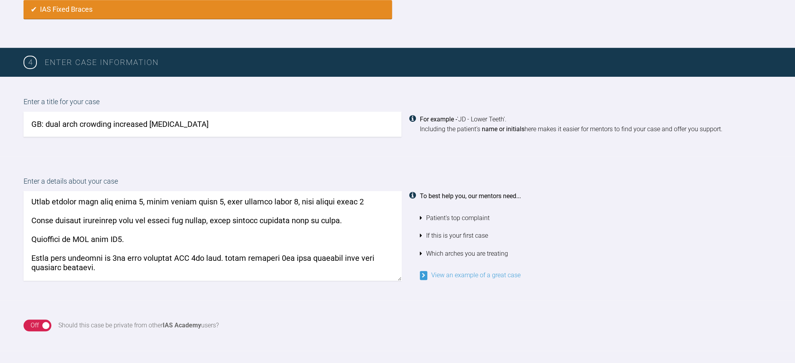
scroll to position [261, 0]
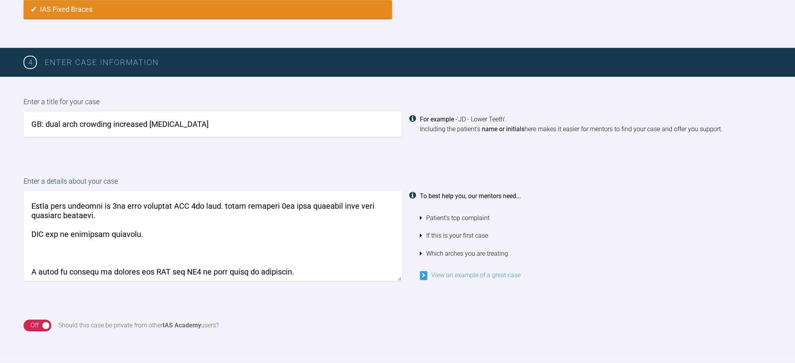
click at [328, 205] on textarea at bounding box center [213, 235] width 378 height 89
drag, startPoint x: 258, startPoint y: 216, endPoint x: 0, endPoint y: 204, distance: 258.7
click at [0, 204] on div "Enter a details about your case To best help you, our mentors need... Patient's…" at bounding box center [397, 228] width 795 height 144
click at [240, 205] on textarea at bounding box center [213, 235] width 378 height 89
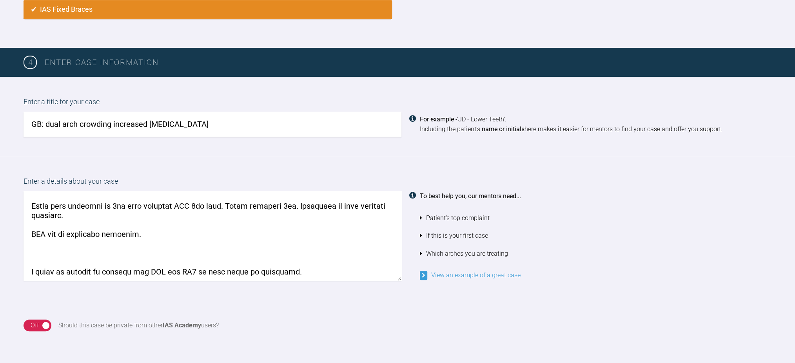
drag, startPoint x: 125, startPoint y: 215, endPoint x: 13, endPoint y: 207, distance: 112.1
click at [13, 207] on div "Enter a details about your case To best help you, our mentors need... Patient's…" at bounding box center [397, 228] width 795 height 144
type textarea "Dear IAS, Before doing a full assessment, I just wanted to present this patient…"
click at [656, 201] on div "To best help you, our mentors need... Patient's top complaint If this is your f…" at bounding box center [596, 235] width 352 height 89
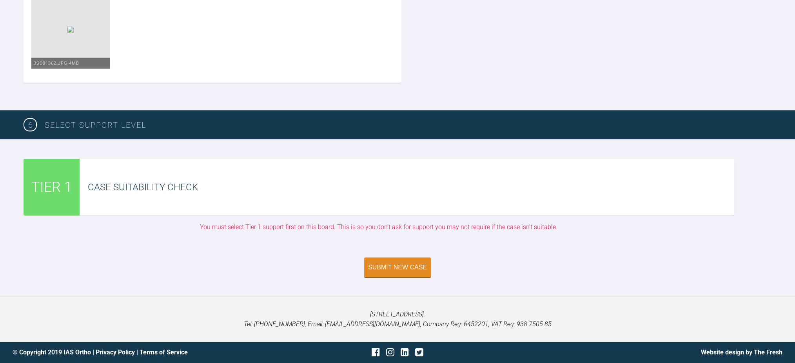
scroll to position [1720, 0]
click at [409, 265] on div "Submit New Case" at bounding box center [397, 268] width 59 height 7
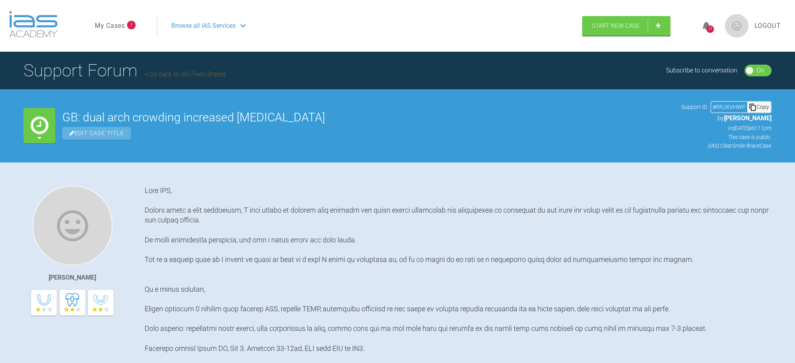
click at [198, 22] on span "Browse all IAS Services" at bounding box center [203, 26] width 64 height 10
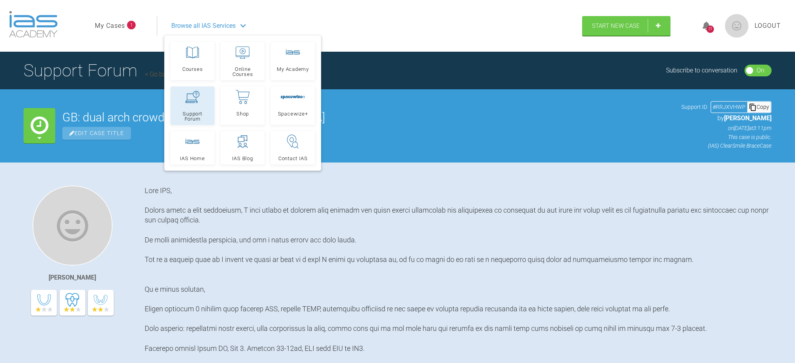
click at [198, 109] on link "Support Forum" at bounding box center [193, 106] width 44 height 38
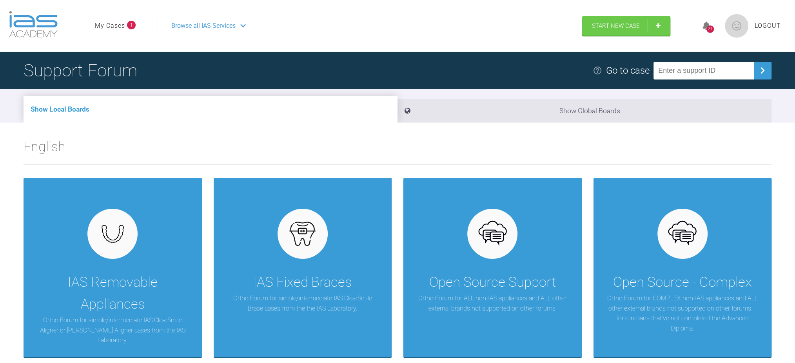
click at [254, 28] on div "Browse all IAS Services" at bounding box center [366, 26] width 404 height 20
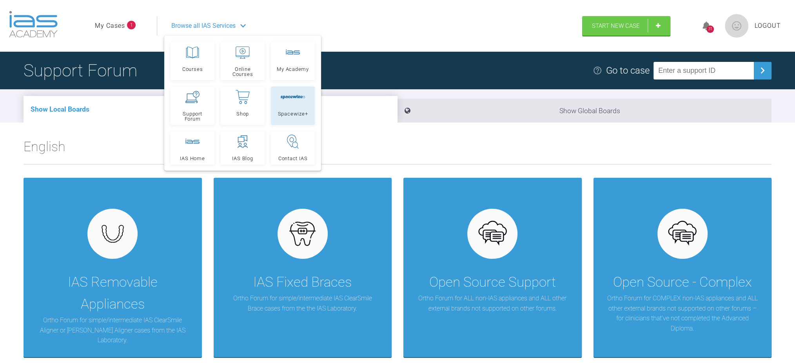
click at [273, 97] on link "Spacewize+" at bounding box center [293, 106] width 44 height 38
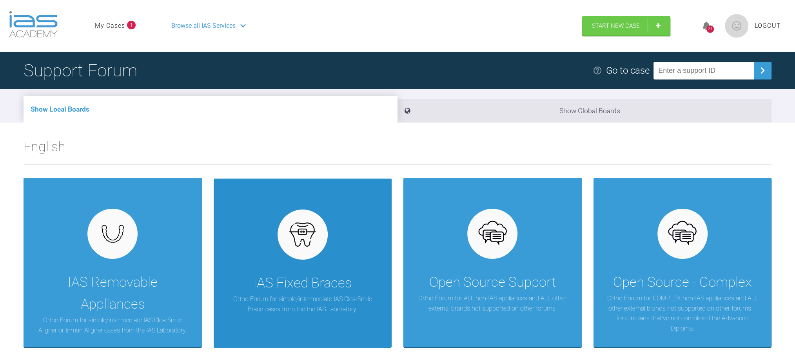
click at [321, 264] on div "IAS Fixed Braces Ortho Forum for simple/intermediate IAS ClearSmile Brace cases…" at bounding box center [303, 264] width 178 height 170
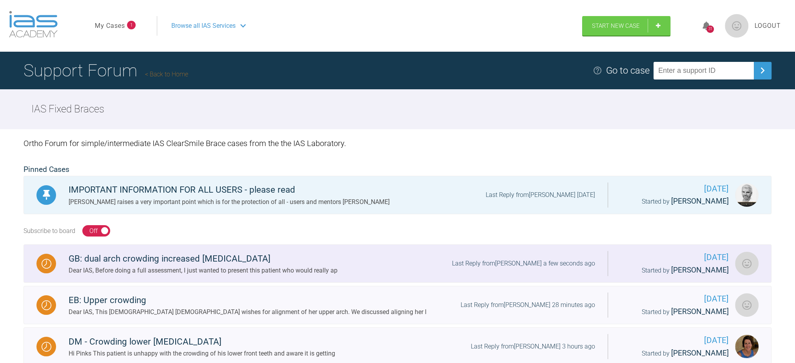
click at [171, 260] on div "GB: dual arch crowding increased [MEDICAL_DATA]" at bounding box center [203, 259] width 269 height 14
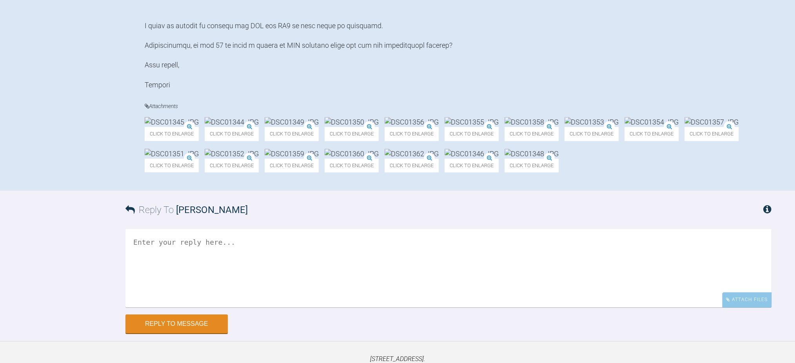
scroll to position [470, 0]
